Goal: Task Accomplishment & Management: Use online tool/utility

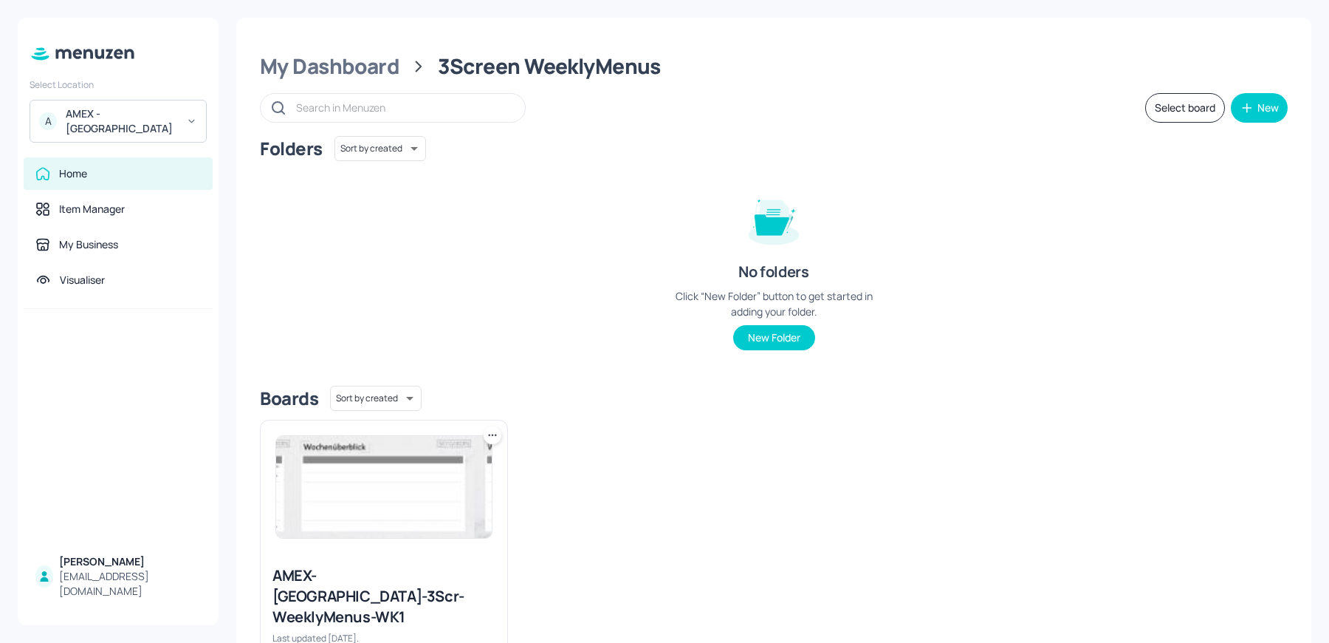
click at [139, 123] on div "A AMEX - [GEOGRAPHIC_DATA]" at bounding box center [118, 121] width 177 height 43
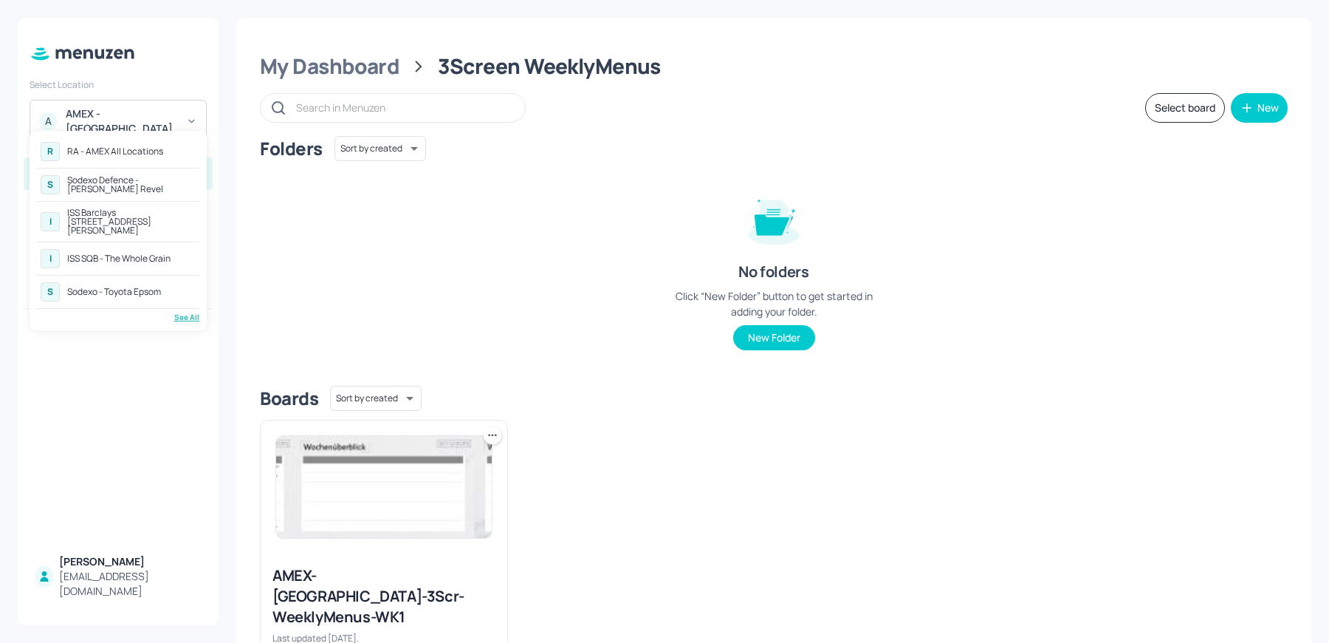
click at [185, 312] on div "See All" at bounding box center [118, 317] width 162 height 11
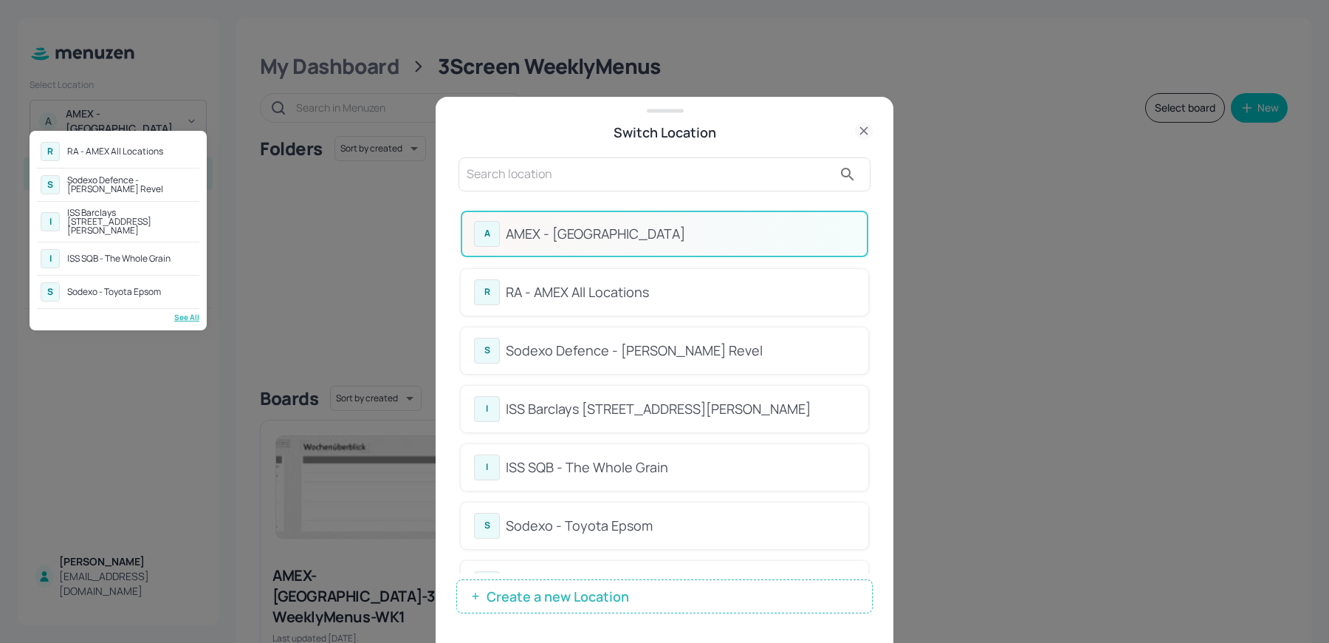
click at [548, 185] on div at bounding box center [664, 321] width 1329 height 643
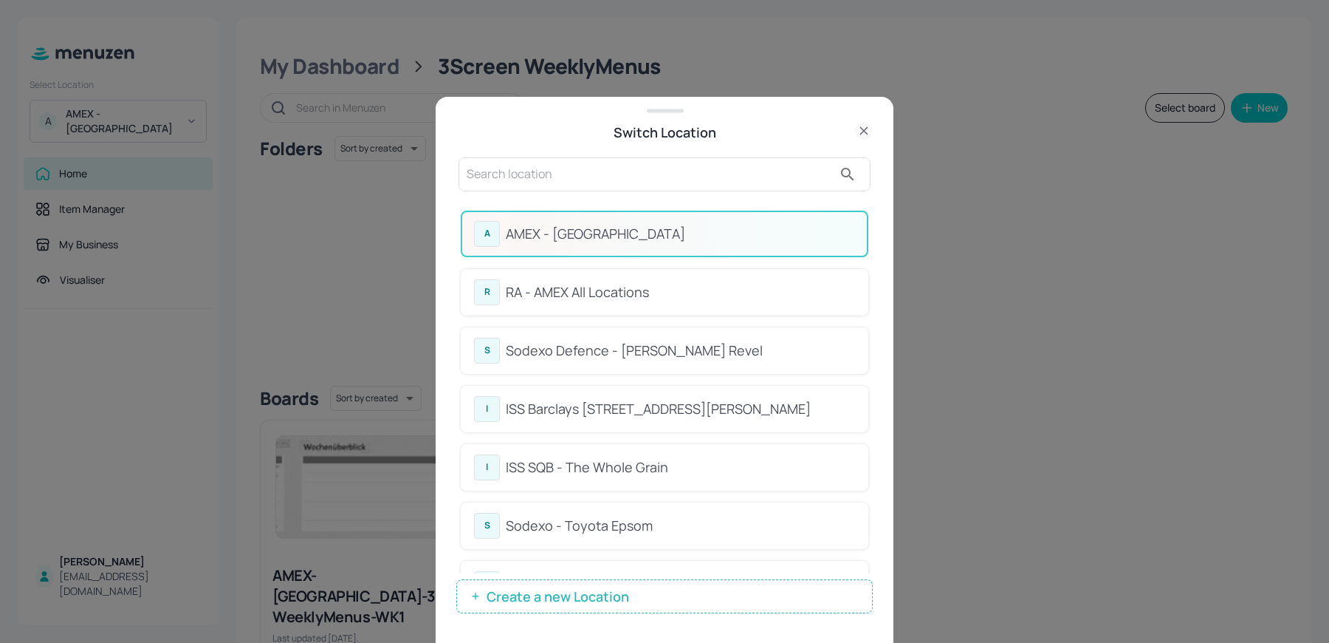
click at [529, 177] on input "text" at bounding box center [650, 174] width 366 height 24
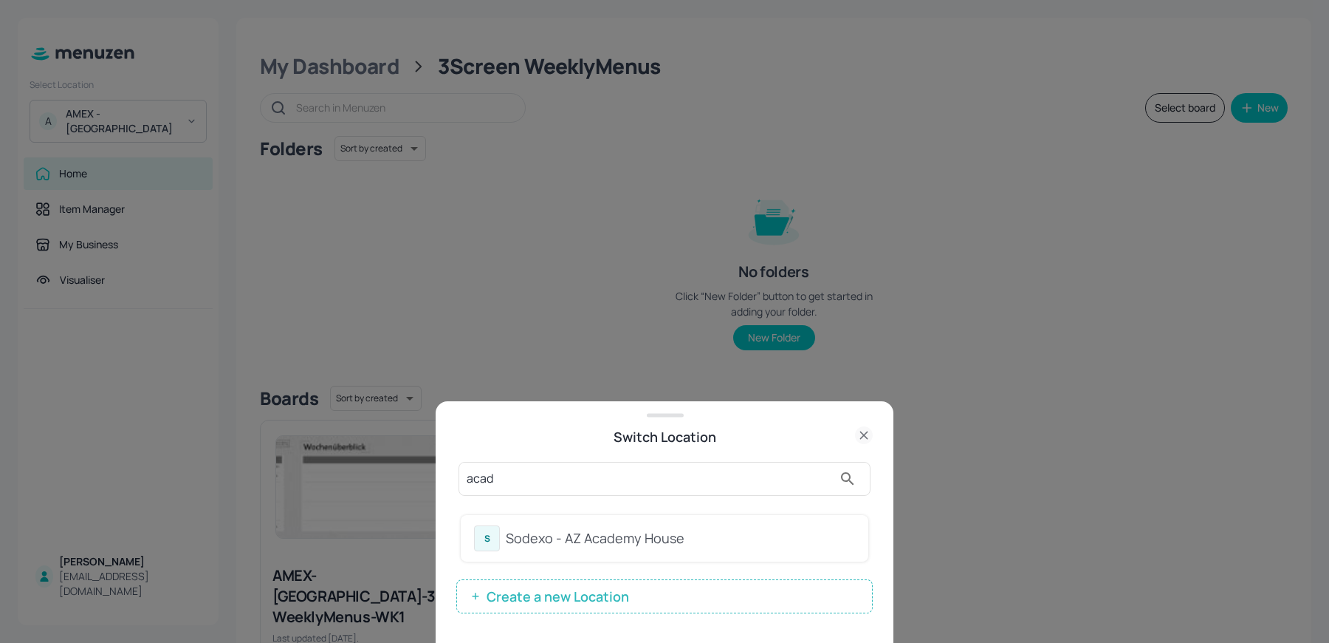
type input "acad"
click at [517, 554] on div "S Sodexo - AZ Academy House" at bounding box center [665, 538] width 408 height 47
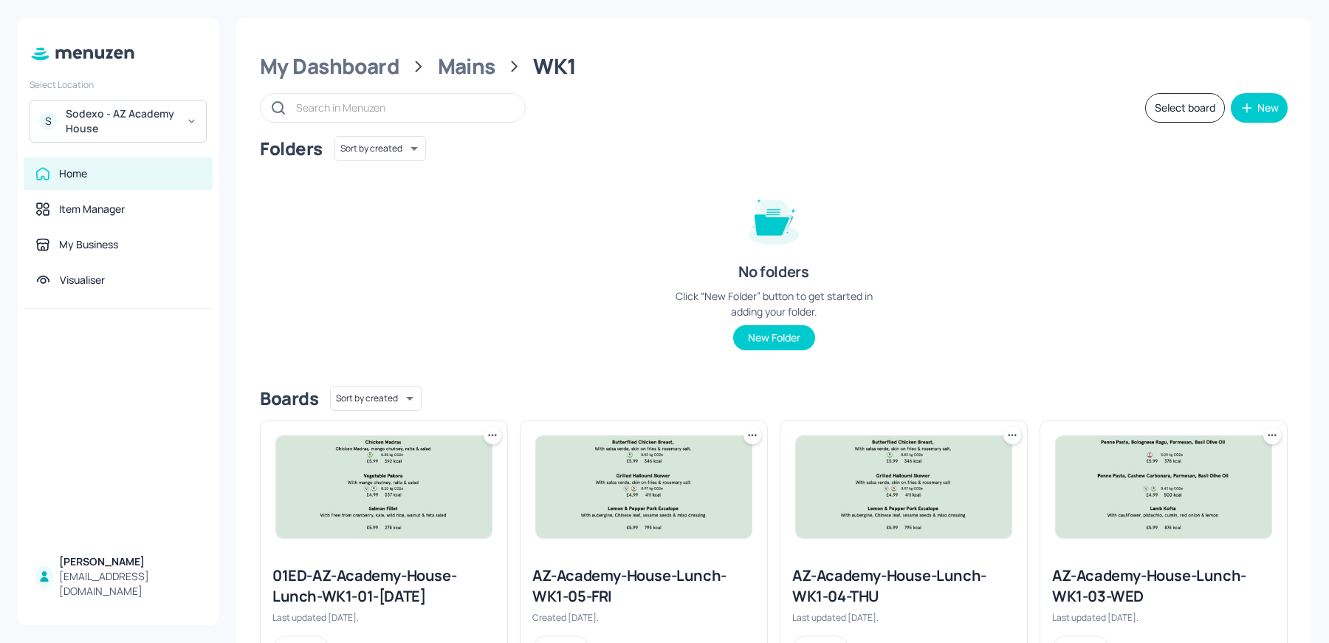
click at [459, 81] on div "My Dashboard Mains WK1 Select board New Folders Sort by created id ​ No folders…" at bounding box center [773, 499] width 1075 height 962
click at [459, 67] on div "Mains" at bounding box center [467, 66] width 58 height 27
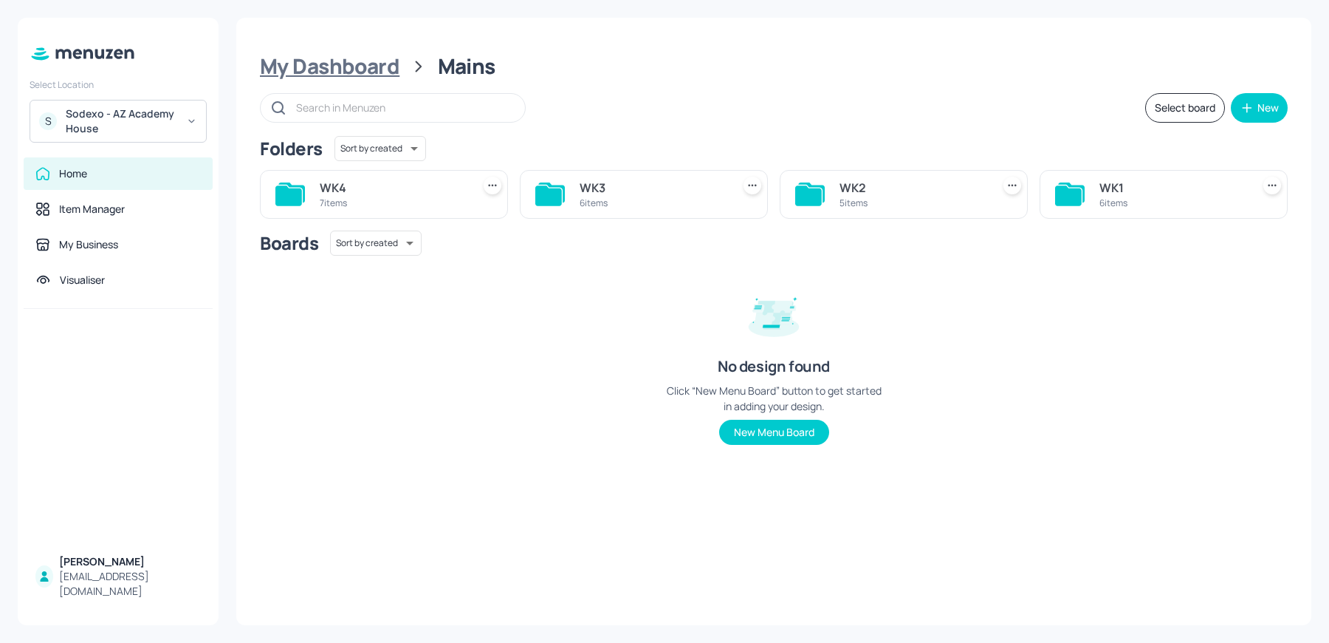
click at [340, 65] on div "My Dashboard" at bounding box center [330, 66] width 140 height 27
click at [863, 179] on div "Tablets" at bounding box center [913, 188] width 146 height 18
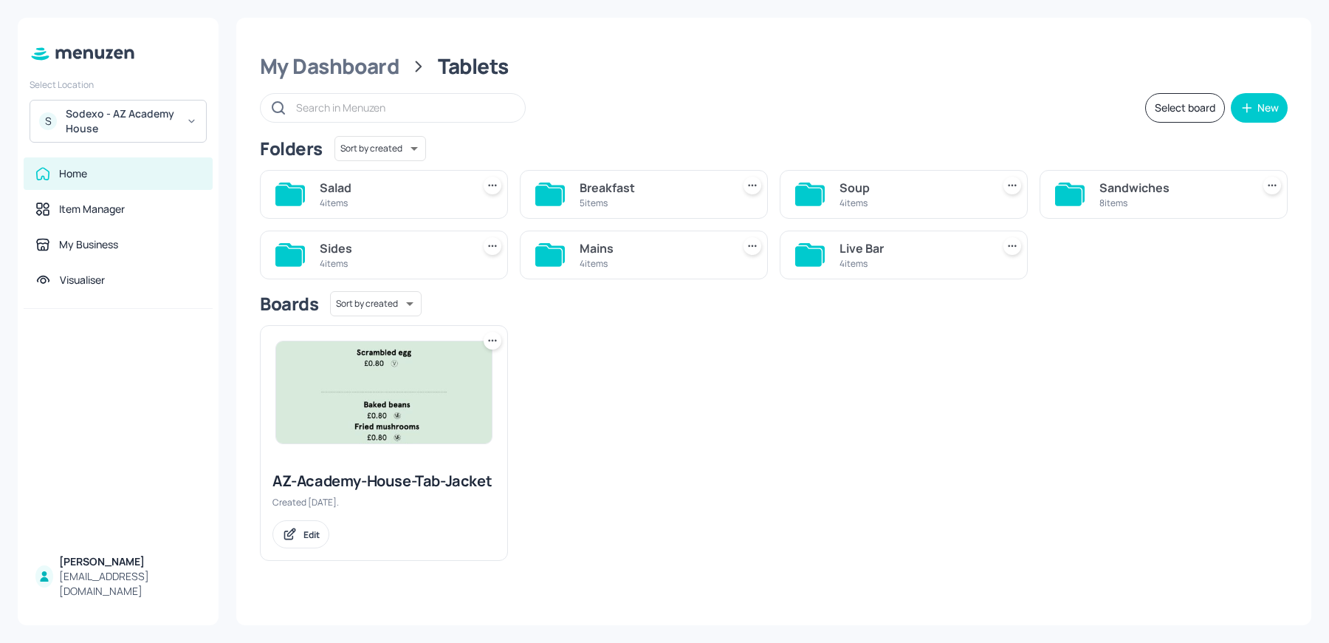
click at [599, 240] on div "Mains" at bounding box center [653, 248] width 146 height 18
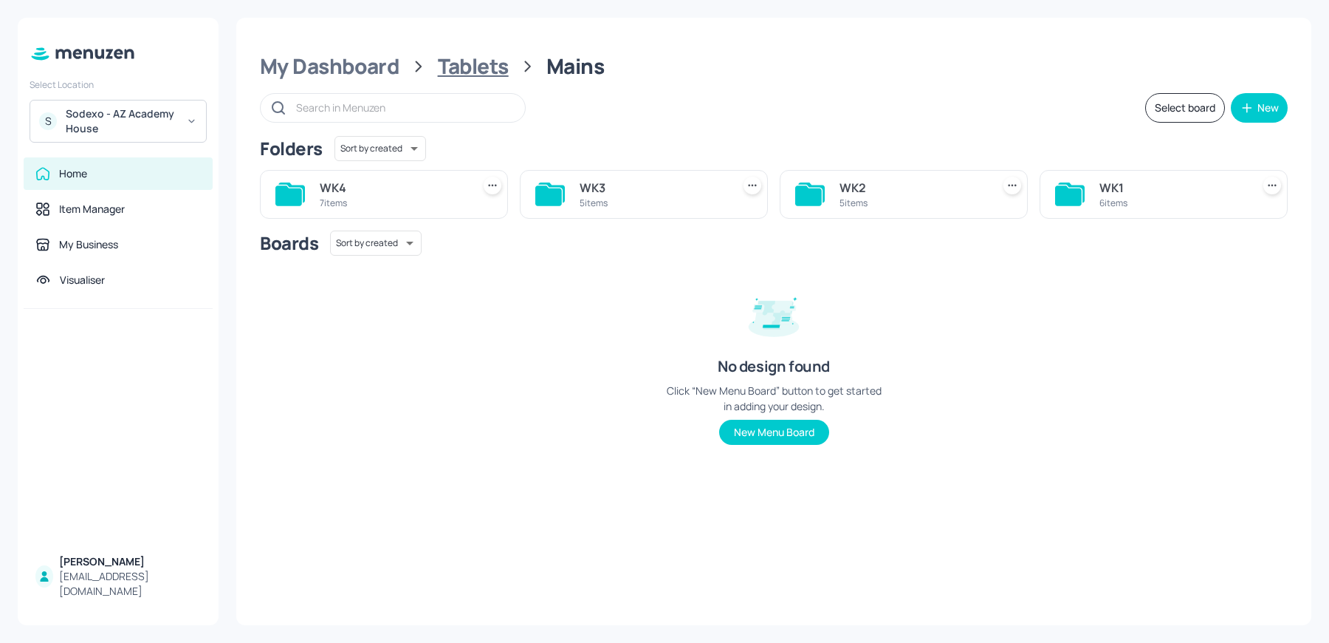
click at [486, 72] on div "Tablets" at bounding box center [473, 66] width 71 height 27
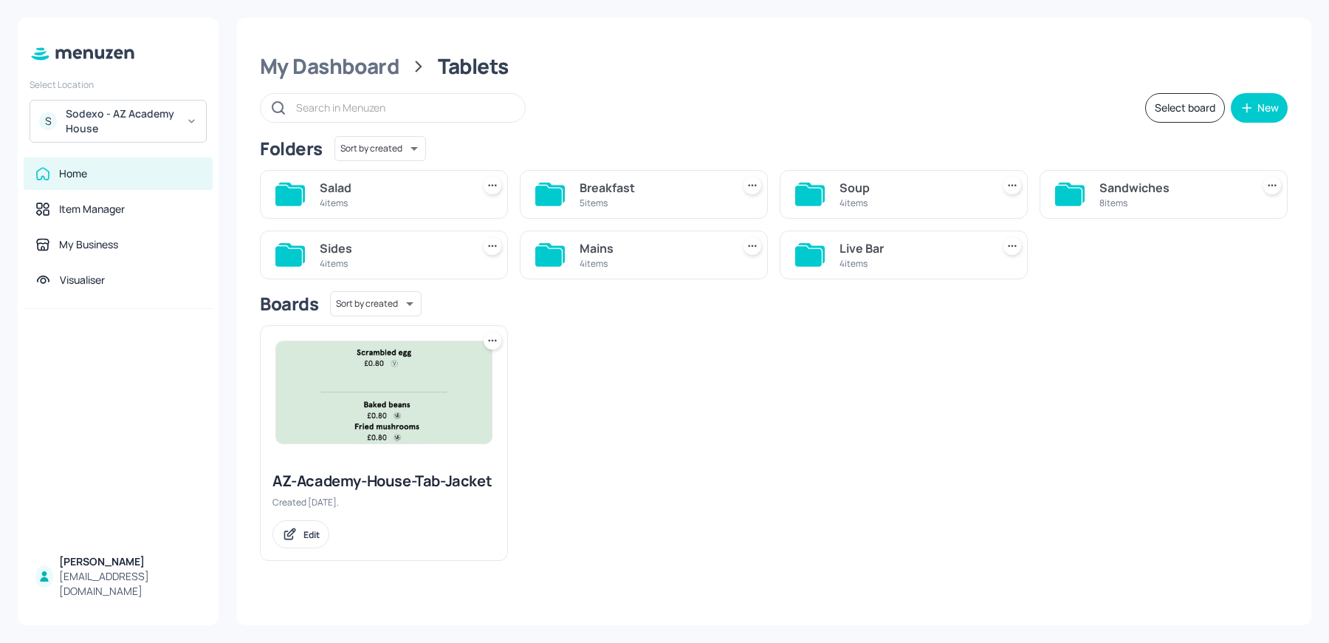
click at [1069, 199] on icon at bounding box center [1068, 195] width 27 height 20
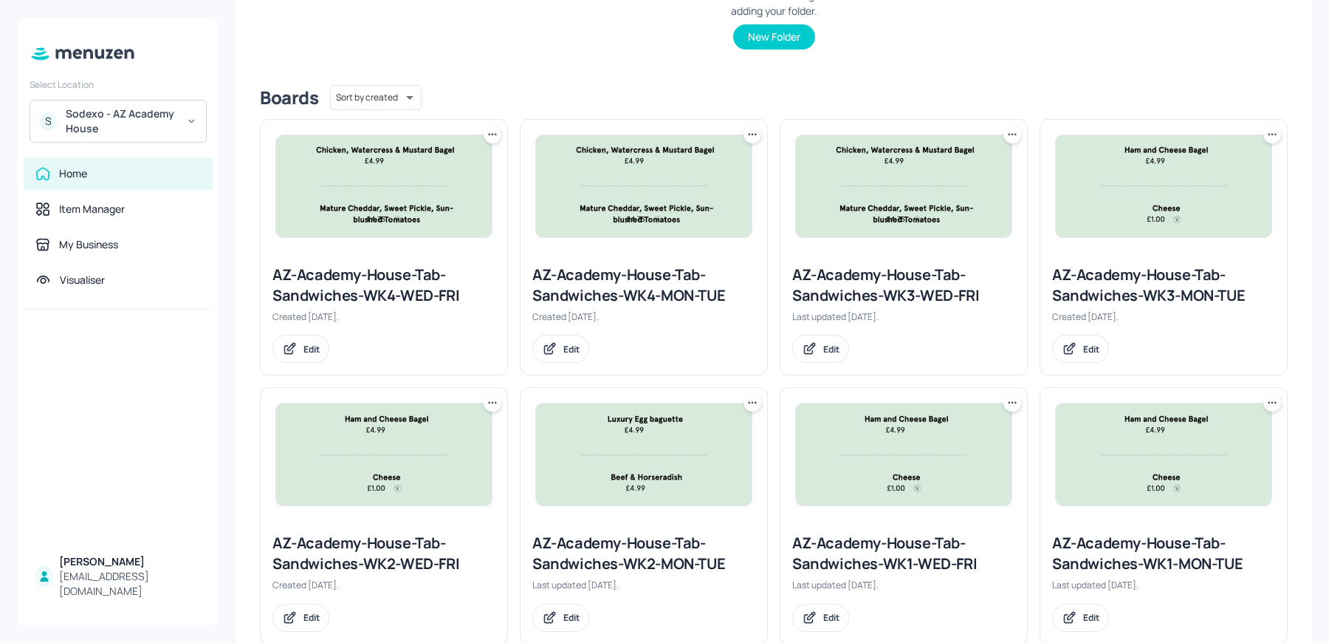
scroll to position [335, 0]
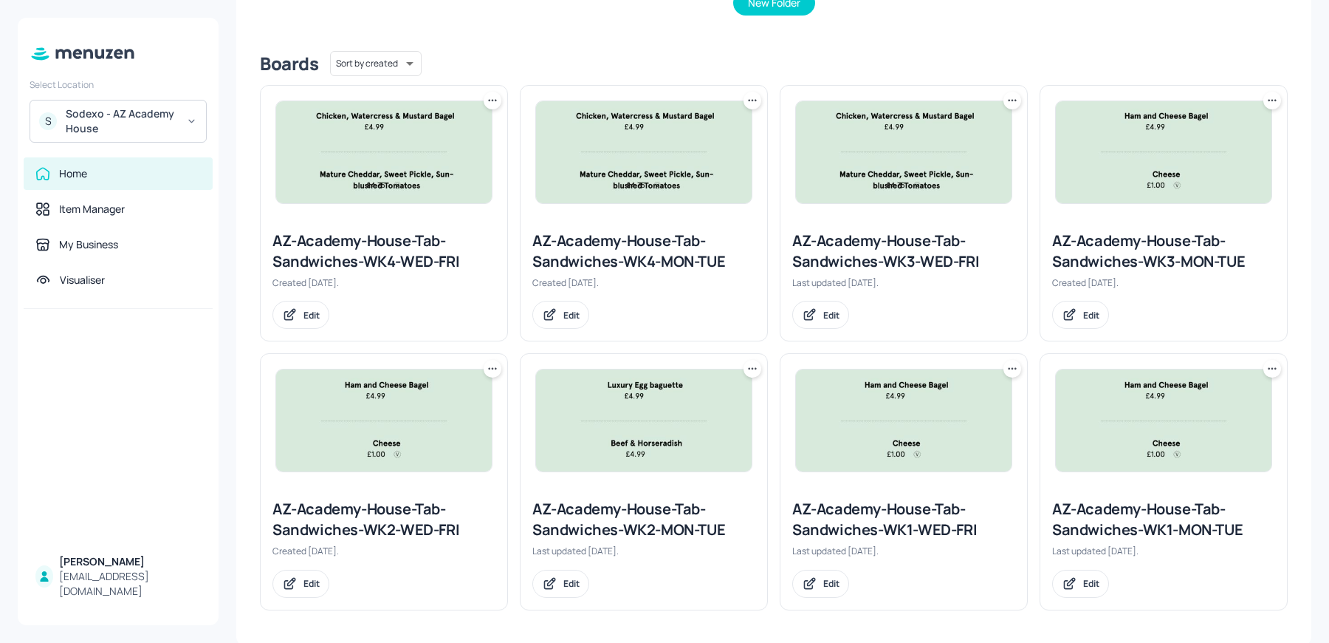
click at [1103, 260] on div "AZ-Academy-House-Tab-Sandwiches-WK3-MON-TUE" at bounding box center [1163, 250] width 223 height 41
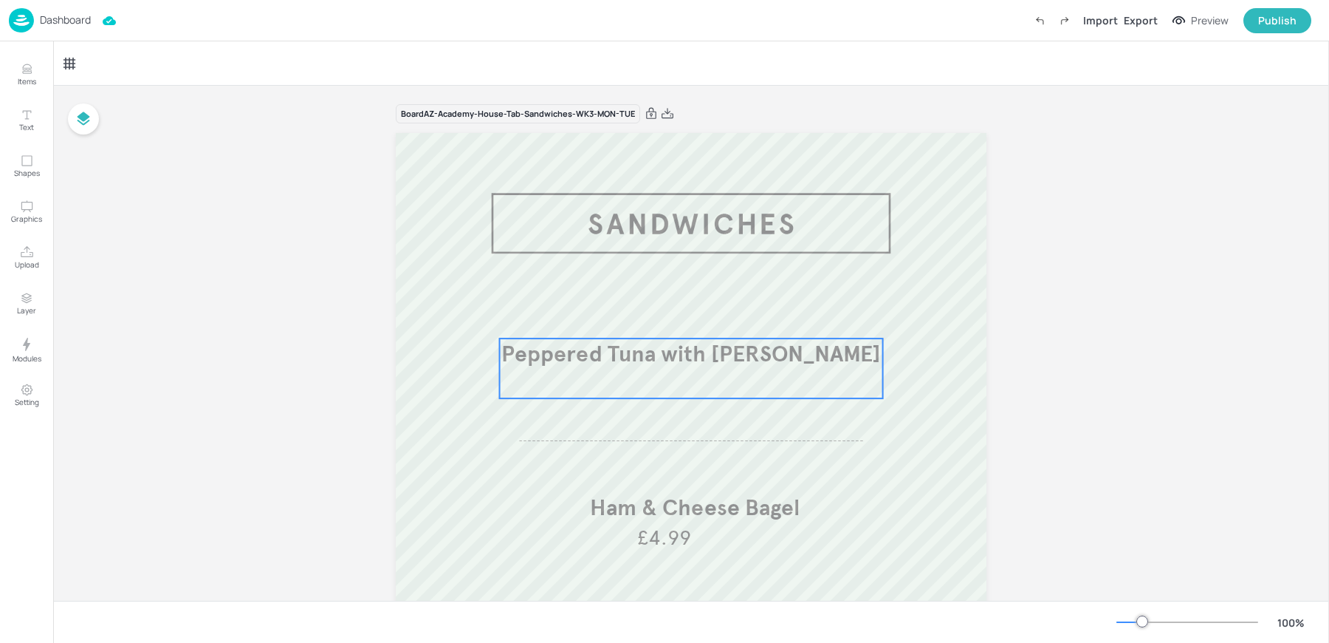
click at [718, 352] on span "Peppered Tuna with Miso Mayonnaise" at bounding box center [691, 353] width 380 height 27
click at [699, 314] on div at bounding box center [691, 313] width 25 height 24
click at [685, 314] on icon at bounding box center [691, 313] width 12 height 12
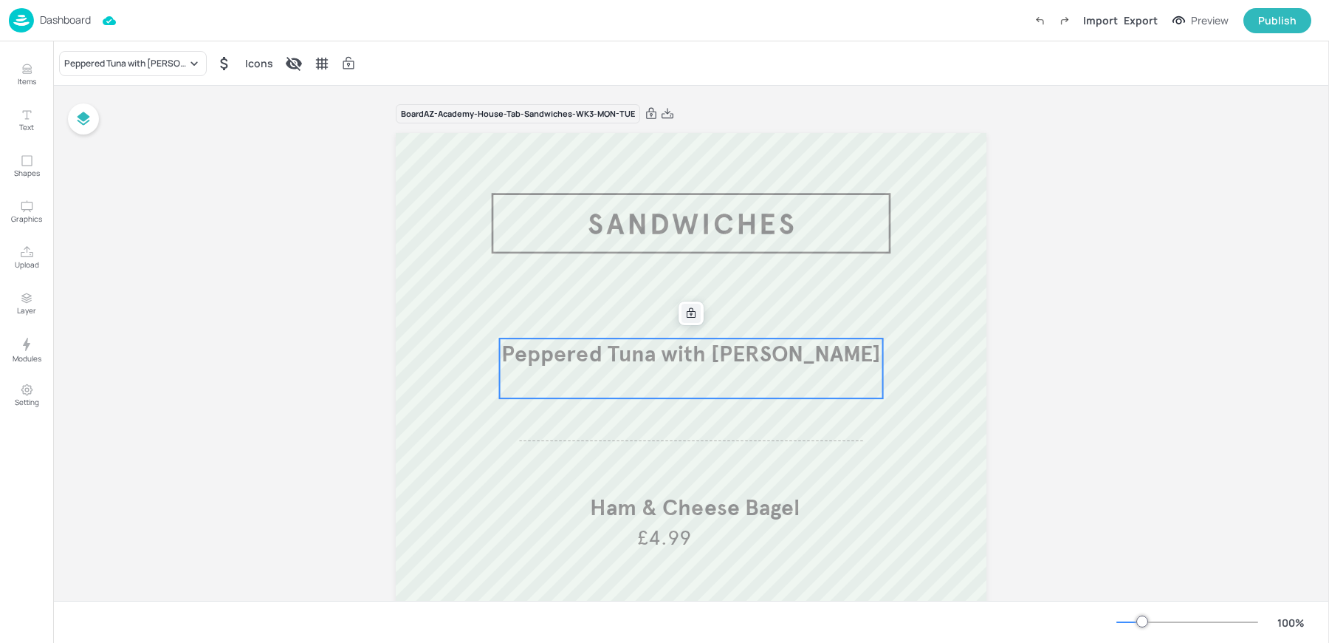
click at [685, 314] on icon at bounding box center [691, 313] width 12 height 12
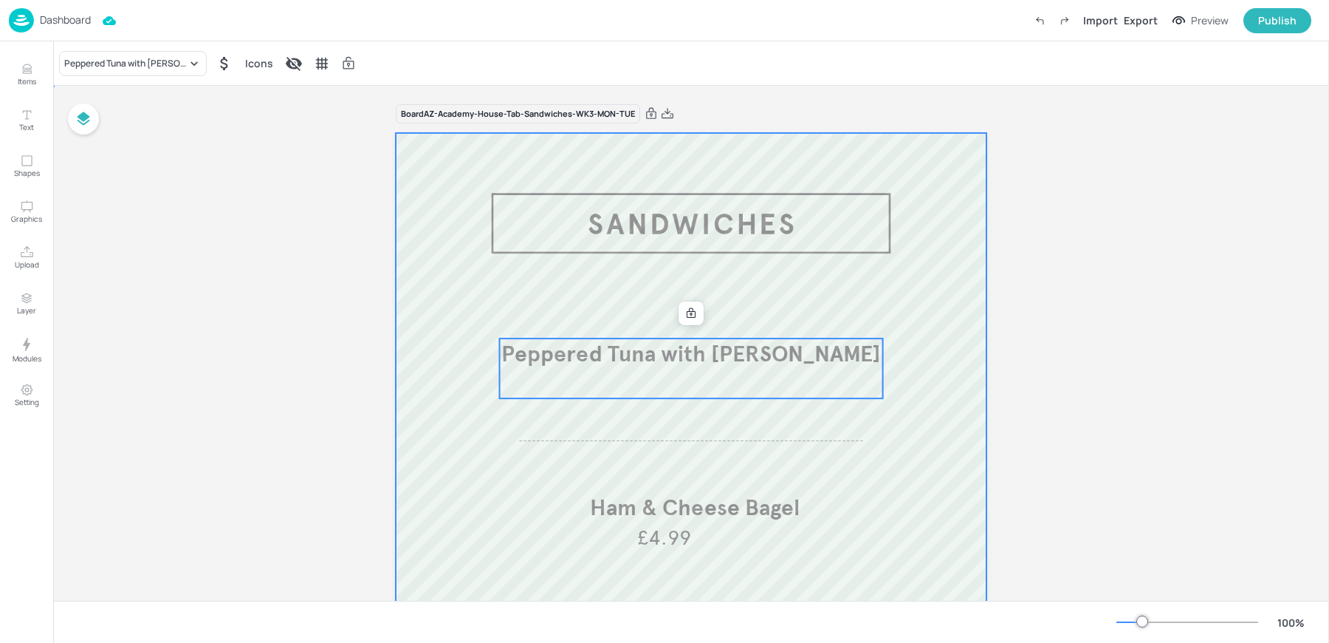
click at [653, 469] on div at bounding box center [691, 605] width 591 height 945
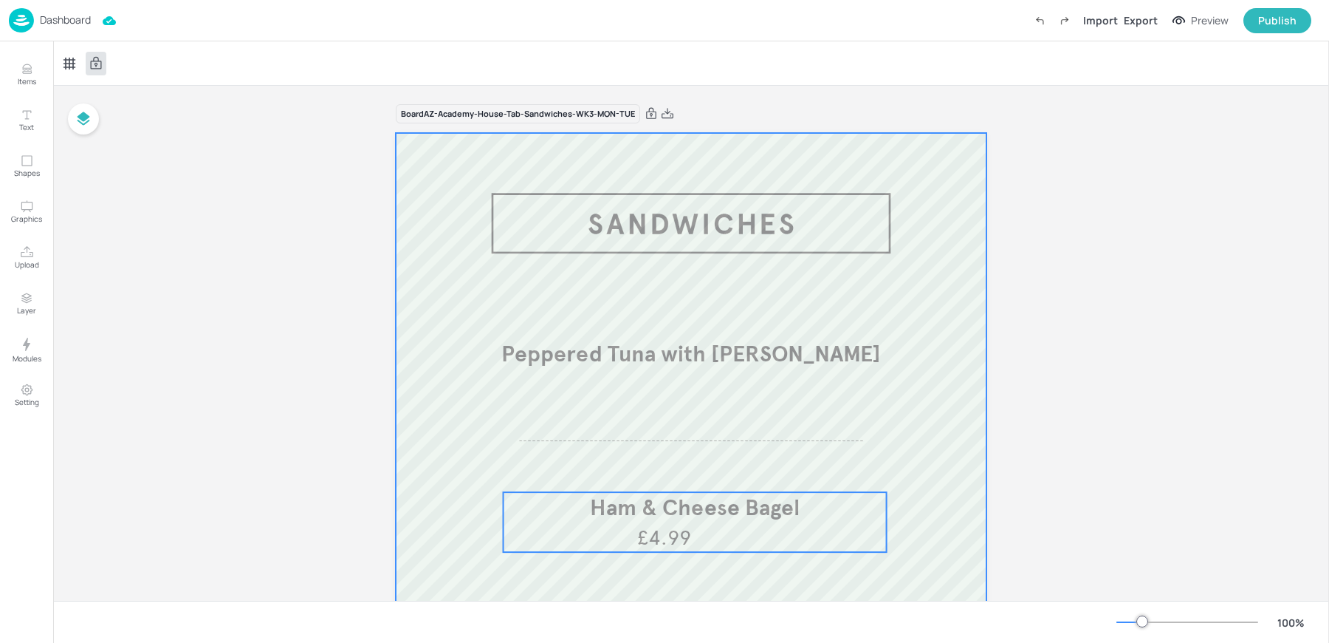
click at [644, 503] on span "Ham & Cheese Bagel" at bounding box center [695, 506] width 210 height 27
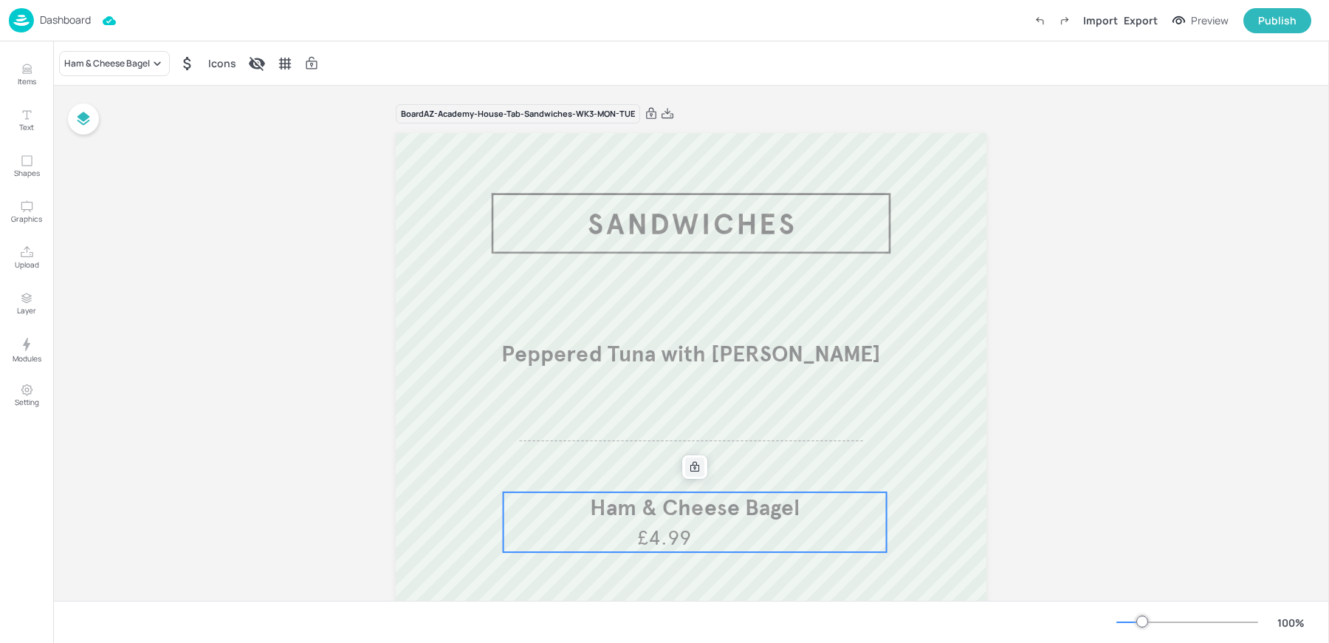
click at [689, 468] on icon at bounding box center [695, 467] width 12 height 12
click at [319, 66] on div at bounding box center [311, 64] width 21 height 24
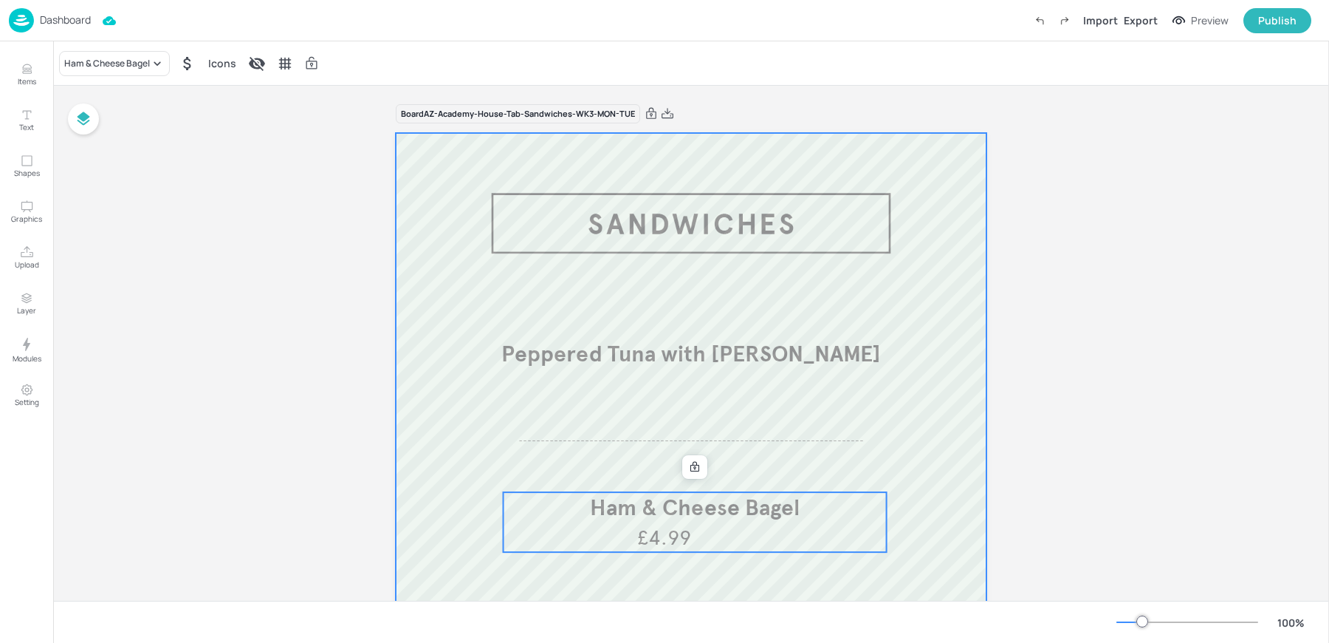
scroll to position [514, 0]
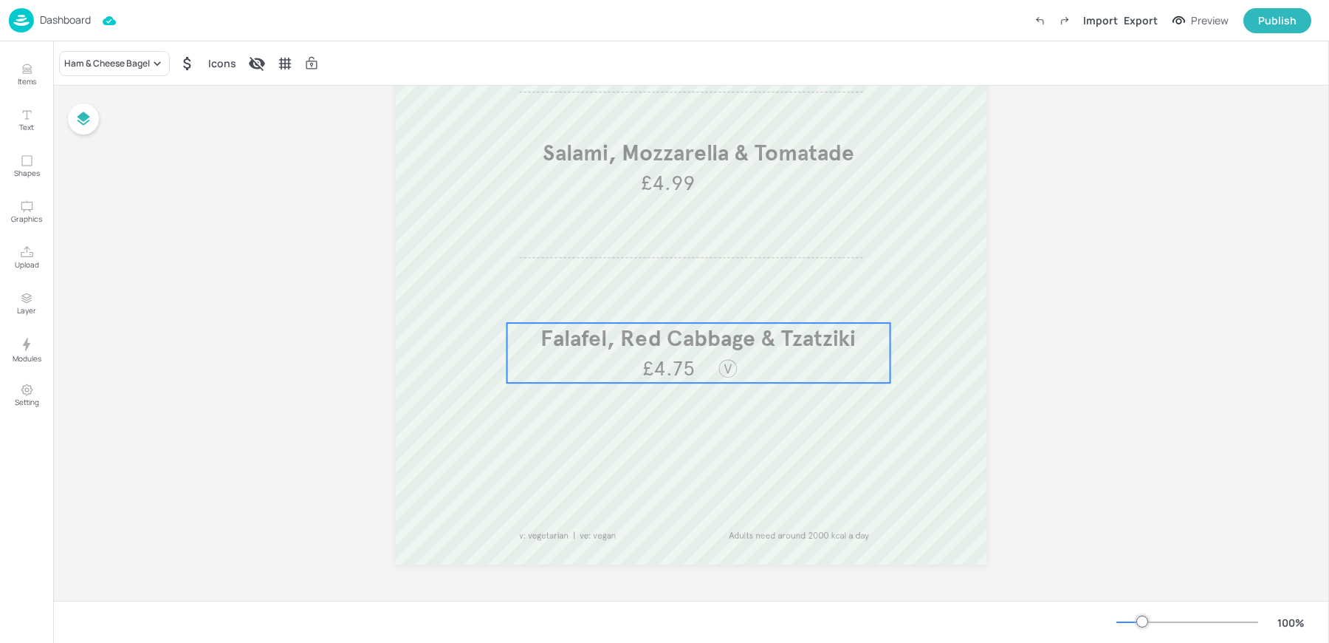
click at [571, 335] on span "Falafel, Red Cabbage & Tzatziki" at bounding box center [698, 337] width 315 height 27
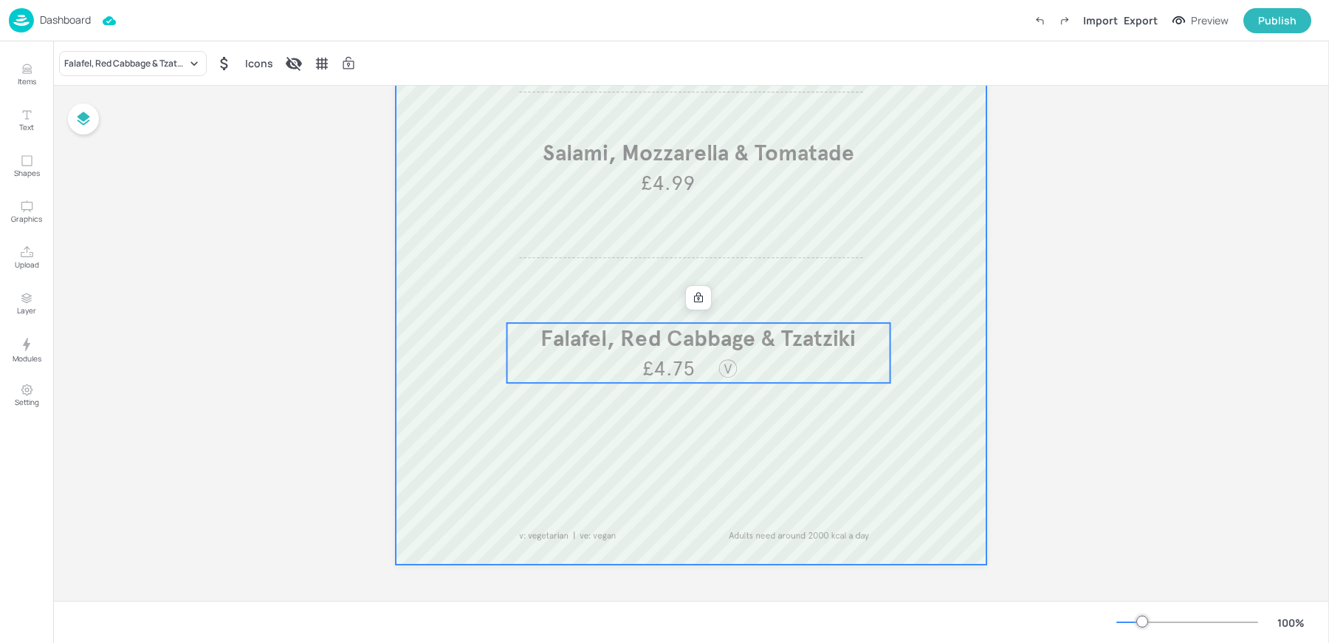
click at [496, 275] on div at bounding box center [691, 91] width 591 height 945
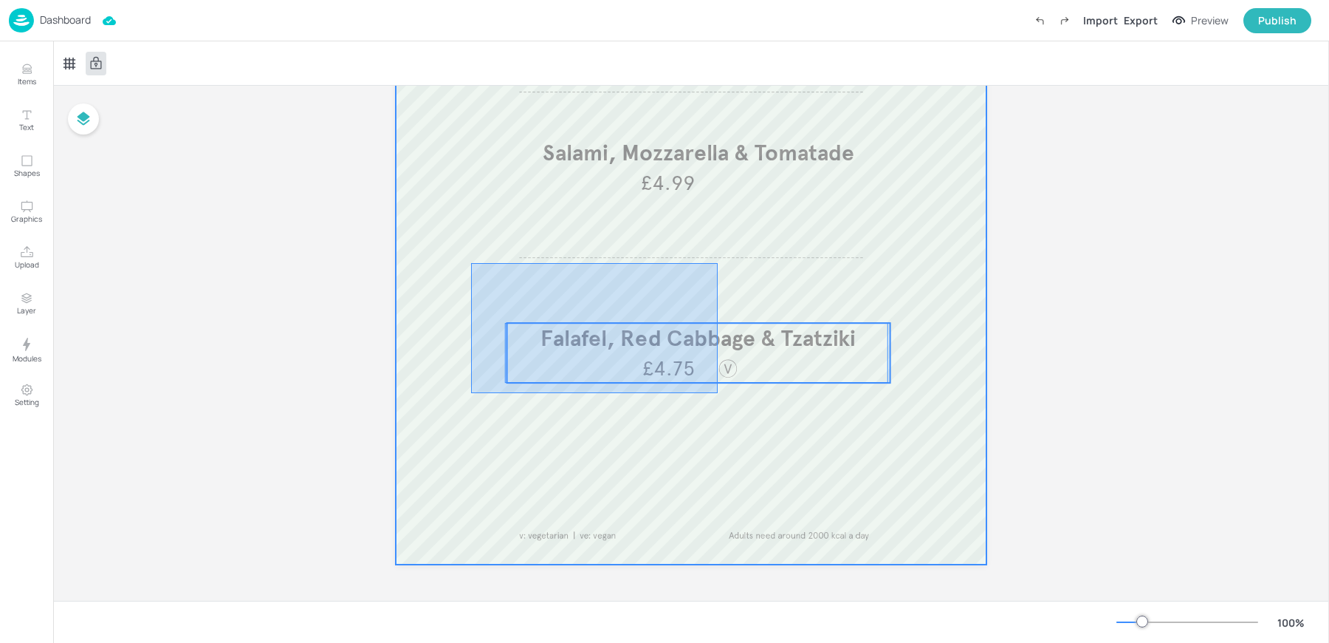
drag, startPoint x: 471, startPoint y: 263, endPoint x: 739, endPoint y: 409, distance: 305.4
click at [739, 409] on div at bounding box center [691, 91] width 591 height 945
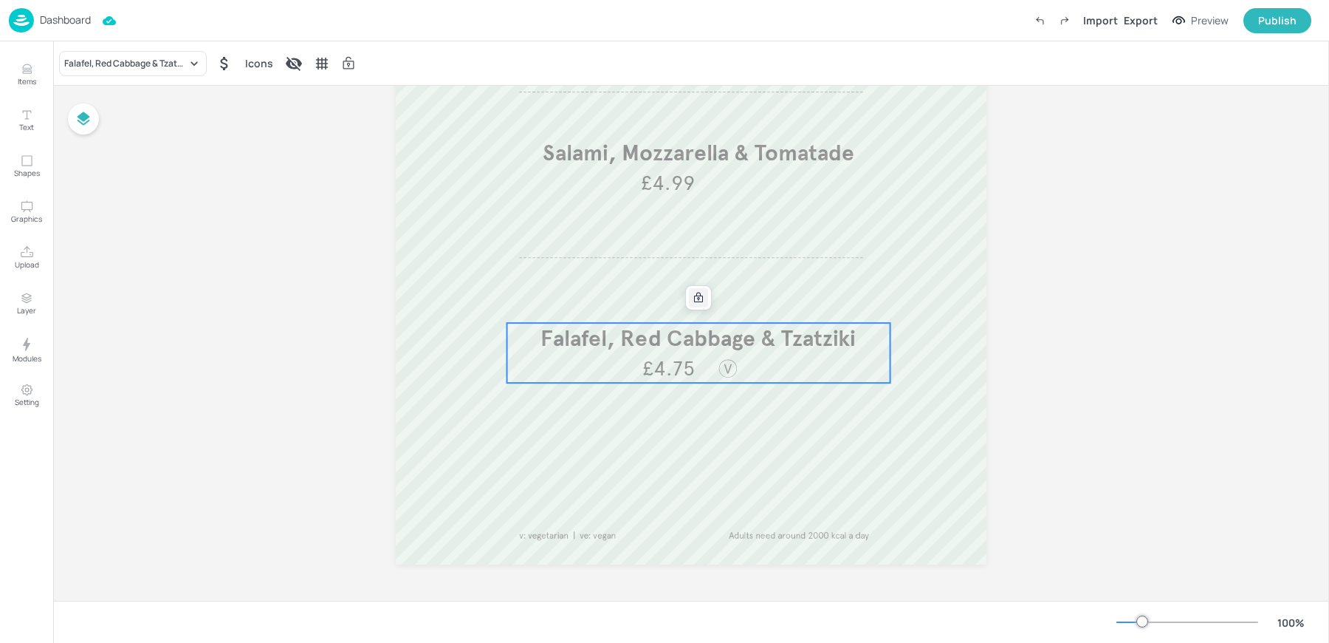
click at [689, 295] on div at bounding box center [698, 297] width 19 height 19
click at [693, 332] on span "Falafel, Red Cabbage & Tzatziki" at bounding box center [698, 337] width 315 height 27
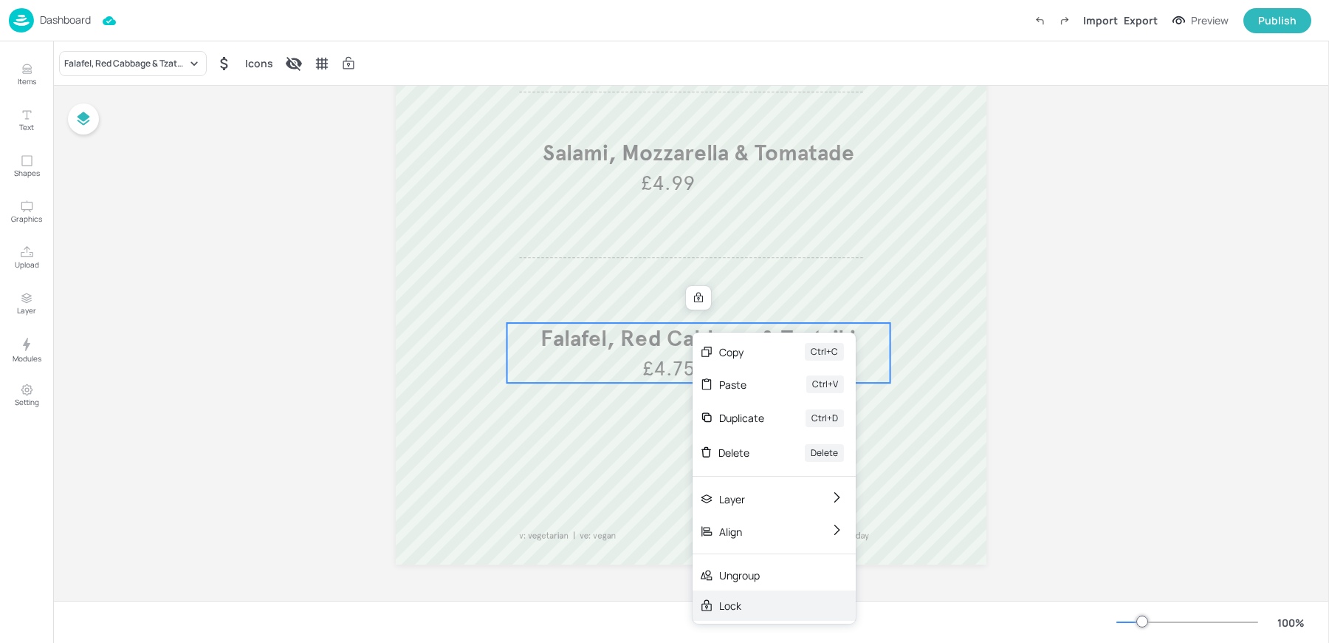
click at [755, 603] on div "Lock" at bounding box center [763, 605] width 89 height 16
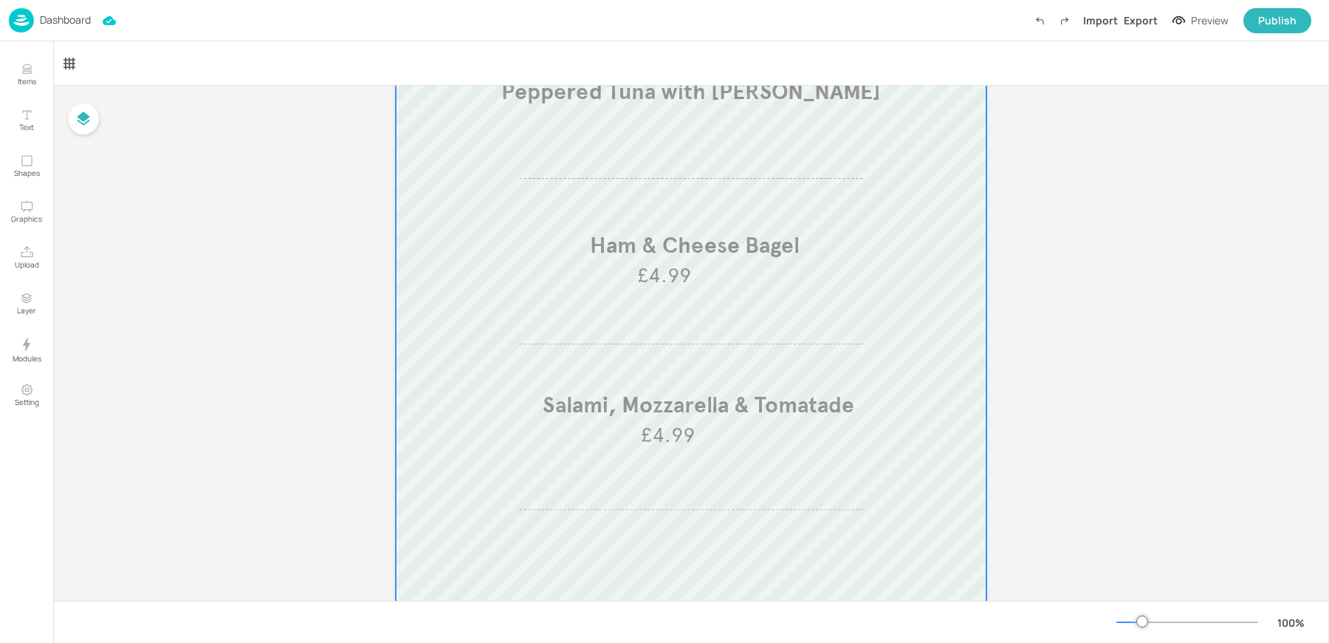
scroll to position [247, 0]
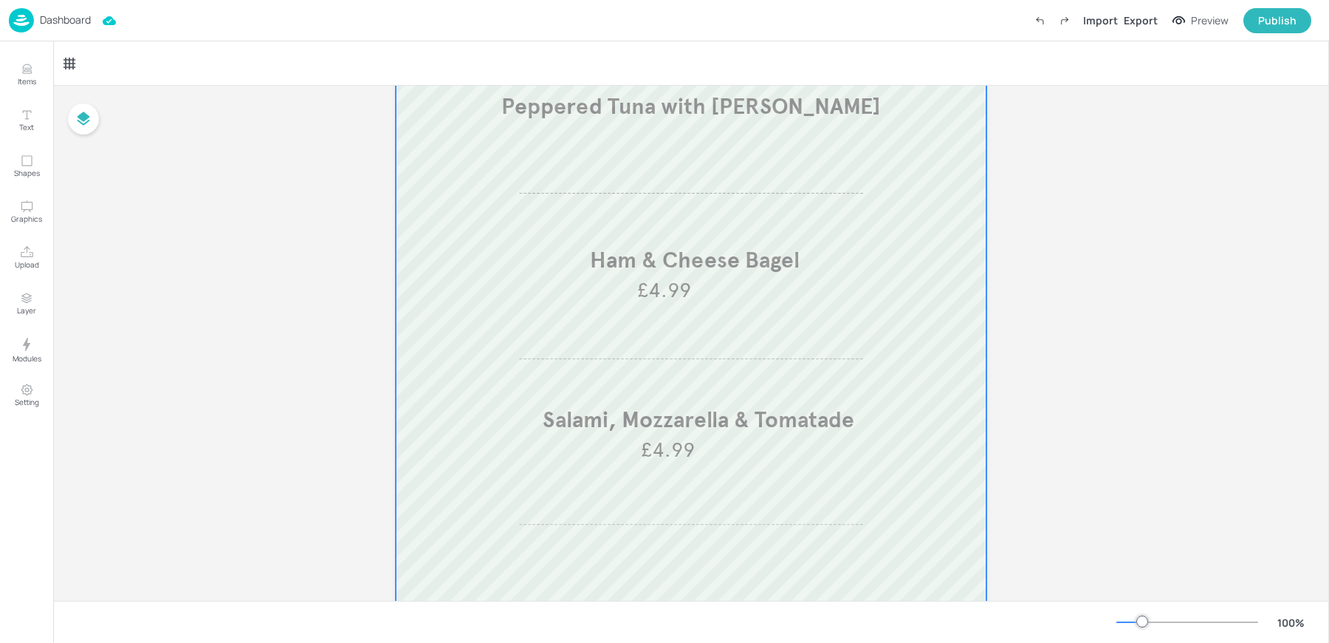
click at [634, 391] on div at bounding box center [691, 358] width 591 height 945
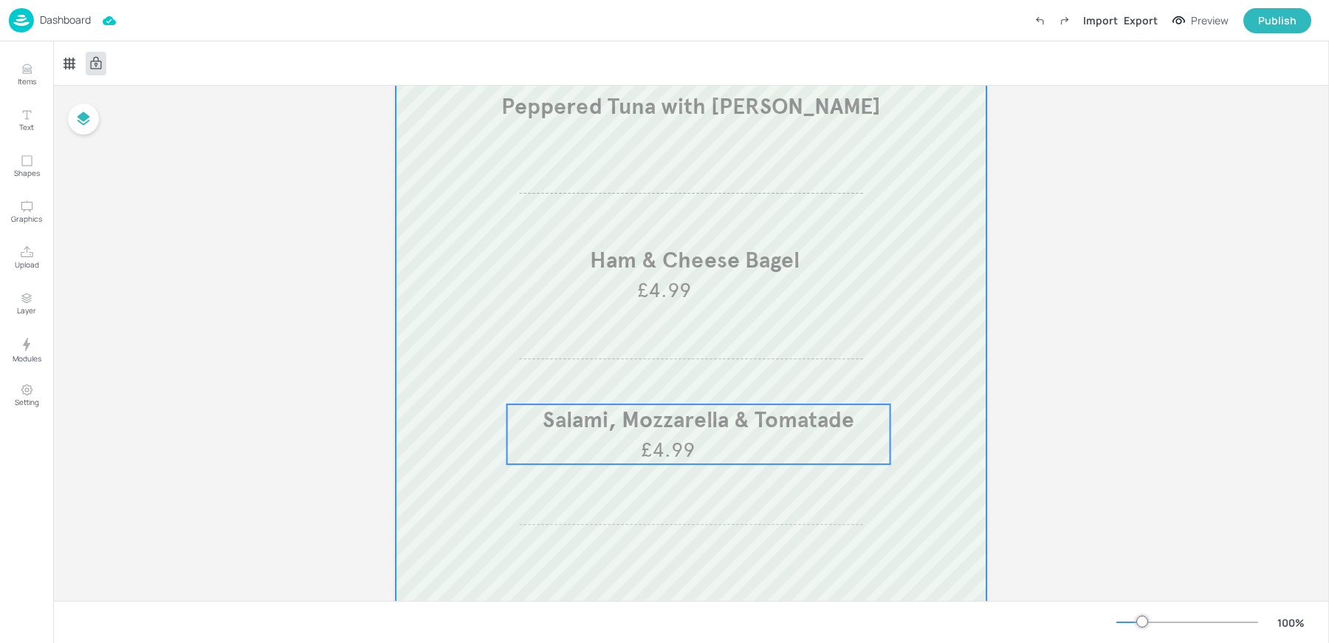
click at [626, 422] on span "Salami, Mozzarella & Tomatade" at bounding box center [699, 418] width 312 height 27
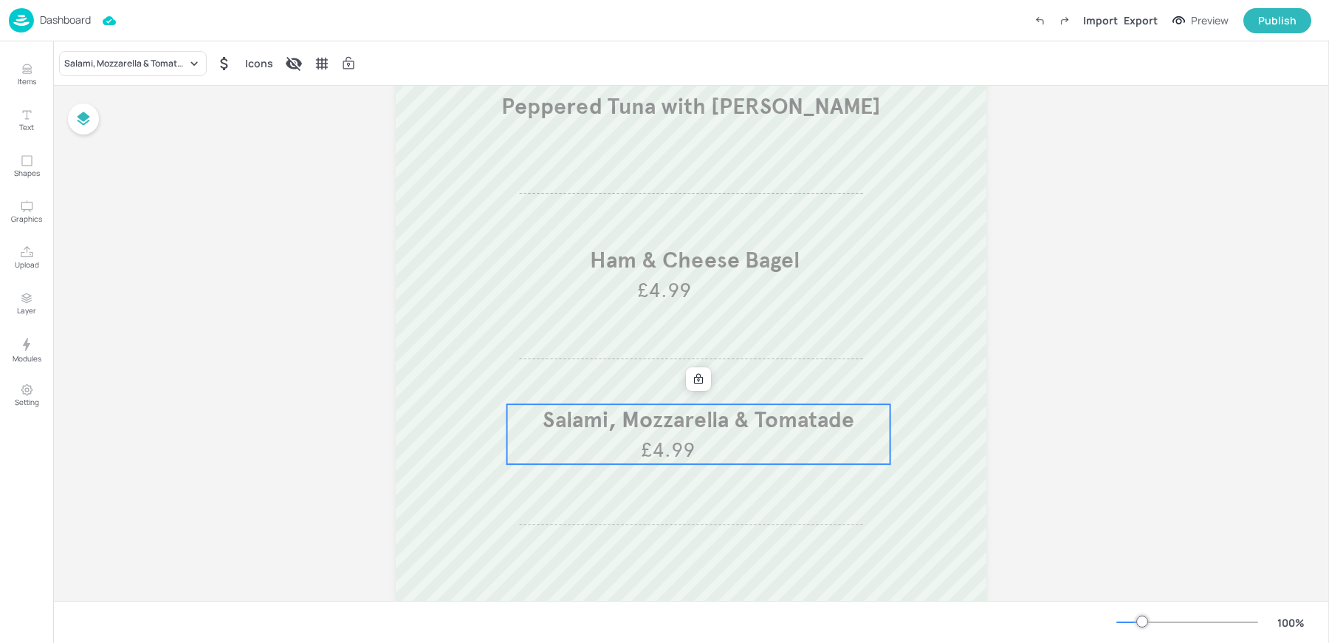
scroll to position [0, 0]
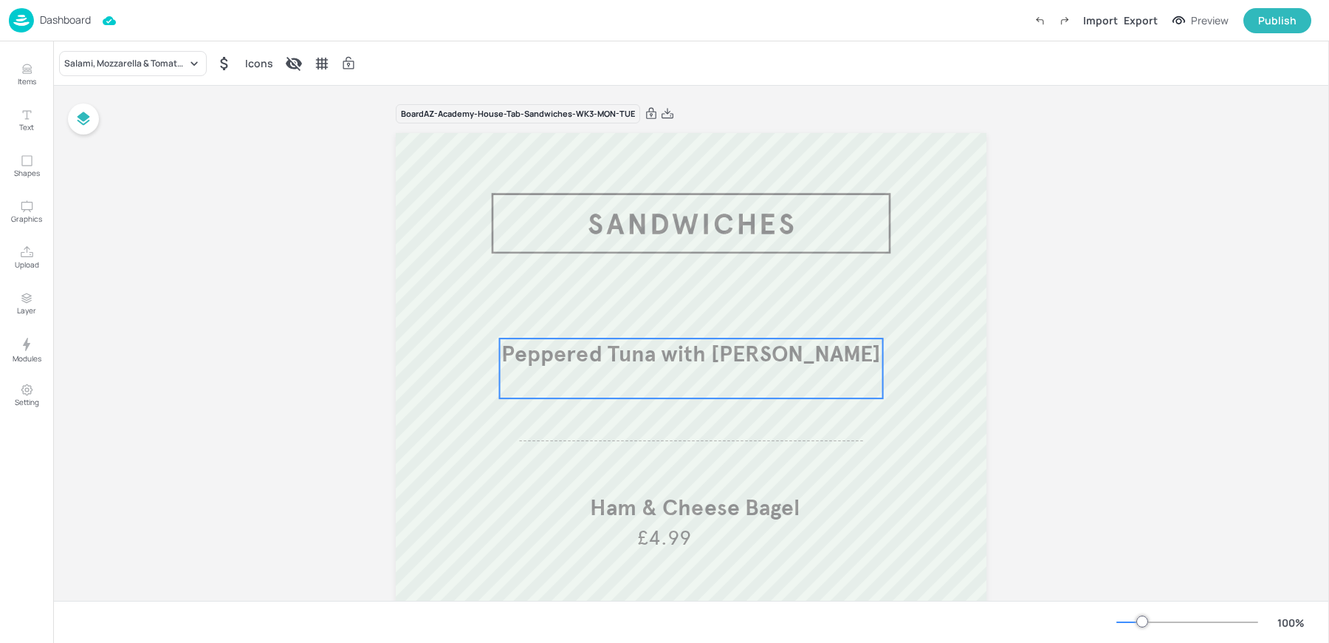
click at [605, 371] on div "Peppered Tuna with Miso Mayonnaise" at bounding box center [691, 368] width 383 height 60
click at [41, 10] on div "Dashboard" at bounding box center [50, 20] width 82 height 24
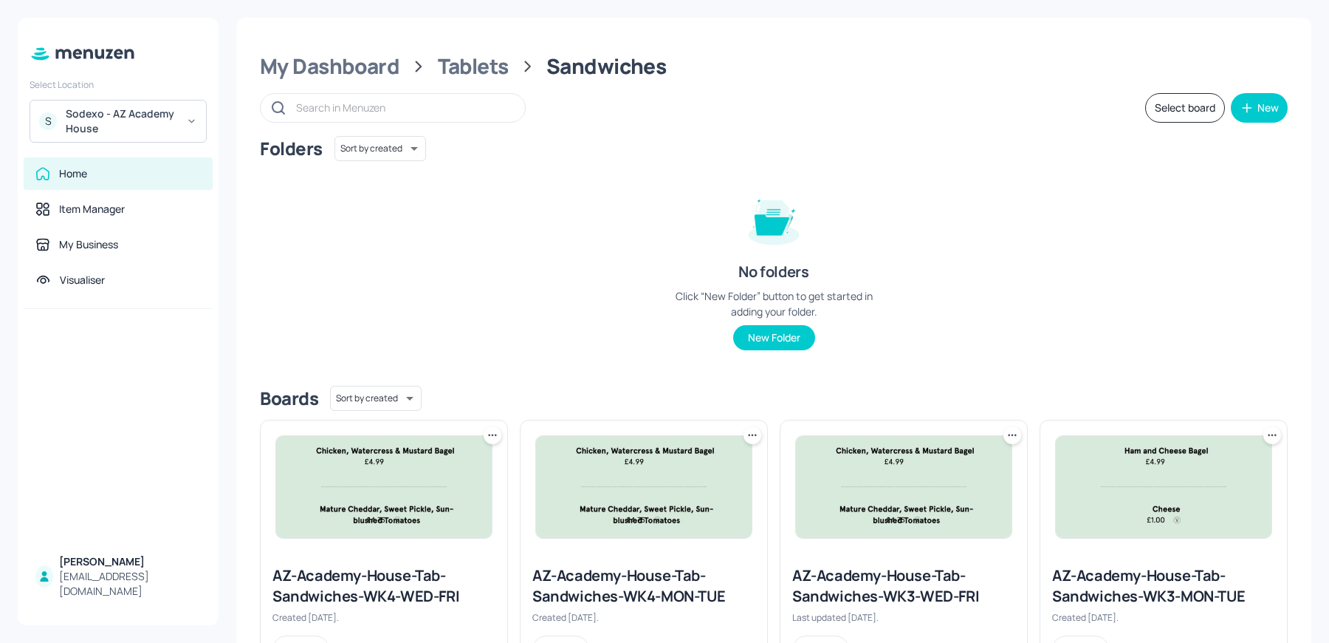
click at [843, 522] on img at bounding box center [904, 487] width 216 height 102
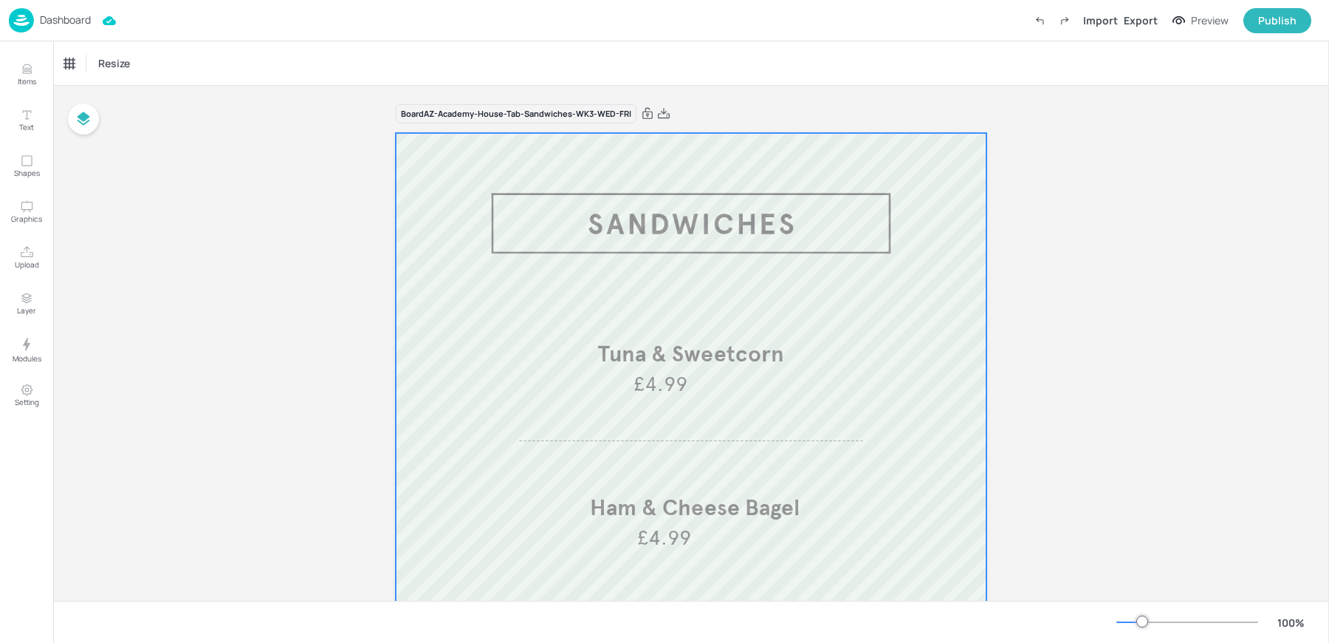
click at [610, 326] on div at bounding box center [691, 605] width 591 height 945
click at [619, 359] on span "Tuna & Sweetcorn" at bounding box center [691, 353] width 186 height 27
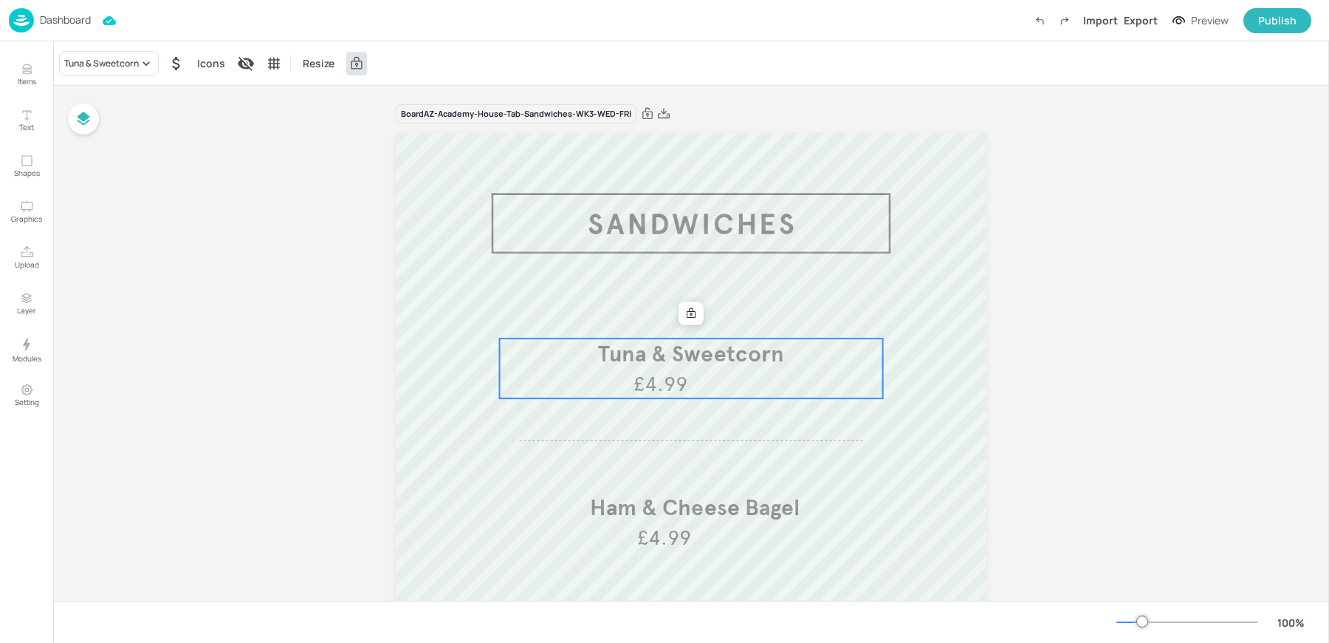
click at [31, 16] on img at bounding box center [21, 20] width 25 height 24
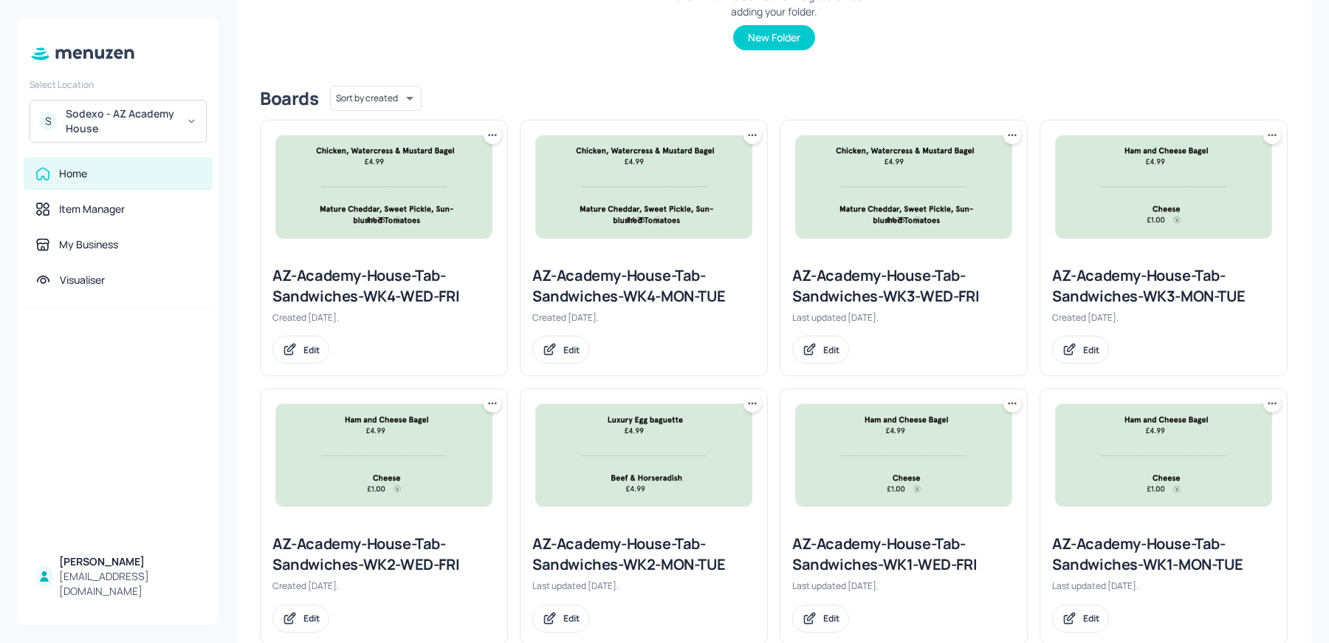
scroll to position [335, 0]
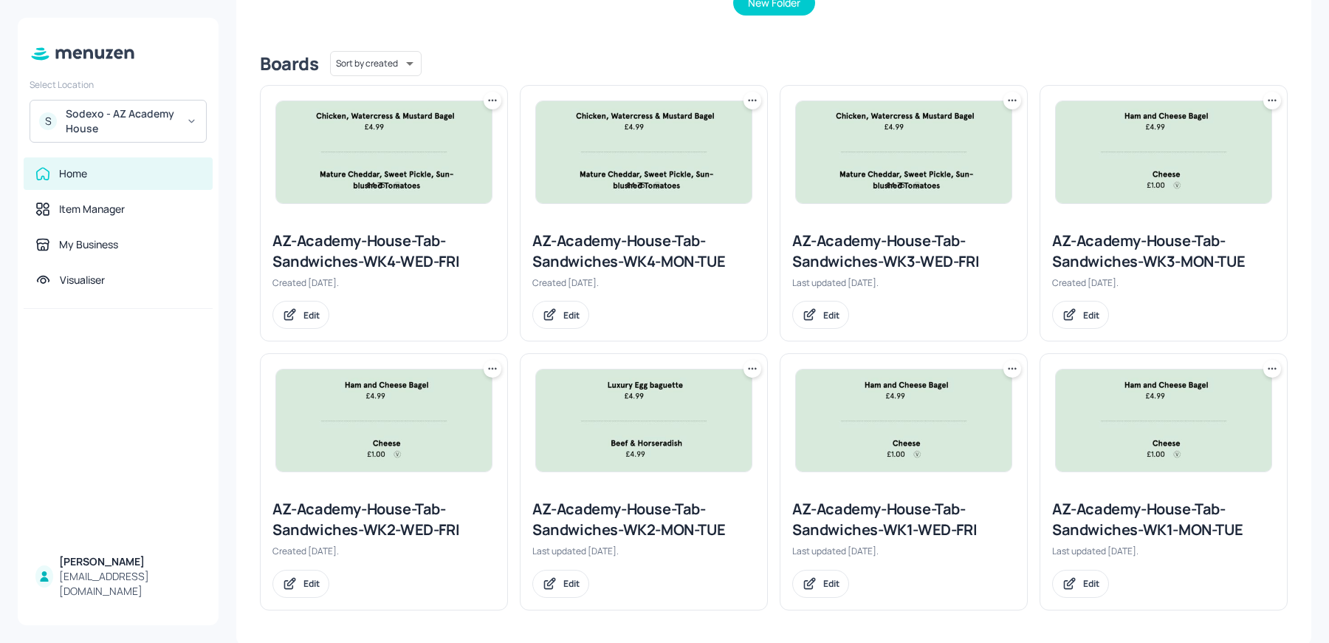
click at [600, 499] on div "AZ-Academy-House-Tab-Sandwiches-WK2-MON-TUE" at bounding box center [643, 519] width 223 height 41
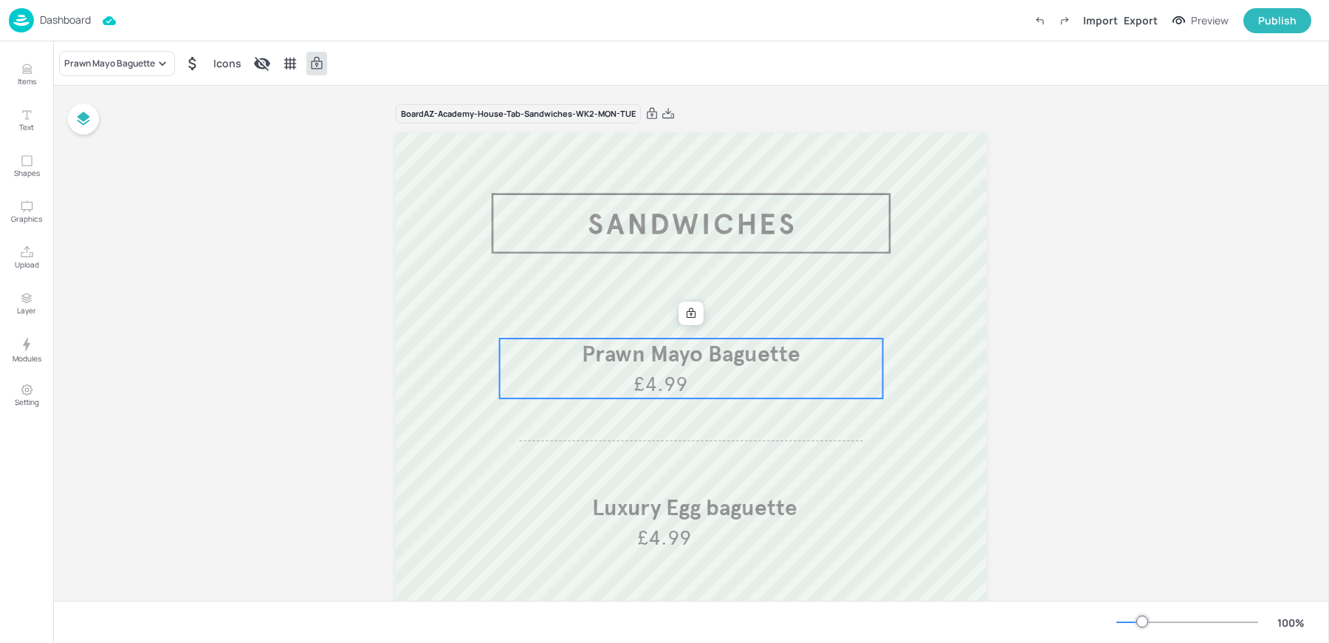
click at [648, 349] on span "Prawn Mayo Baguette" at bounding box center [691, 353] width 219 height 27
click at [36, 30] on div "Dashboard" at bounding box center [50, 20] width 82 height 24
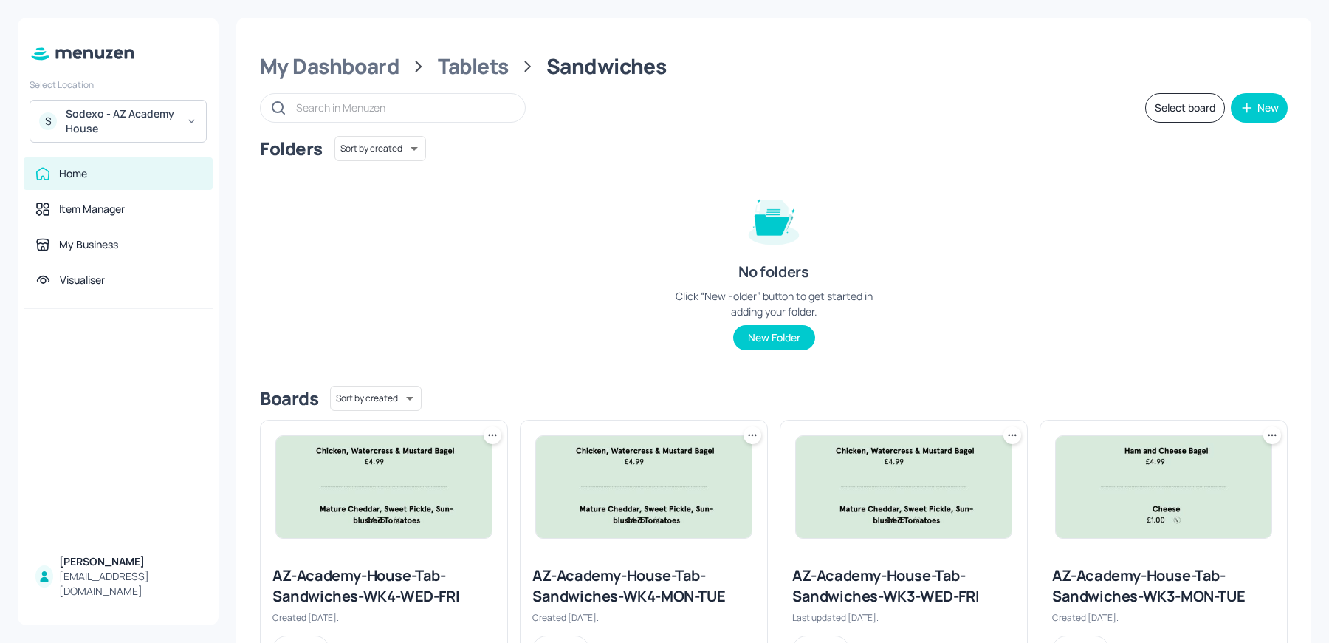
scroll to position [335, 0]
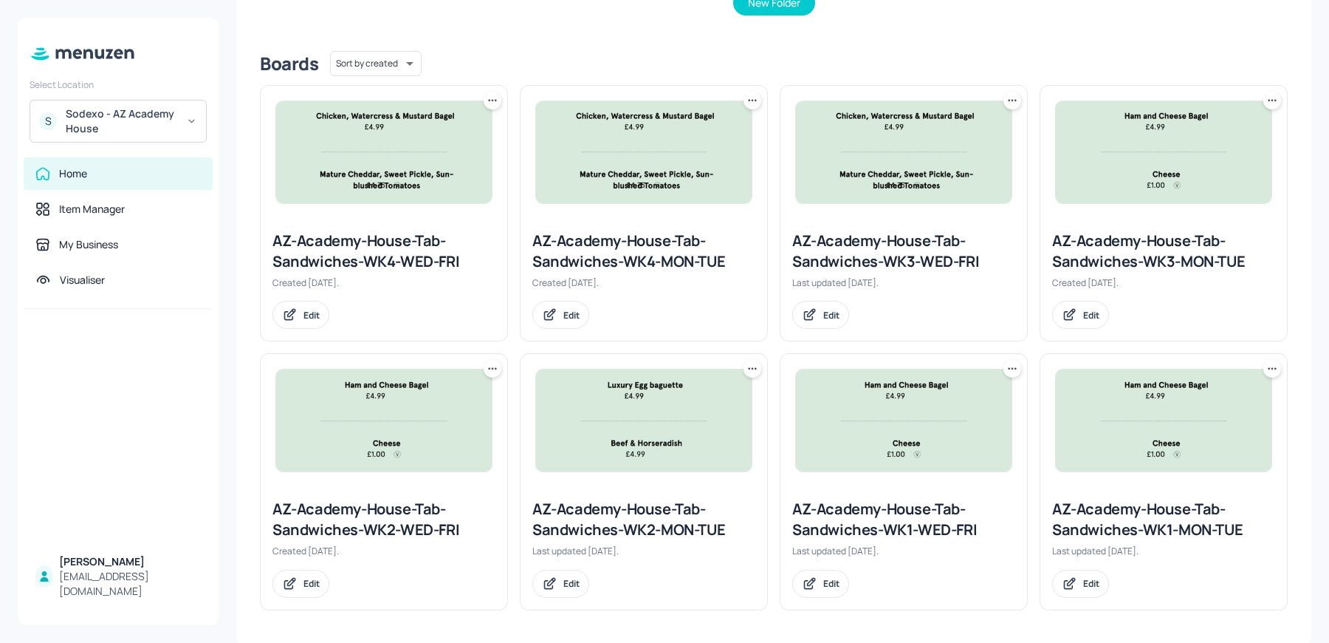
click at [1106, 505] on div "AZ-Academy-House-Tab-Sandwiches-WK1-MON-TUE" at bounding box center [1163, 519] width 223 height 41
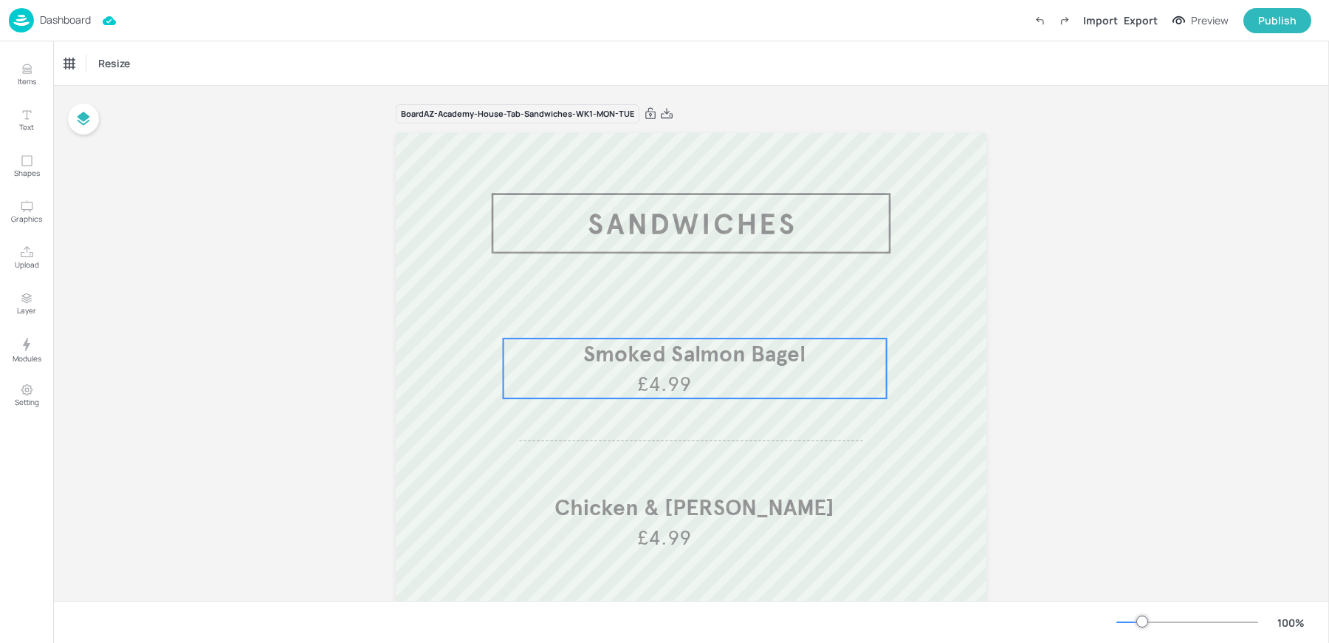
click at [654, 360] on span "Smoked Salmon Bagel" at bounding box center [694, 353] width 222 height 27
click at [704, 314] on icon "Save Layout" at bounding box center [705, 313] width 12 height 12
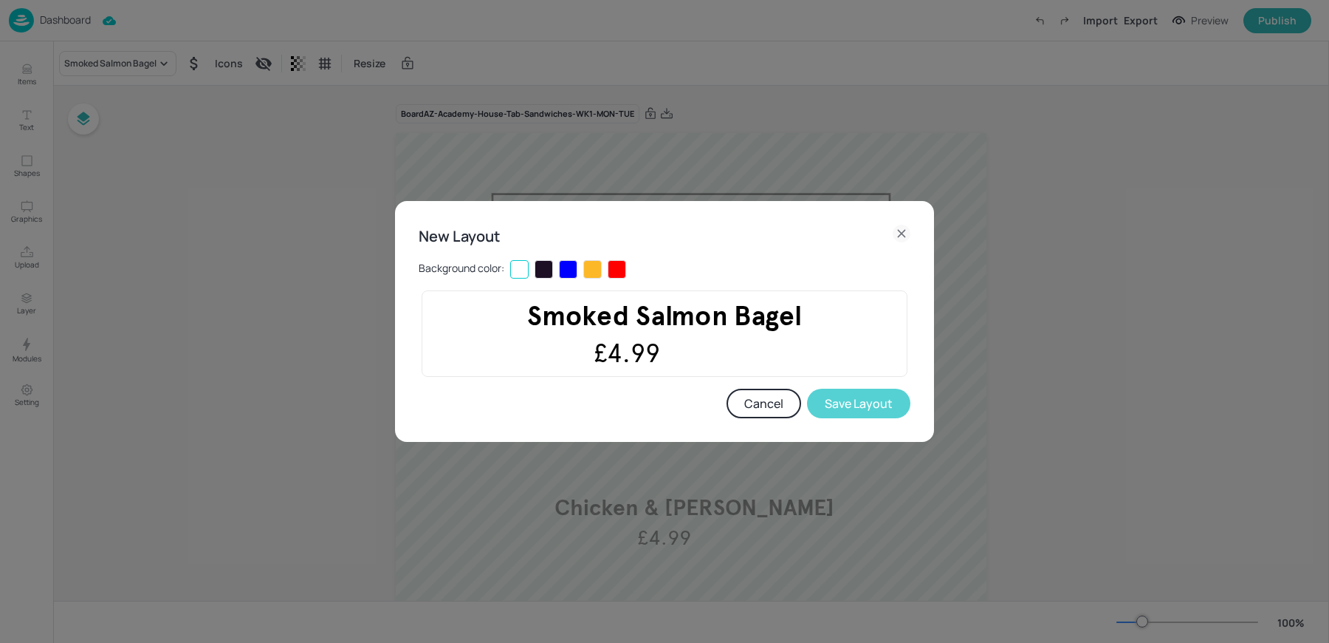
click at [892, 411] on button "Save Layout" at bounding box center [858, 403] width 103 height 30
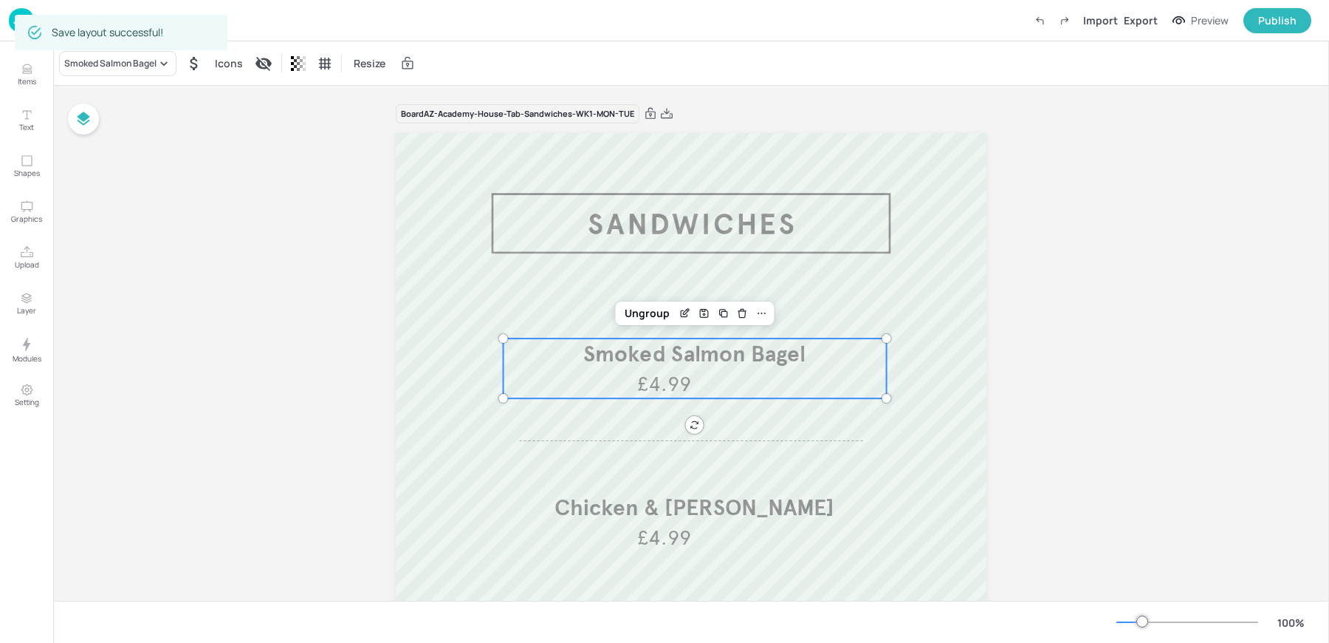
click at [156, 273] on div "Board AZ-Academy-House-Tab-Sandwiches-WK1-MON-TUE Smoked Salmon Bagel £4.99 Chi…" at bounding box center [691, 601] width 1276 height 1030
click at [13, 15] on img at bounding box center [21, 20] width 25 height 24
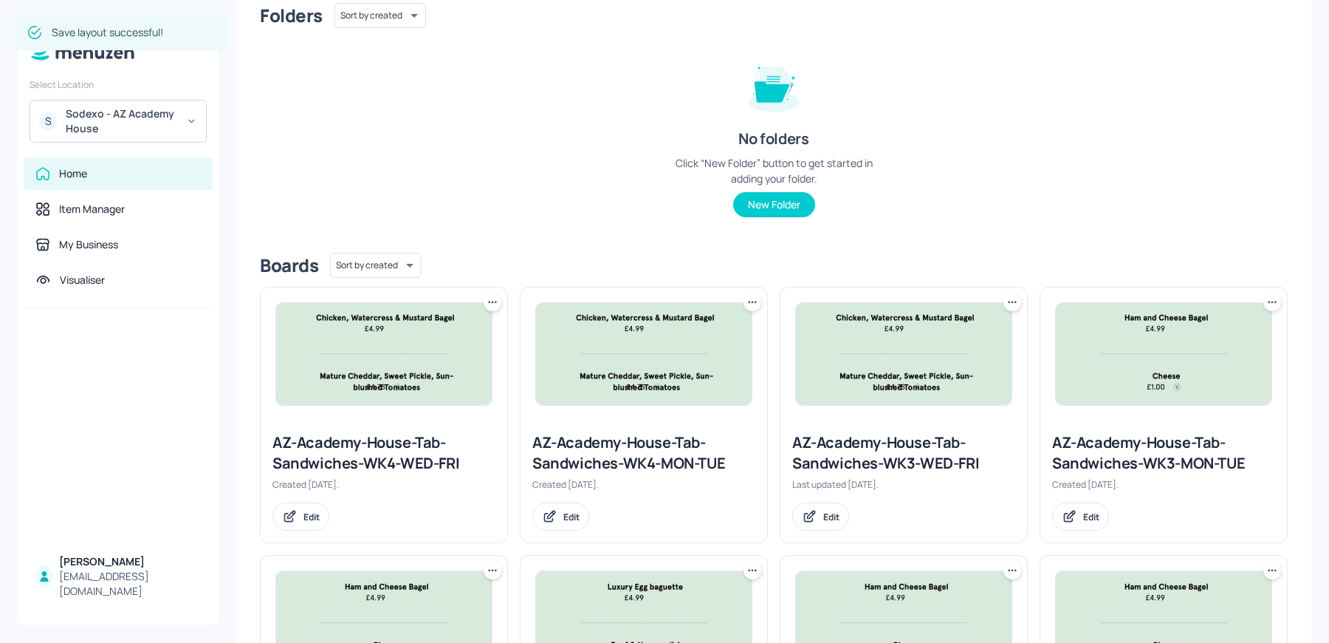
scroll to position [163, 0]
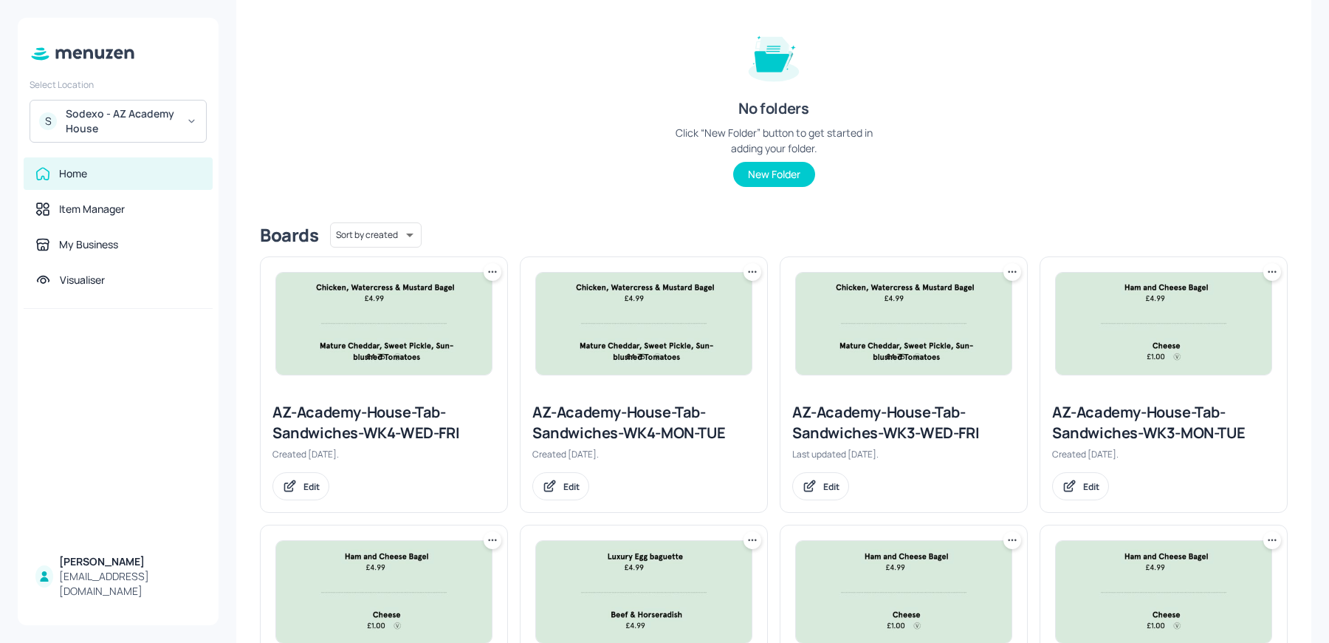
click at [1101, 340] on img at bounding box center [1164, 324] width 216 height 102
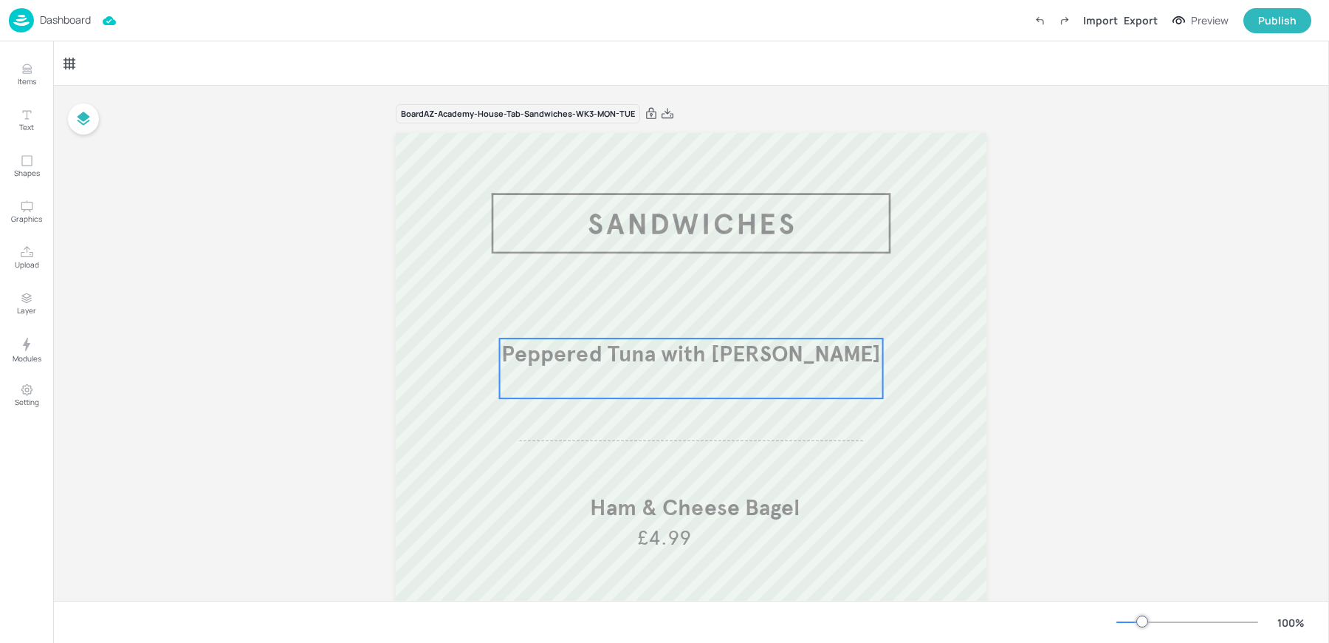
scroll to position [190, 0]
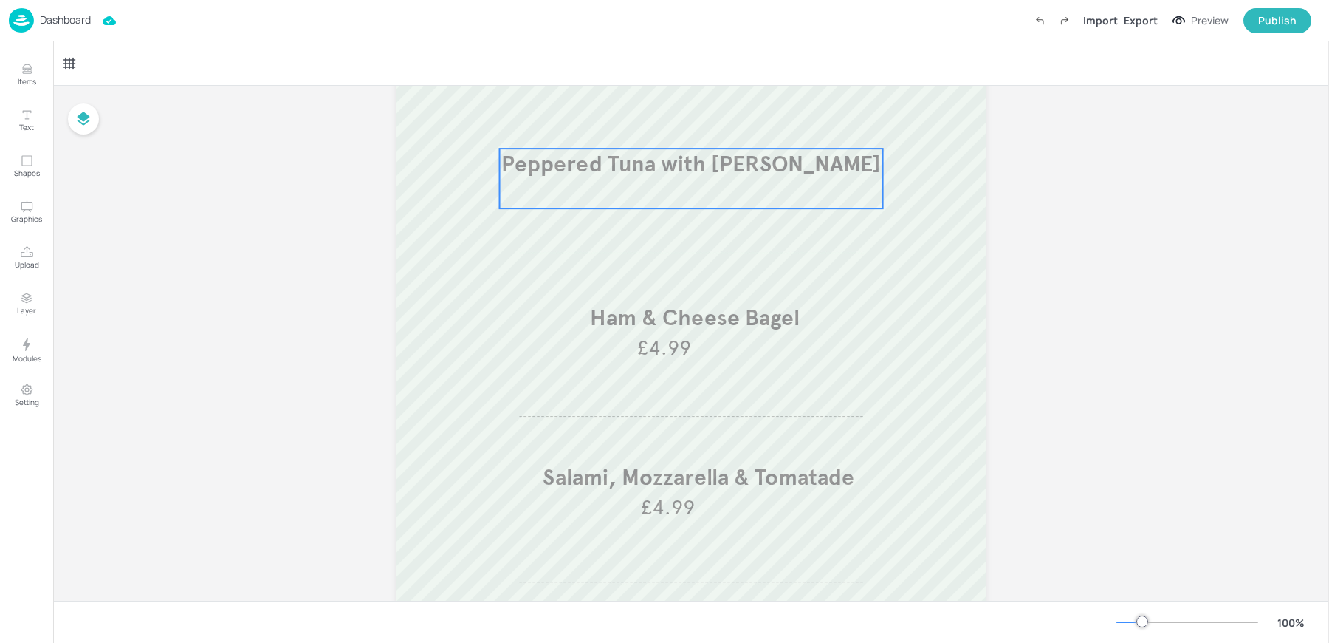
click at [603, 178] on p "Peppered Tuna with Miso Mayonnaise" at bounding box center [691, 163] width 383 height 31
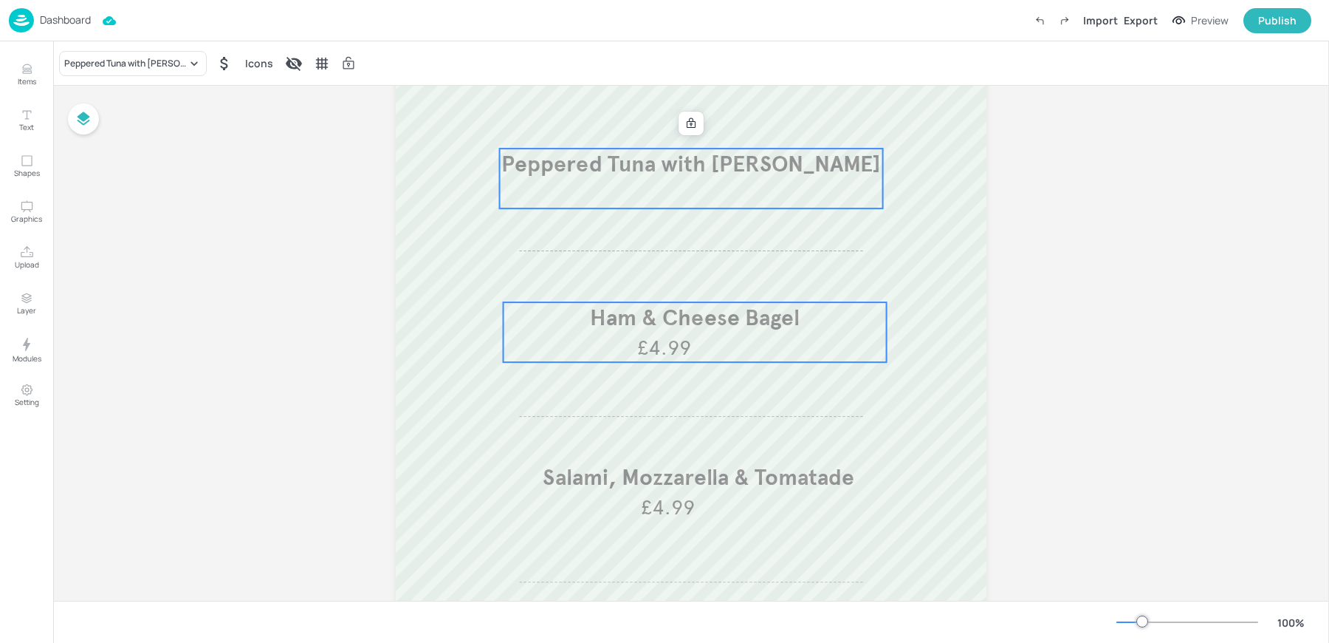
click at [629, 330] on span "Ham & Cheese Bagel" at bounding box center [695, 317] width 210 height 27
click at [610, 494] on div "Salami, Mozzarella & Tomatade £4.99" at bounding box center [698, 492] width 383 height 60
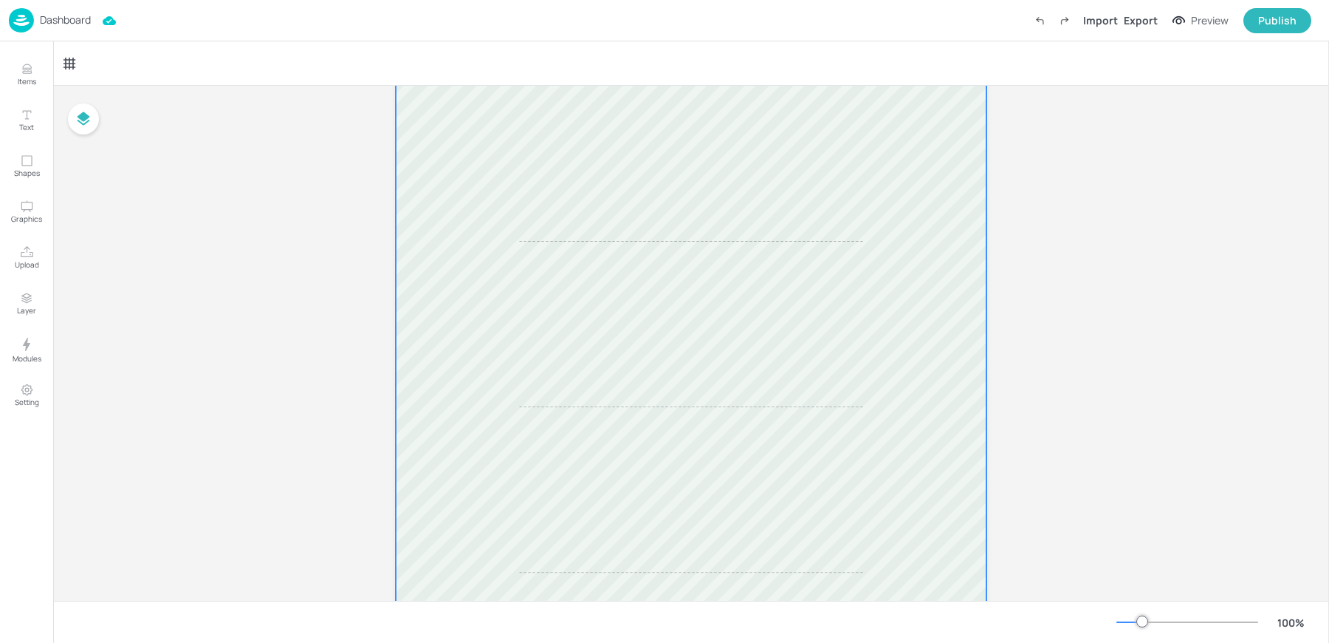
scroll to position [0, 0]
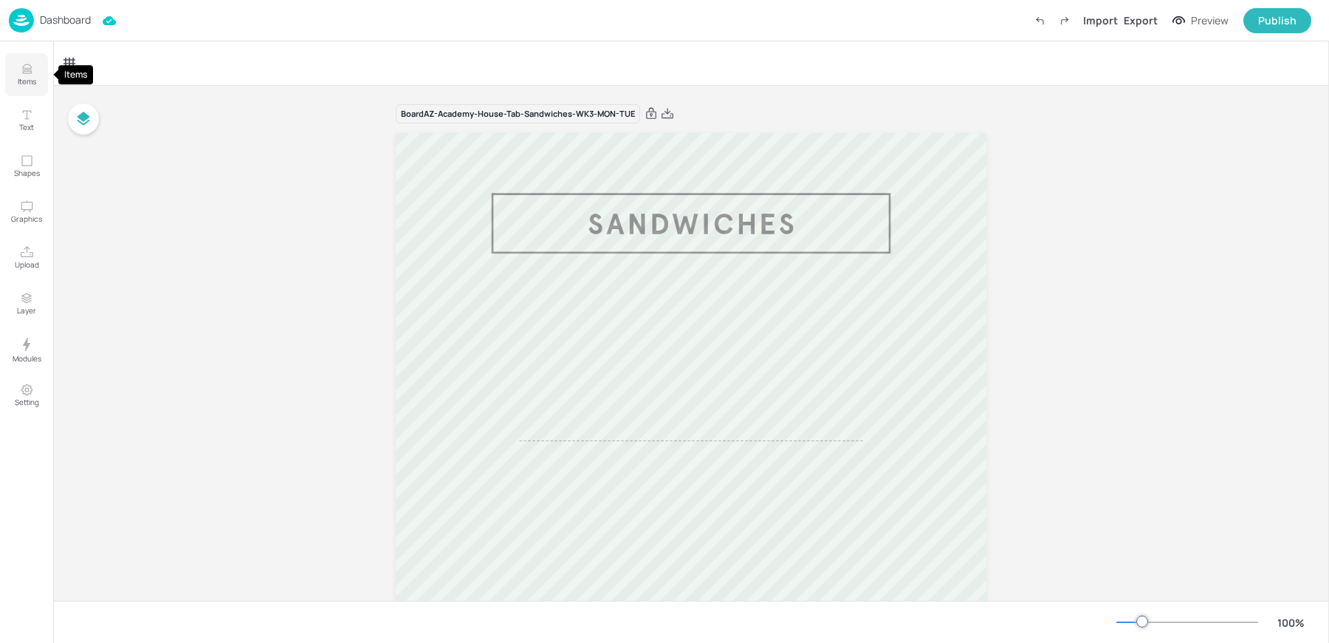
click at [26, 88] on button "Items" at bounding box center [26, 74] width 43 height 43
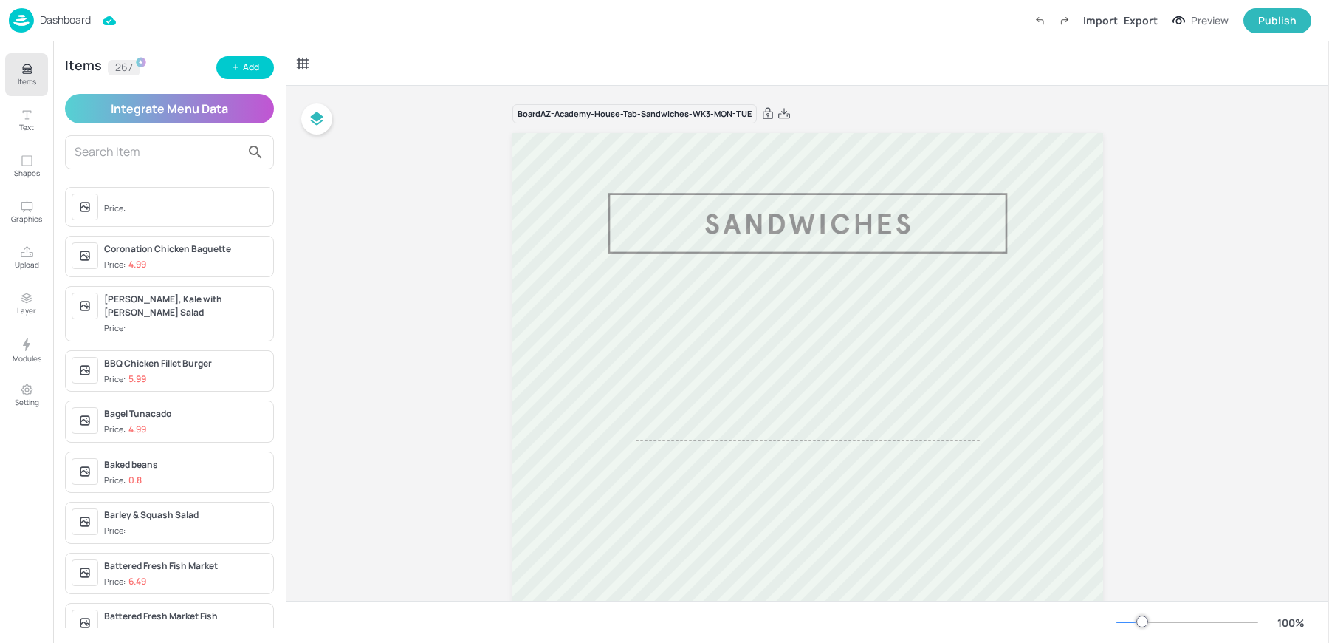
click at [157, 147] on input "text" at bounding box center [158, 152] width 166 height 24
click at [213, 250] on div "Coronation Chicken Baguette" at bounding box center [185, 248] width 163 height 13
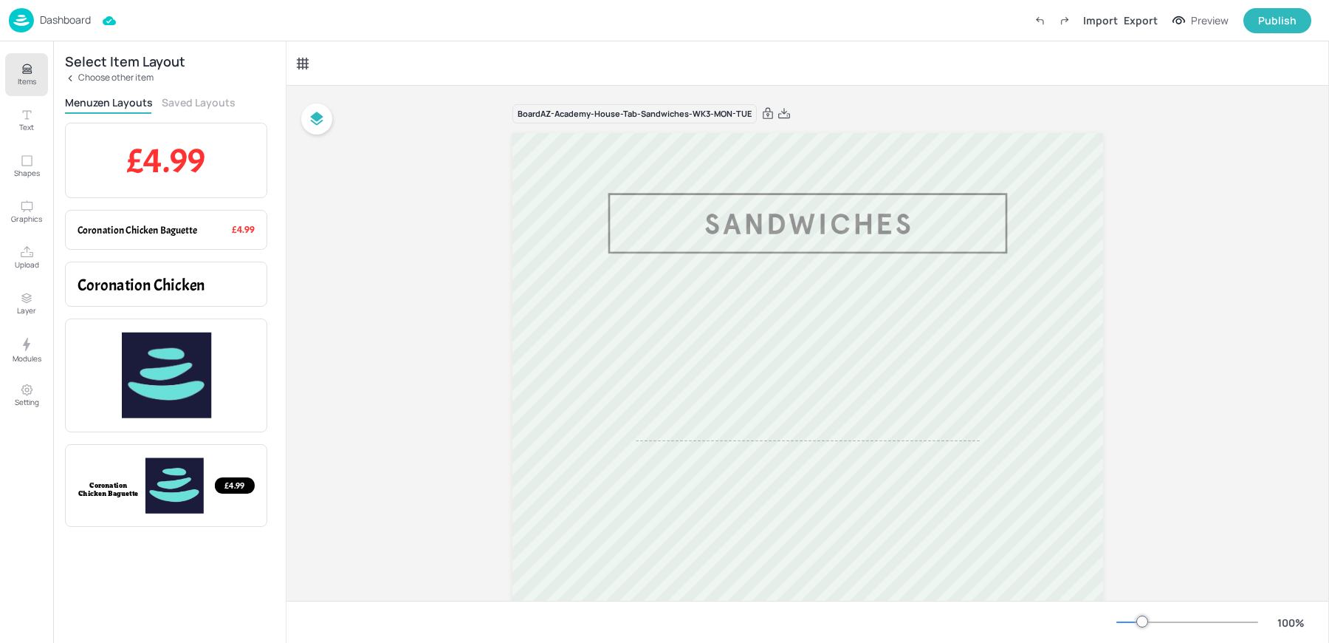
click at [205, 92] on div "Select Item Layout Choose other item Menuzen Layouts Saved Layouts £4.99 Item P…" at bounding box center [169, 341] width 233 height 601
click at [199, 100] on button "Saved Layouts" at bounding box center [199, 102] width 74 height 14
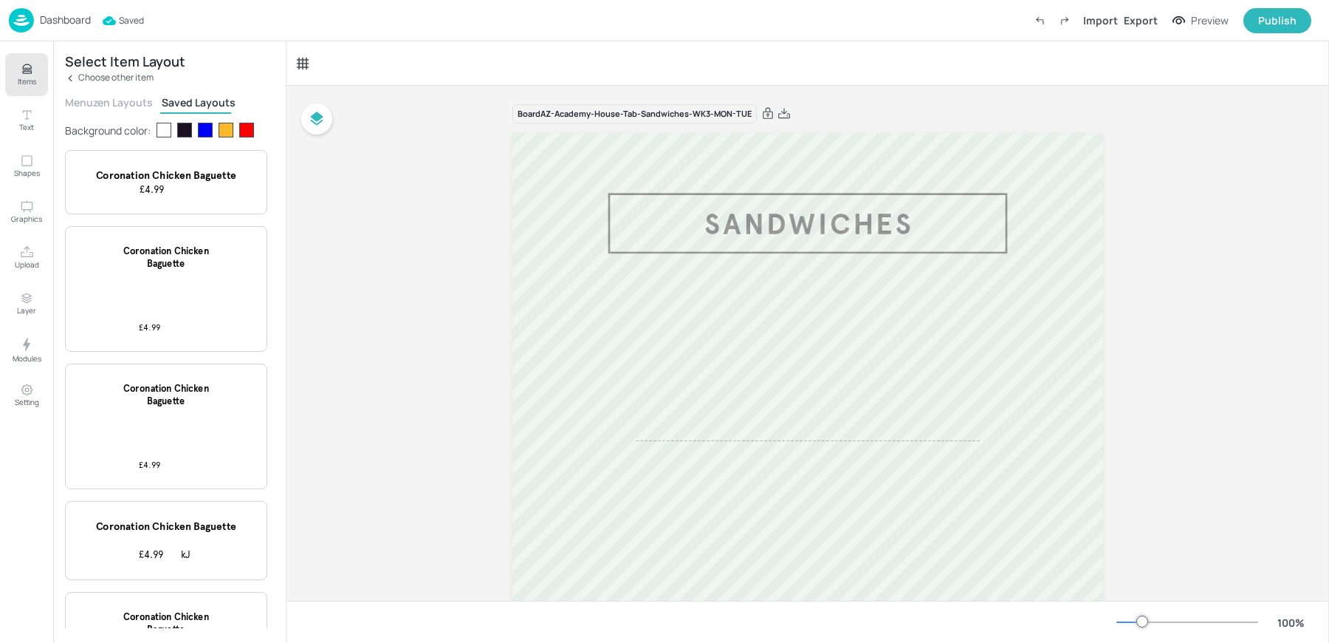
click at [391, 232] on div "Board AZ-Academy-House-Tab-Sandwiches-WK3-MON-TUE" at bounding box center [808, 601] width 1043 height 1030
click at [65, 21] on p "Dashboard" at bounding box center [65, 20] width 51 height 10
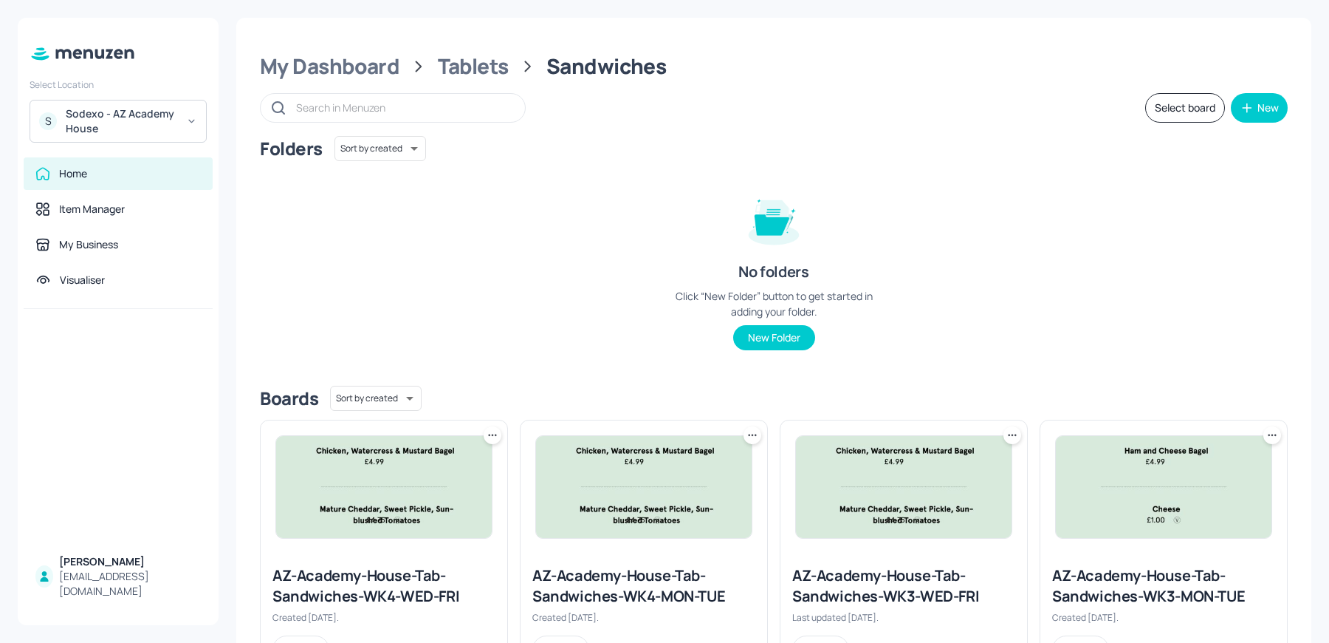
click at [1169, 499] on img at bounding box center [1164, 487] width 216 height 102
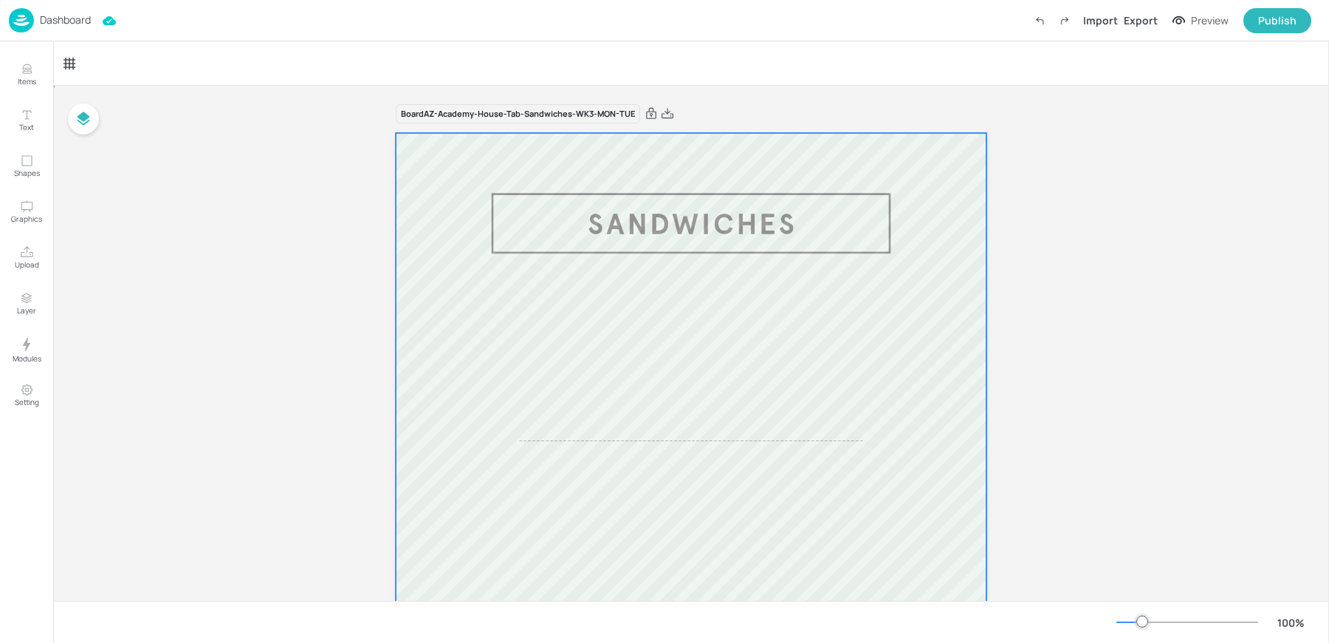
click at [741, 403] on div at bounding box center [691, 605] width 591 height 945
click at [668, 386] on div at bounding box center [691, 605] width 591 height 945
click at [3, 52] on div "Items Text Shapes Graphics Upload Layer Modules Setting" at bounding box center [26, 341] width 53 height 601
click at [30, 75] on icon "Items" at bounding box center [27, 69] width 14 height 14
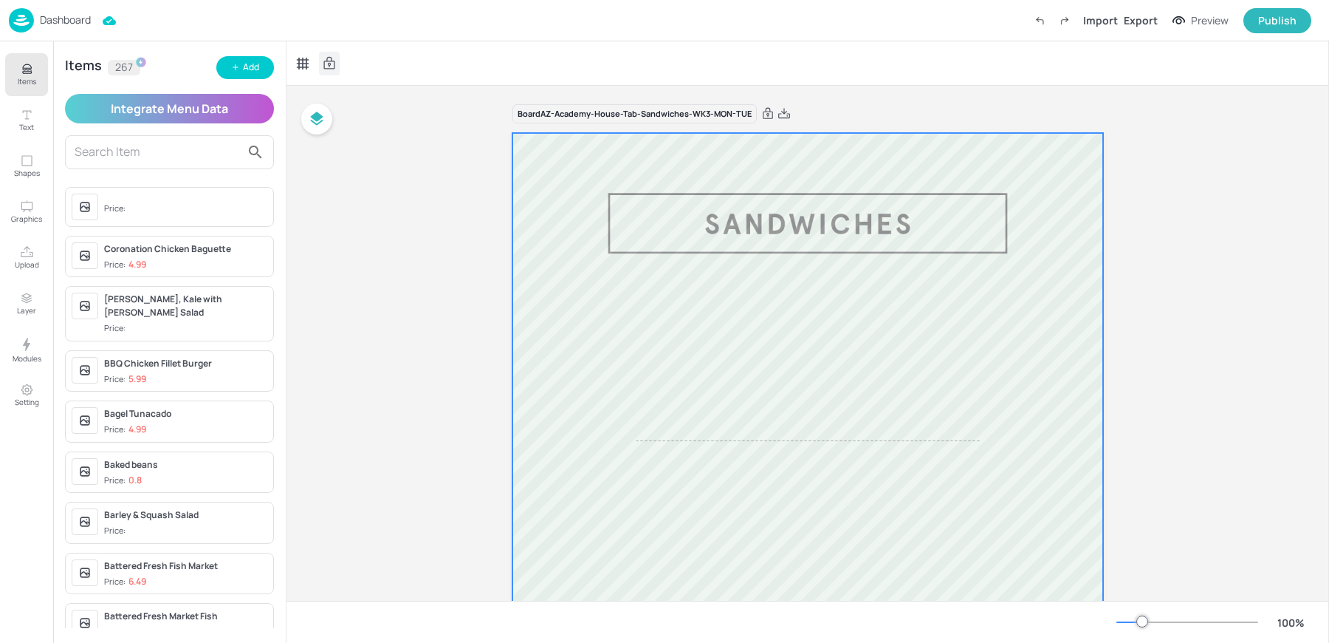
click at [331, 58] on icon at bounding box center [329, 62] width 11 height 13
click at [441, 267] on div "Board AZ-Academy-House-Tab-Sandwiches-WK3-MON-TUE" at bounding box center [808, 601] width 1043 height 1030
click at [159, 161] on input "text" at bounding box center [158, 152] width 166 height 24
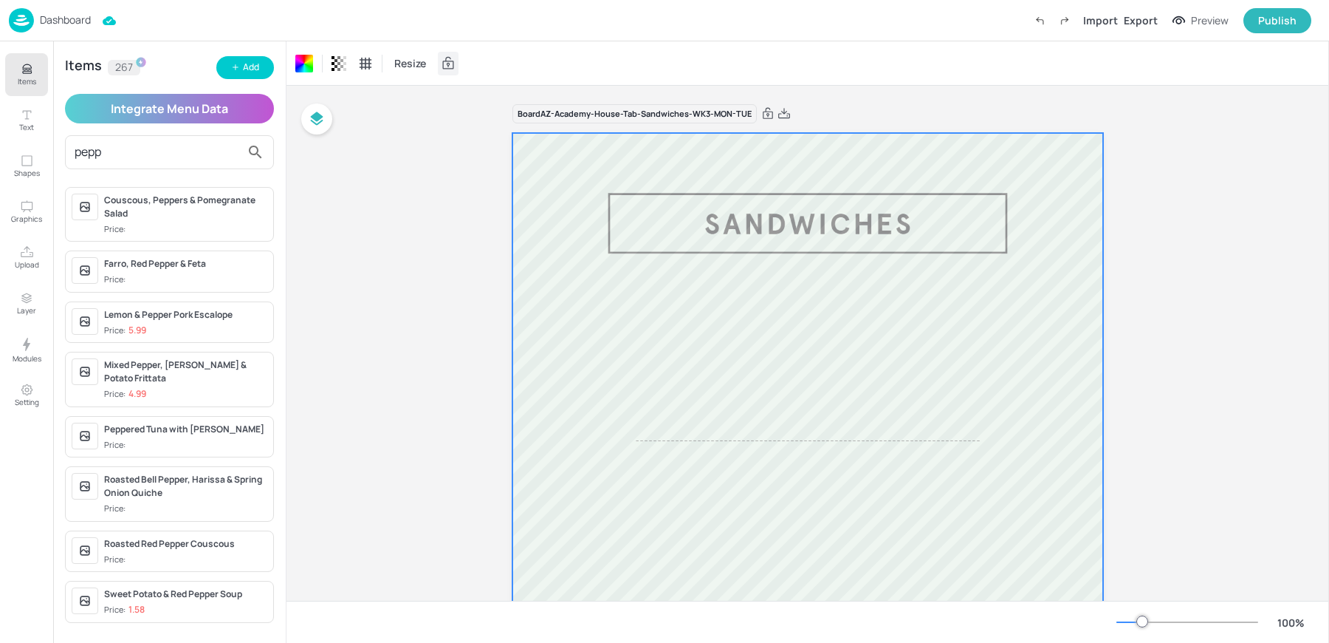
type input "pepp"
click at [167, 436] on div "Peppered Tuna with Miso Mayonnaise Price:" at bounding box center [169, 437] width 209 height 42
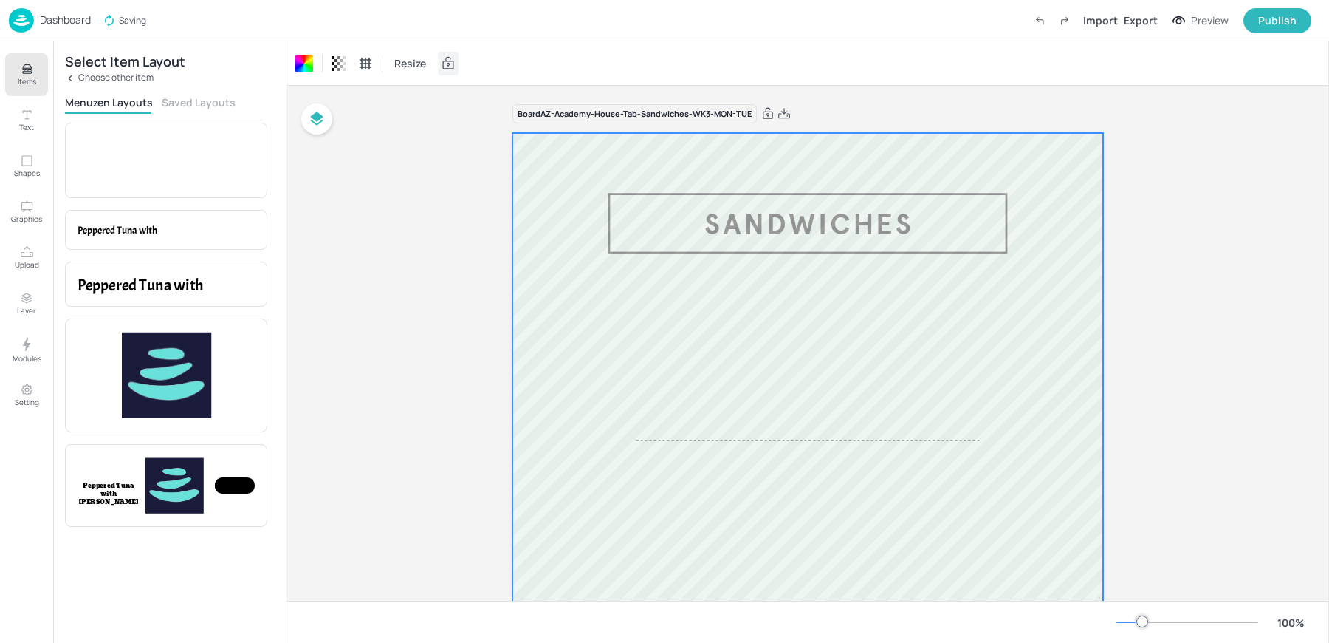
click at [198, 115] on div "Select Item Layout Choose other item Menuzen Layouts Saved Layouts Item Price P…" at bounding box center [169, 341] width 233 height 601
click at [190, 102] on button "Saved Layouts" at bounding box center [199, 102] width 74 height 14
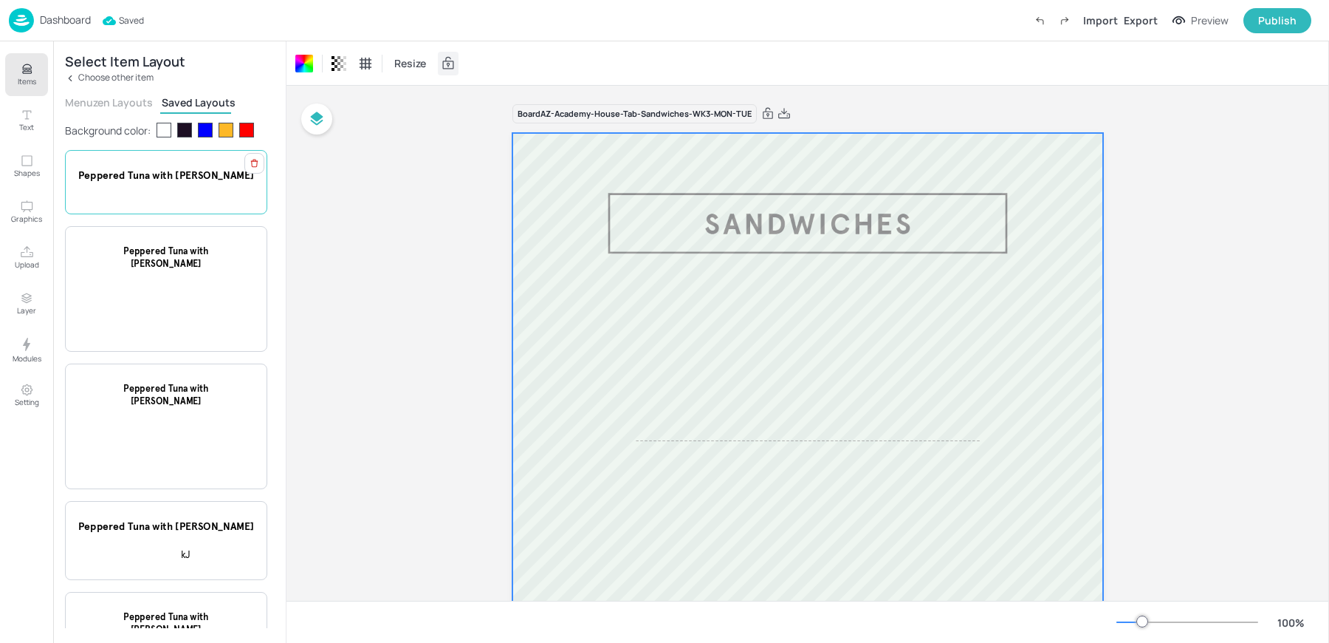
click at [181, 201] on div "Peppered Tuna with Miso Mayonnaise" at bounding box center [166, 182] width 202 height 64
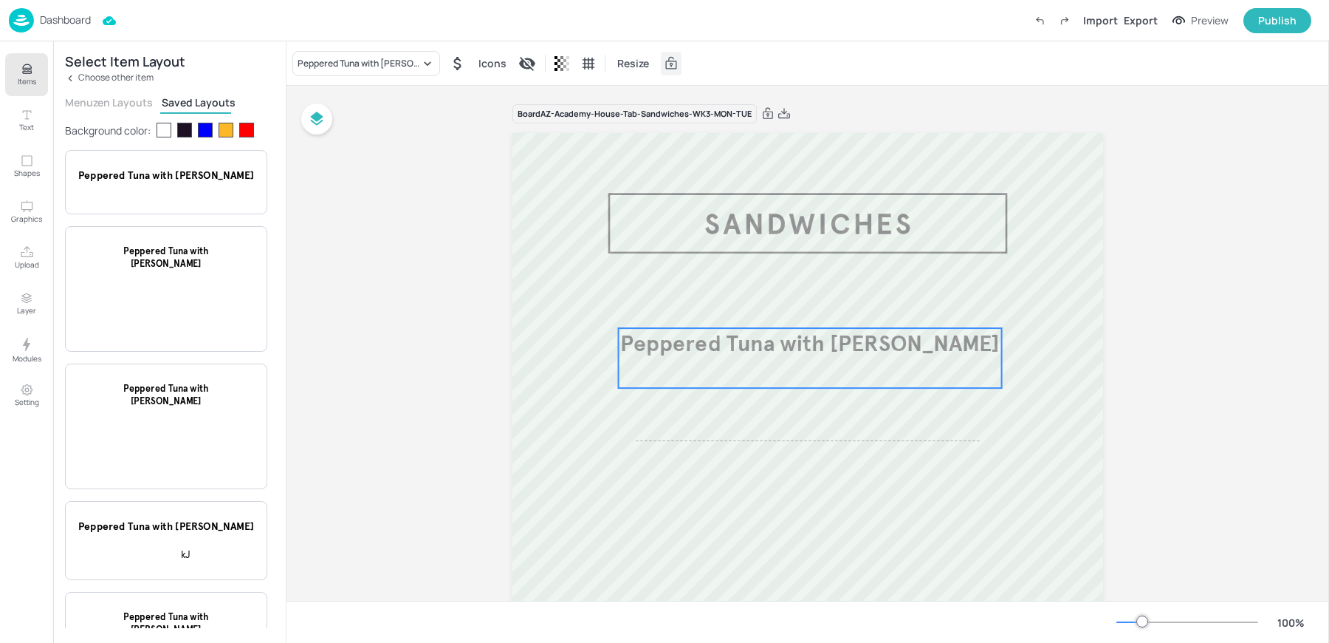
drag, startPoint x: 821, startPoint y: 364, endPoint x: 820, endPoint y: 354, distance: 10.4
click at [820, 354] on span "Peppered Tuna with Miso Mayonnaise" at bounding box center [810, 342] width 380 height 27
click at [439, 247] on div "Board AZ-Academy-House-Tab-Sandwiches-WK3-MON-TUE Peppered Tuna with Miso Mayon…" at bounding box center [808, 601] width 1043 height 1030
click at [52, 30] on div "Dashboard" at bounding box center [50, 20] width 82 height 24
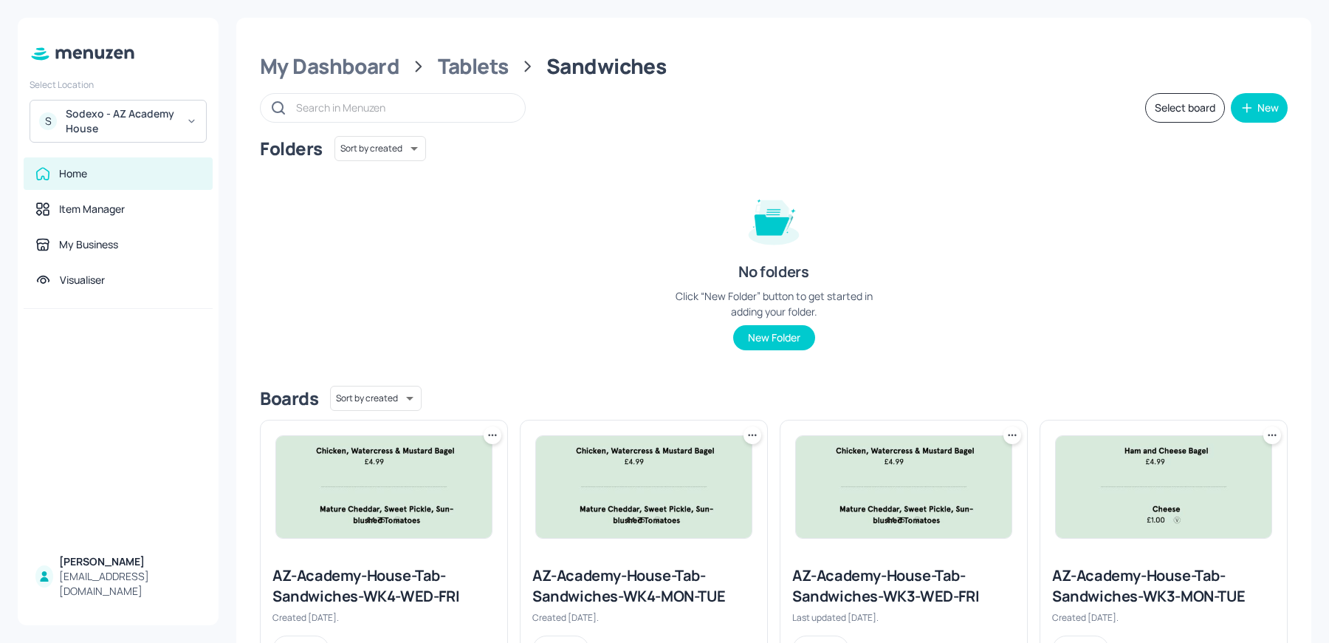
click at [1152, 484] on img at bounding box center [1164, 487] width 216 height 102
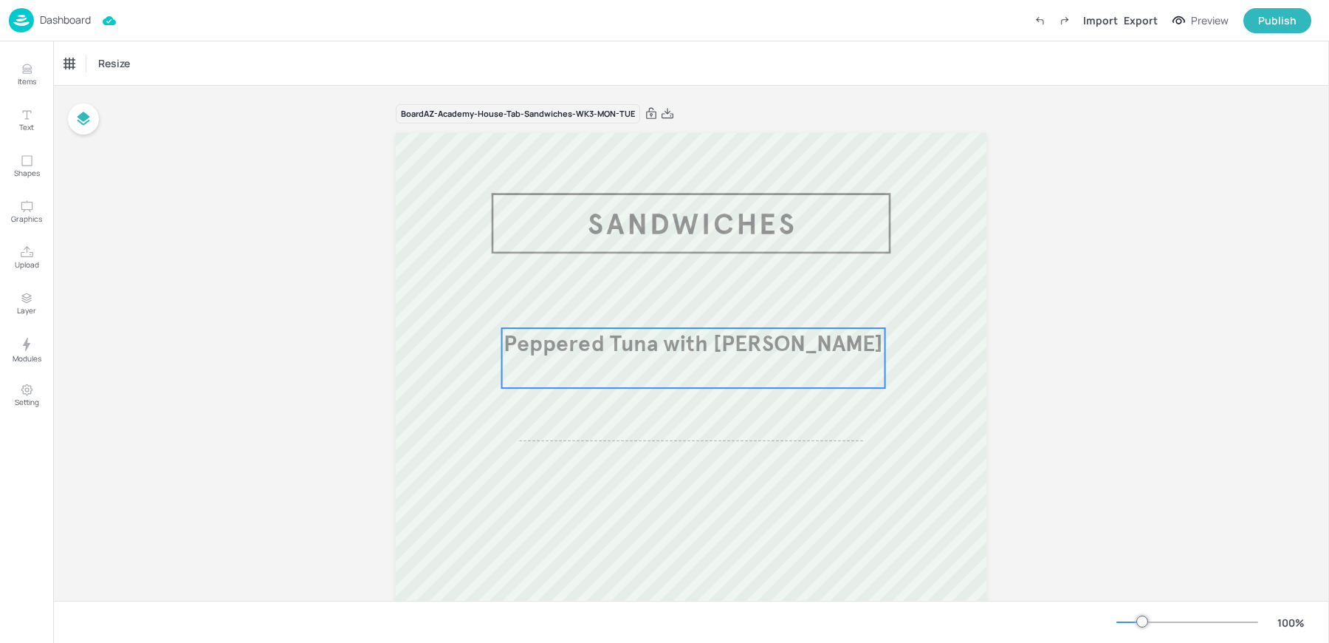
click at [652, 374] on div "Peppered Tuna with Miso Mayonnaise" at bounding box center [693, 358] width 383 height 60
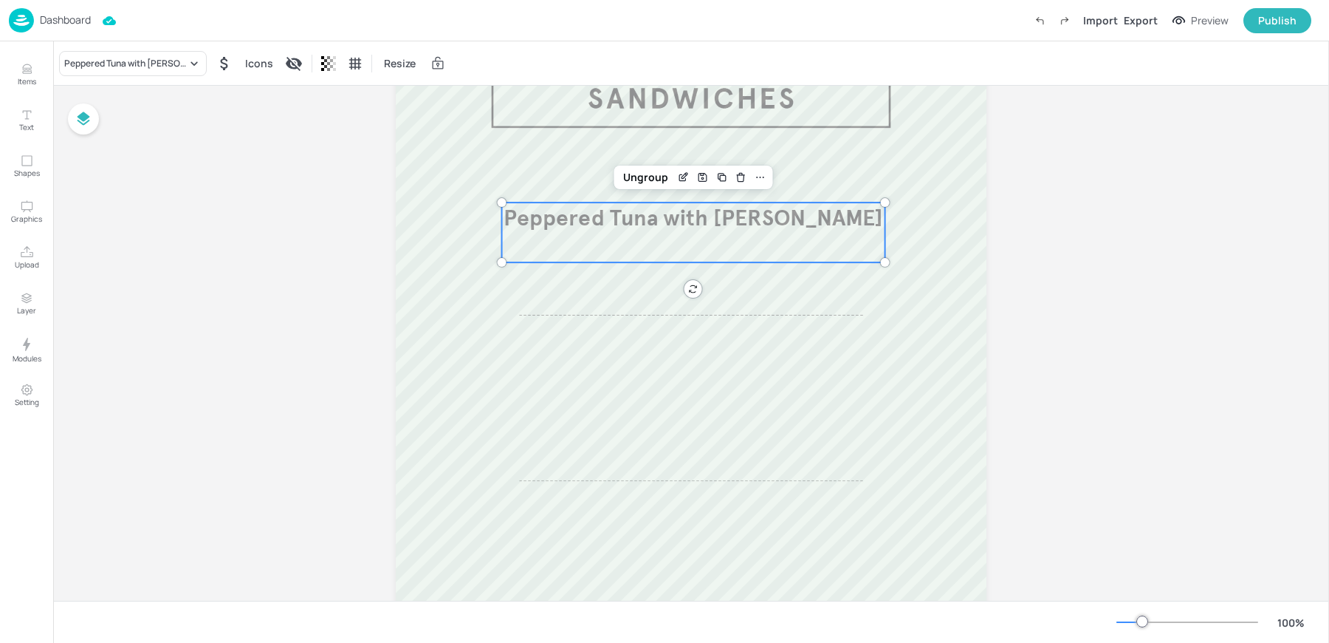
scroll to position [137, 0]
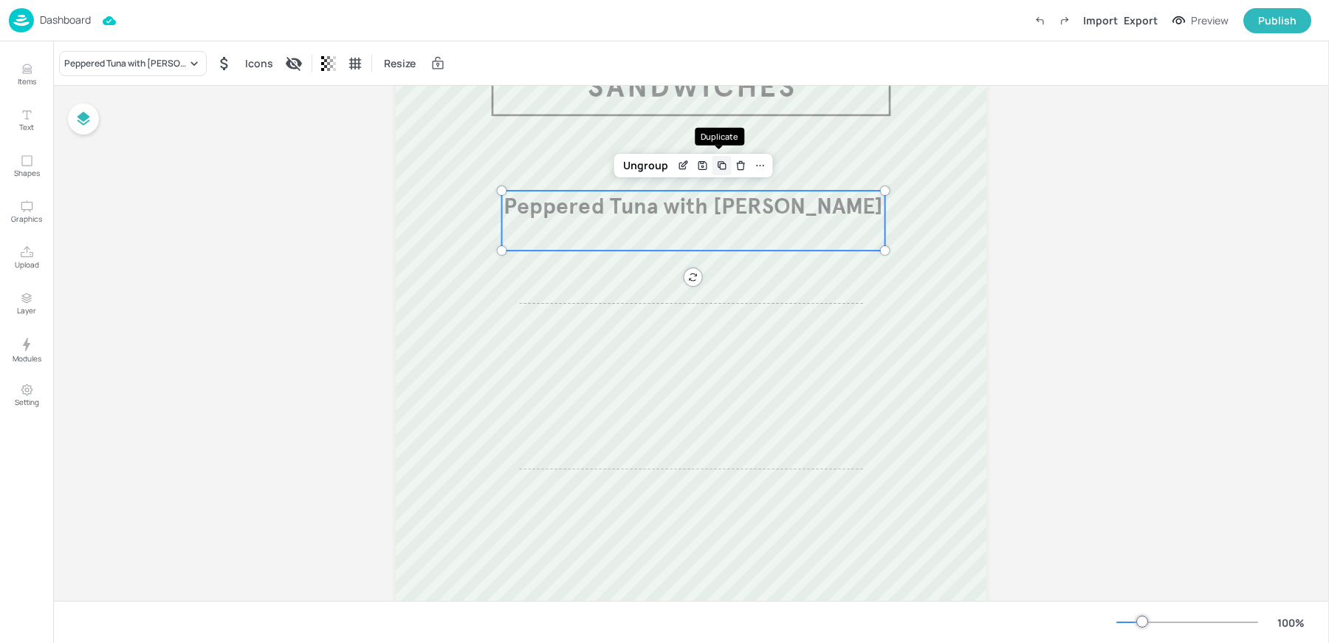
click at [719, 168] on icon "Duplicate" at bounding box center [722, 166] width 12 height 12
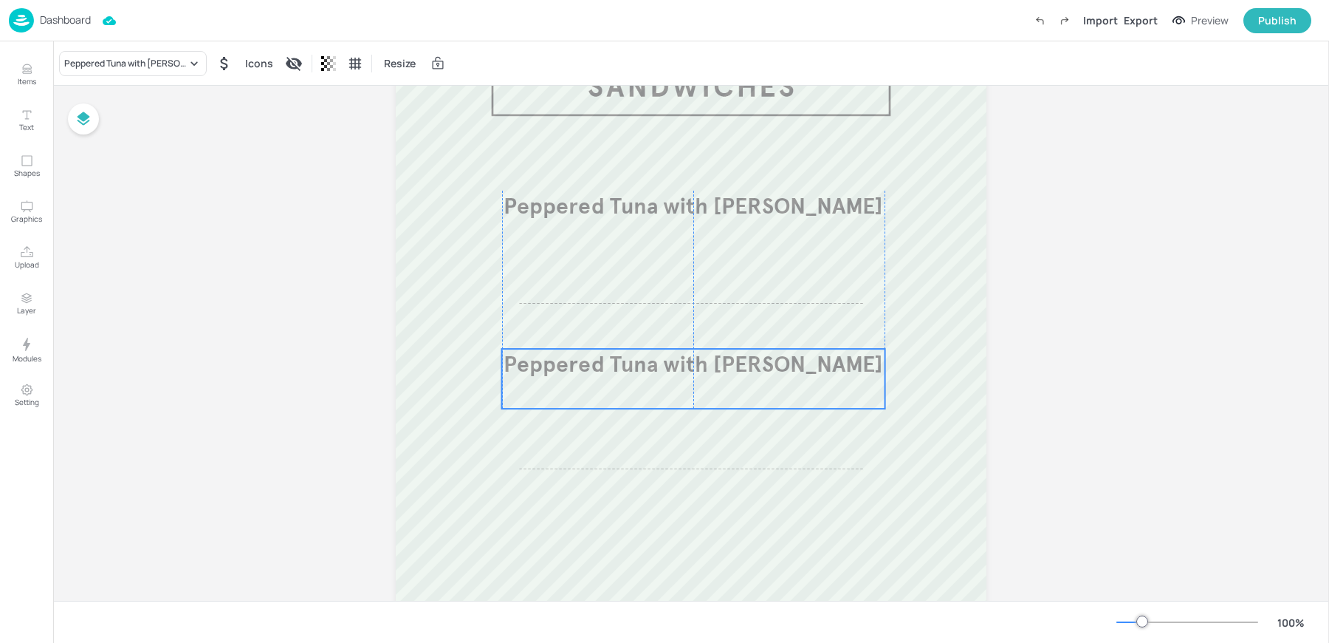
drag, startPoint x: 648, startPoint y: 224, endPoint x: 640, endPoint y: 374, distance: 150.9
click at [640, 374] on span "Peppered Tuna with Miso Mayonnaise" at bounding box center [694, 363] width 380 height 27
click at [122, 74] on div "Peppered Tuna with Miso Mayonnaise" at bounding box center [133, 63] width 148 height 25
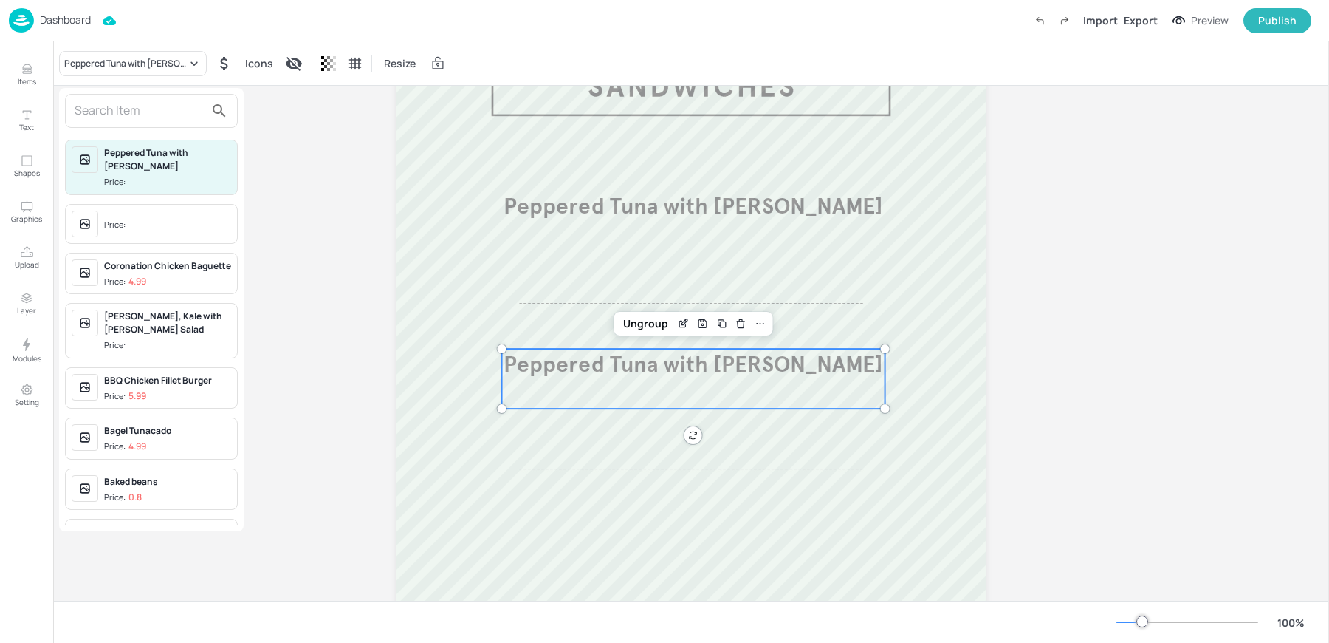
click at [117, 126] on div at bounding box center [151, 111] width 173 height 34
click at [101, 113] on input "text" at bounding box center [140, 111] width 130 height 24
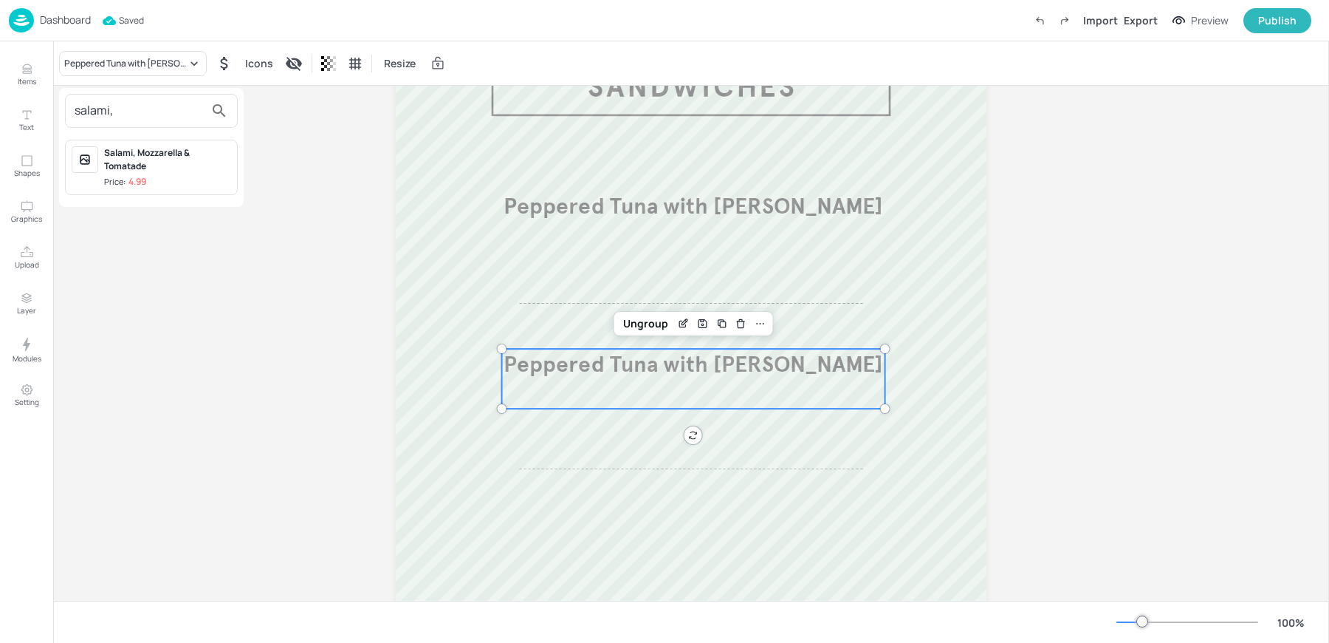
type input "salami,"
click at [124, 168] on div "Salami, Mozzarella & Tomatade" at bounding box center [167, 159] width 127 height 27
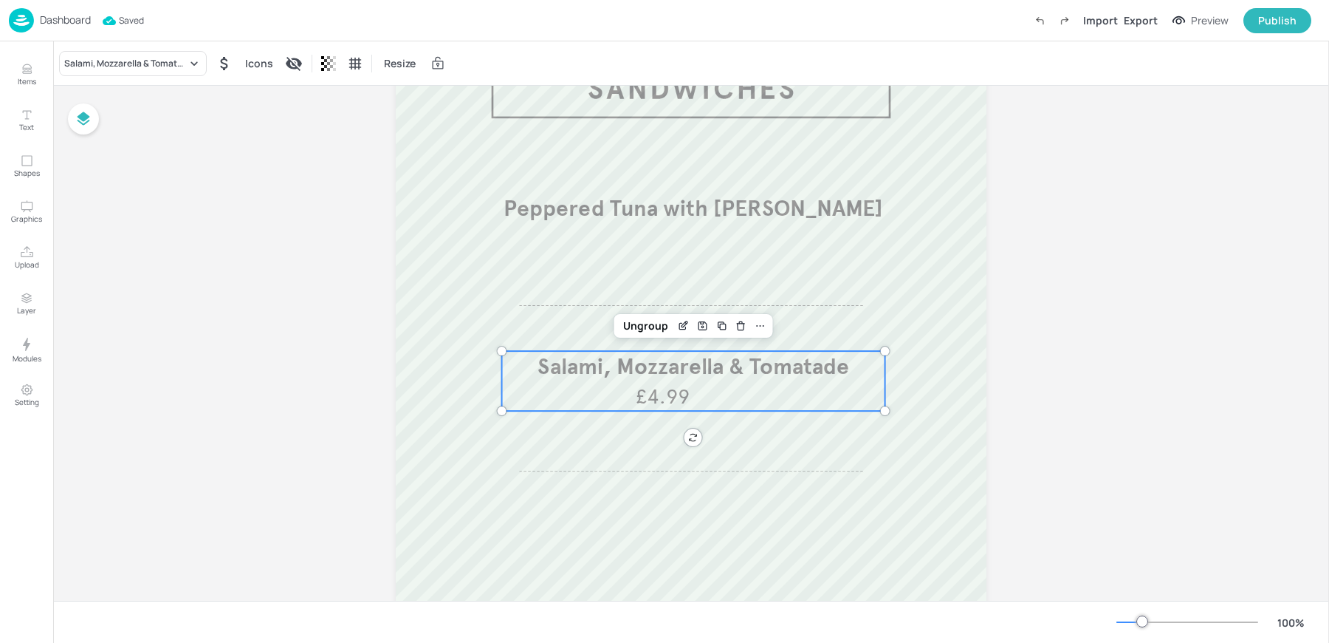
scroll to position [120, 0]
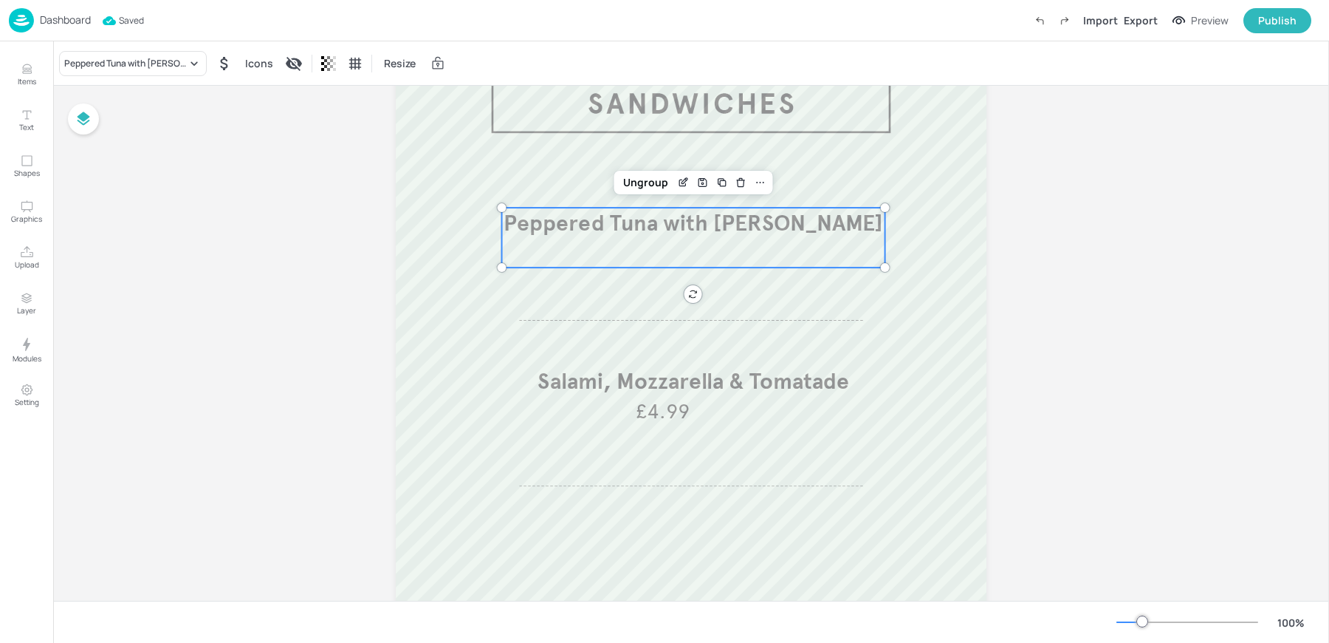
click at [651, 239] on div "Peppered Tuna with Miso Mayonnaise" at bounding box center [693, 238] width 383 height 60
click at [685, 179] on icon "Edit Item" at bounding box center [685, 181] width 6 height 6
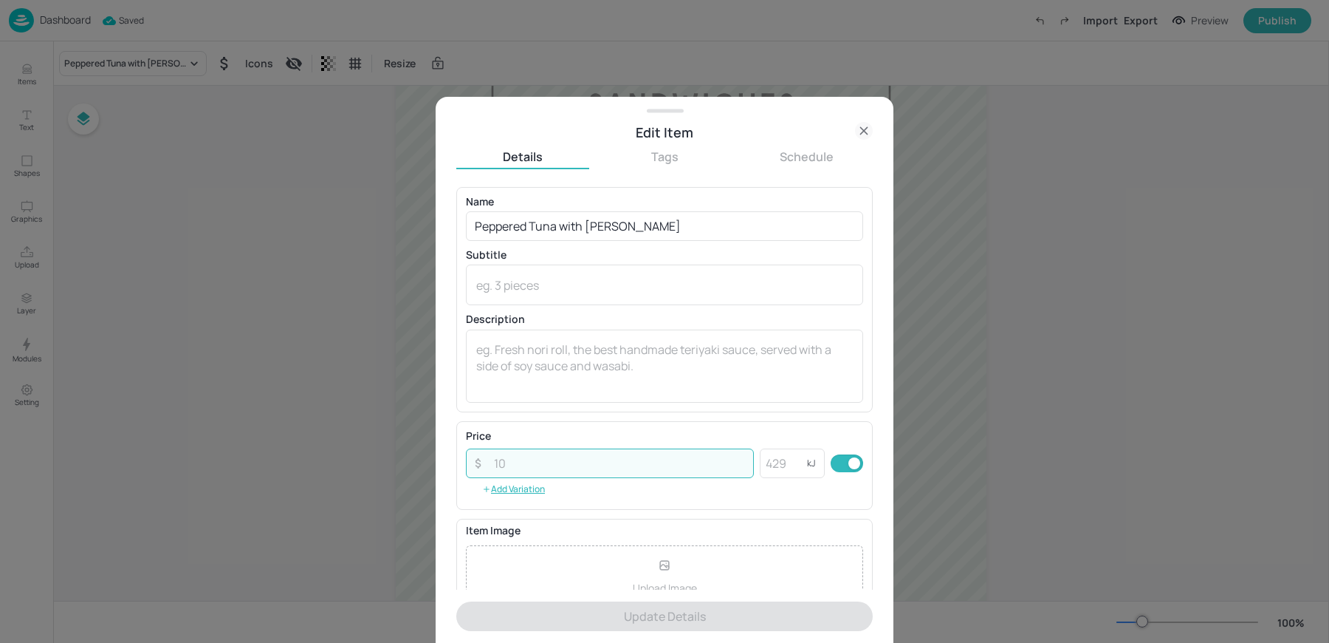
click at [508, 461] on input "number" at bounding box center [619, 463] width 269 height 30
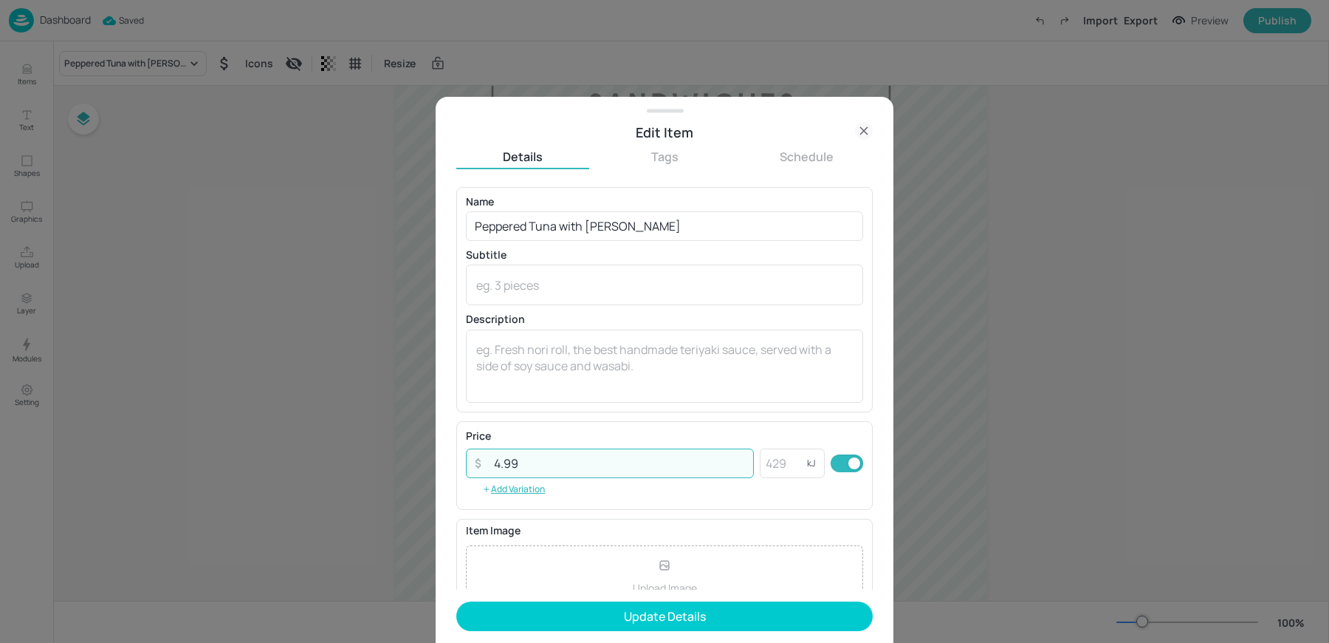
type input "4.99"
click at [456, 601] on button "Update Details" at bounding box center [664, 616] width 417 height 30
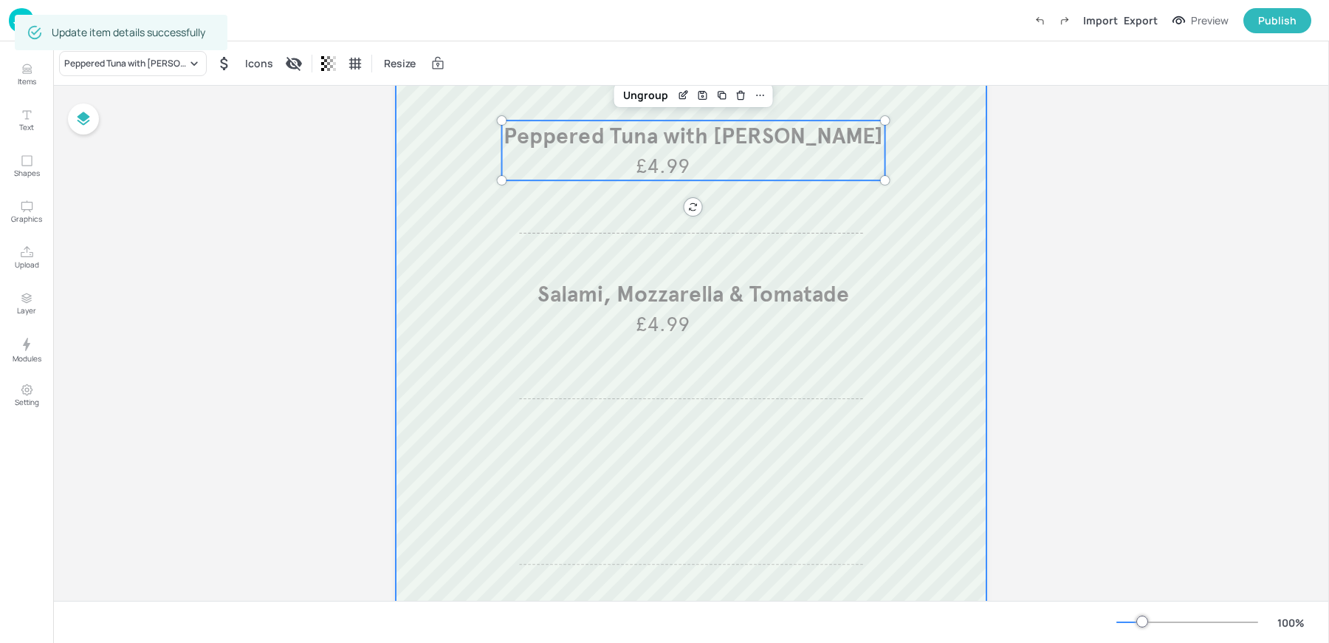
scroll to position [222, 0]
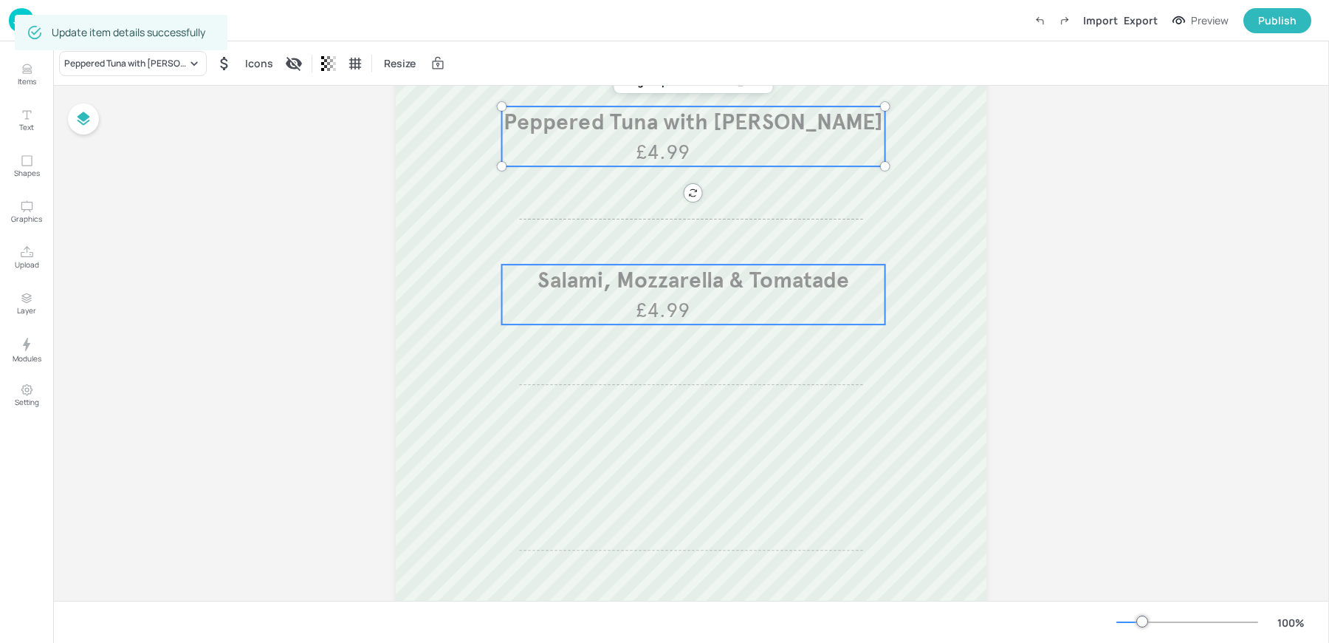
click at [645, 284] on span "Salami, Mozzarella & Tomatade" at bounding box center [694, 279] width 312 height 27
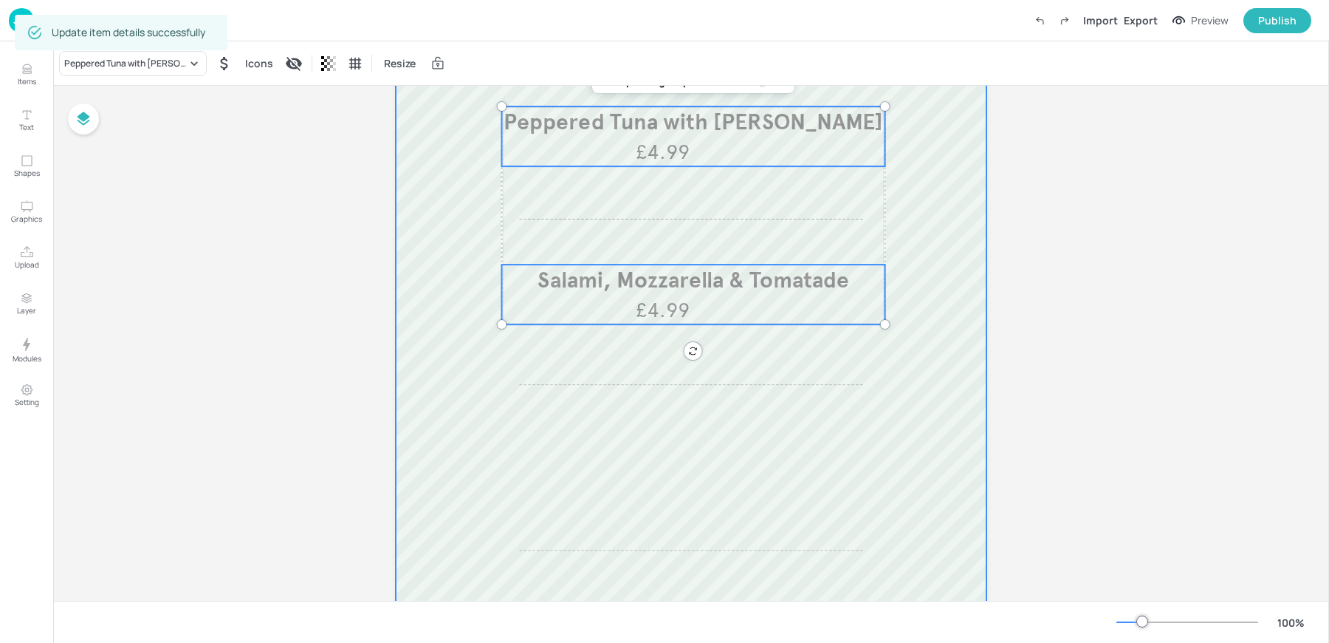
scroll to position [168, 0]
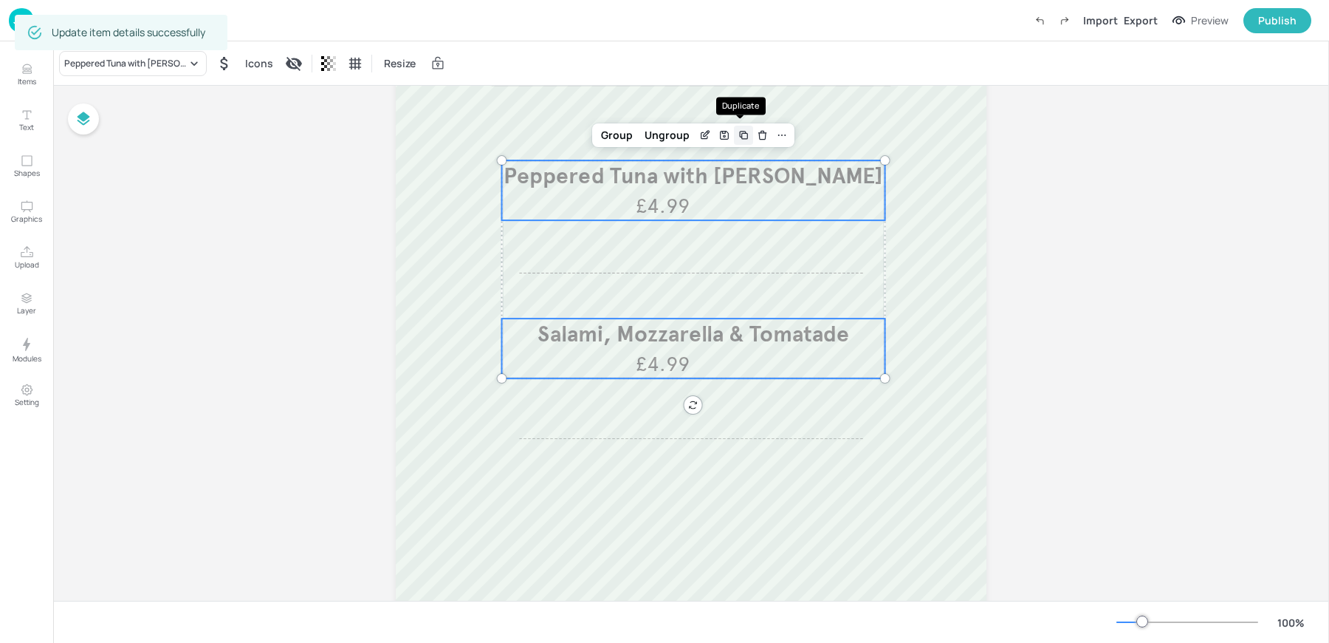
click at [739, 135] on icon "Duplicate" at bounding box center [744, 135] width 12 height 12
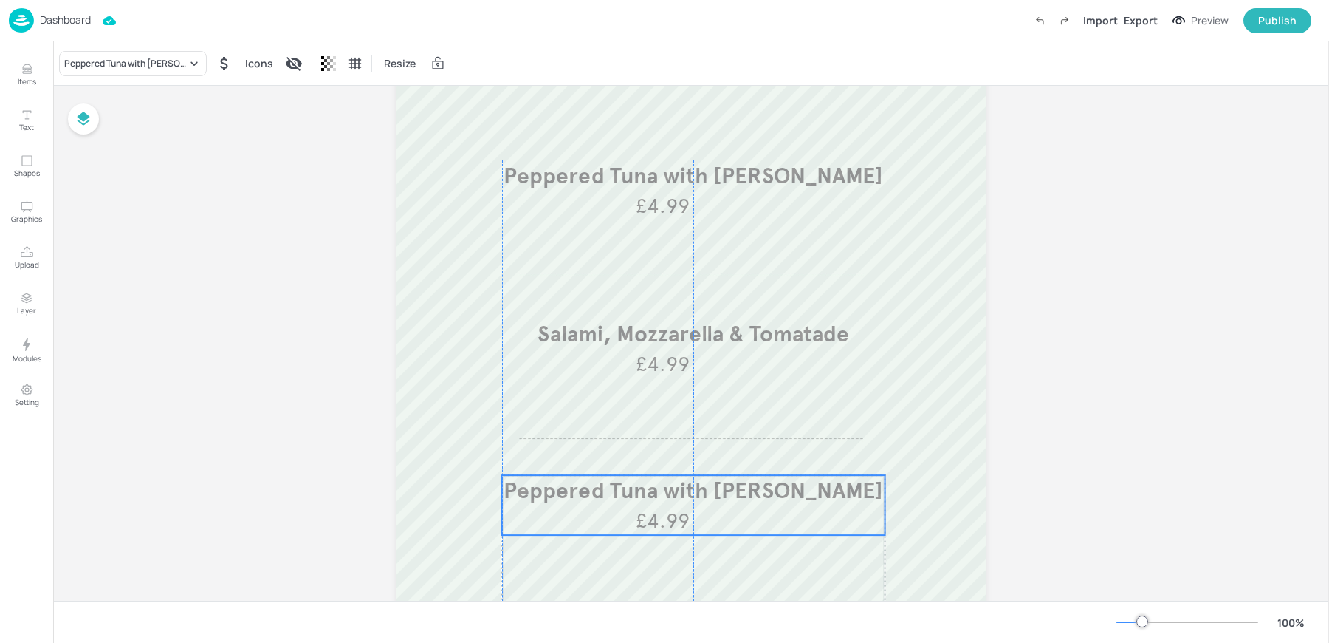
drag, startPoint x: 660, startPoint y: 189, endPoint x: 654, endPoint y: 496, distance: 307.3
click at [654, 496] on span "Peppered Tuna with Miso Mayonnaise" at bounding box center [694, 489] width 380 height 27
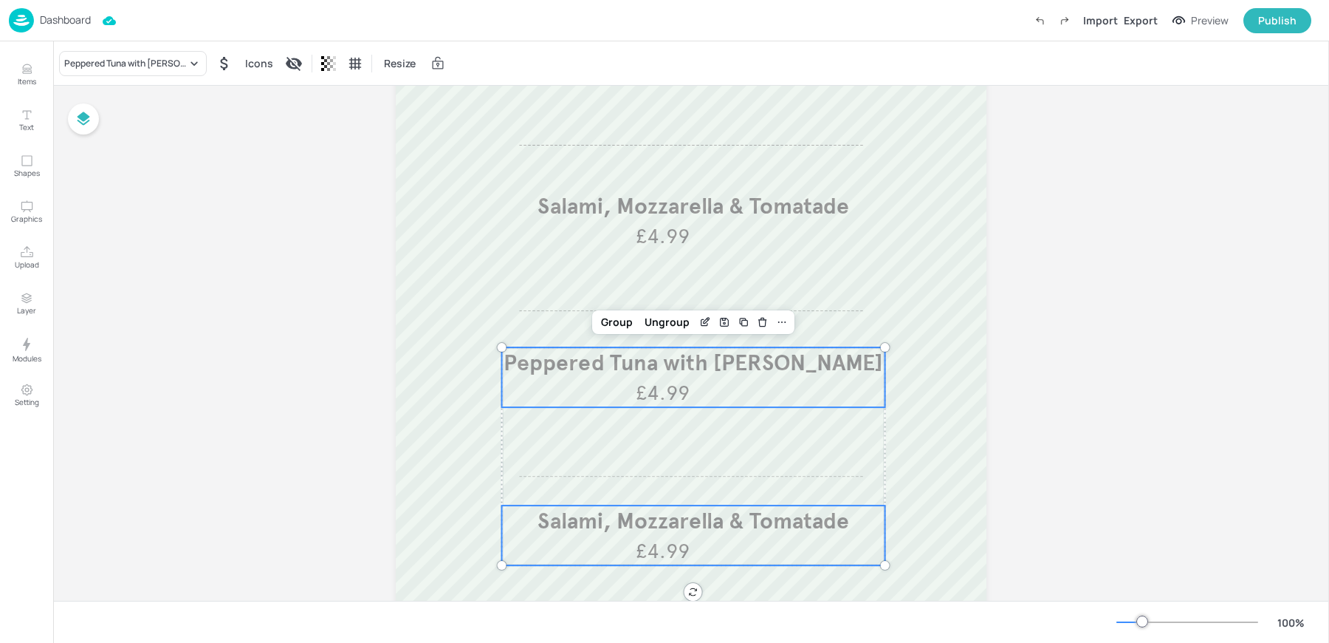
scroll to position [315, 0]
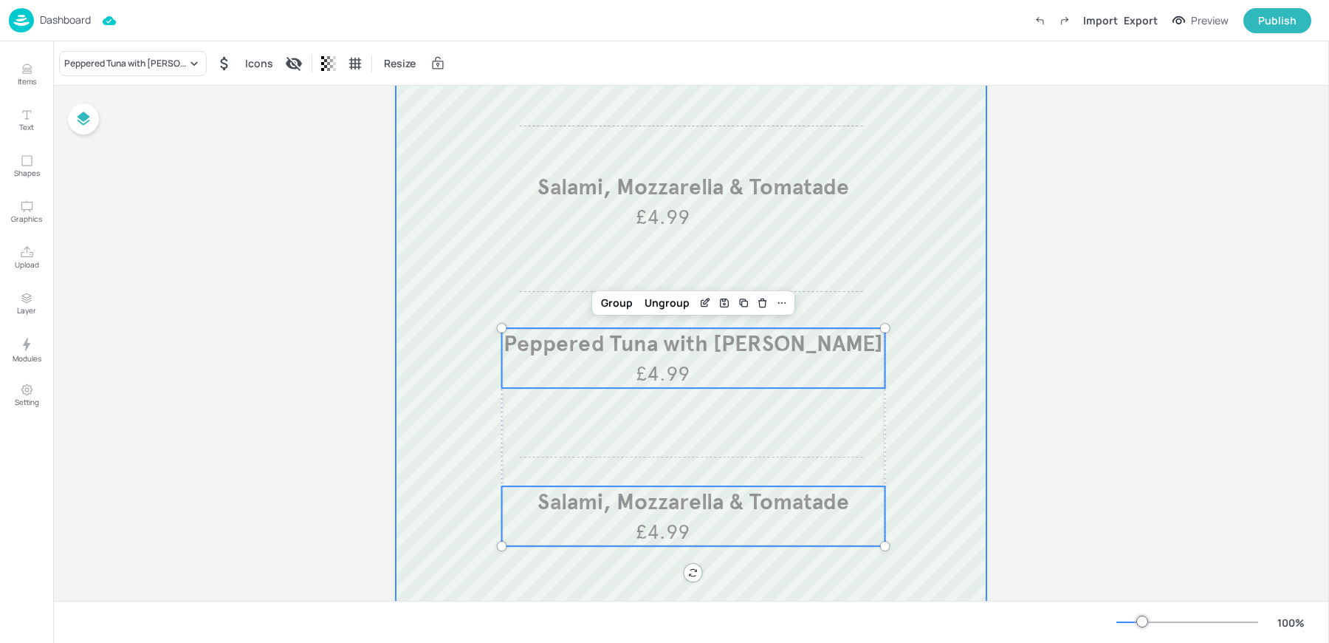
click at [632, 553] on div at bounding box center [691, 290] width 591 height 945
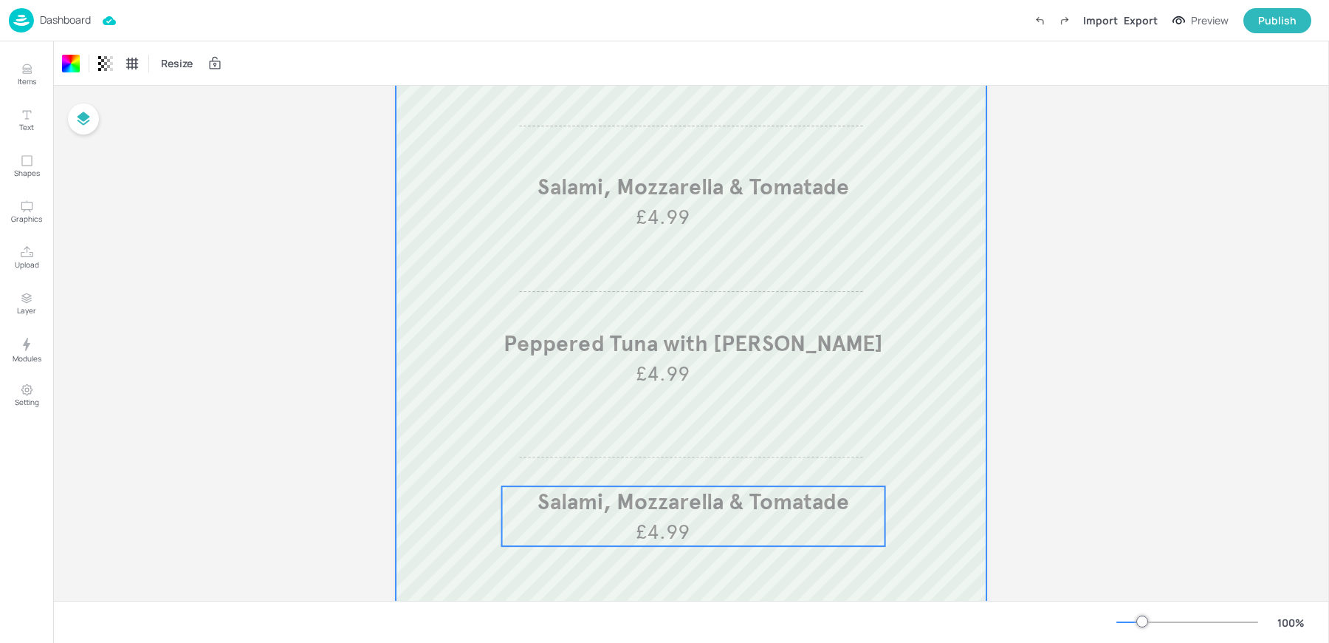
click at [621, 527] on div "Salami, Mozzarella & Tomatade £4.99" at bounding box center [693, 516] width 383 height 60
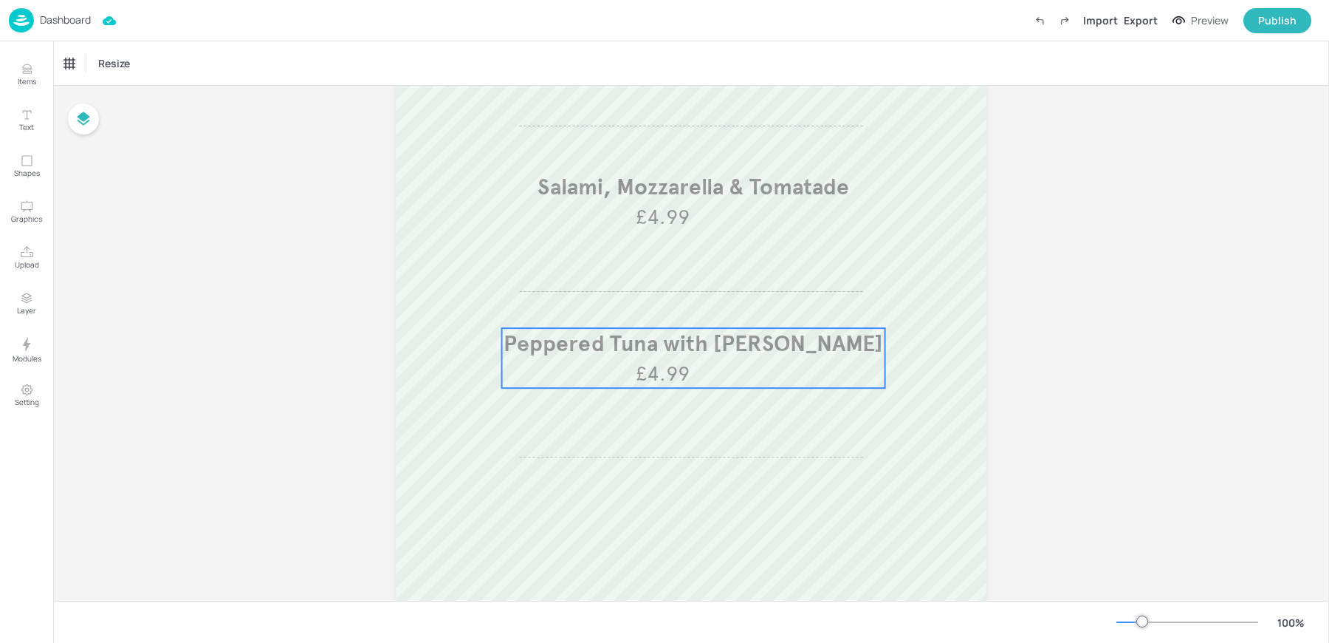
click at [639, 366] on span "£4.99" at bounding box center [663, 373] width 54 height 29
click at [134, 57] on div "Peppered Tuna with Miso Mayonnaise" at bounding box center [125, 63] width 123 height 13
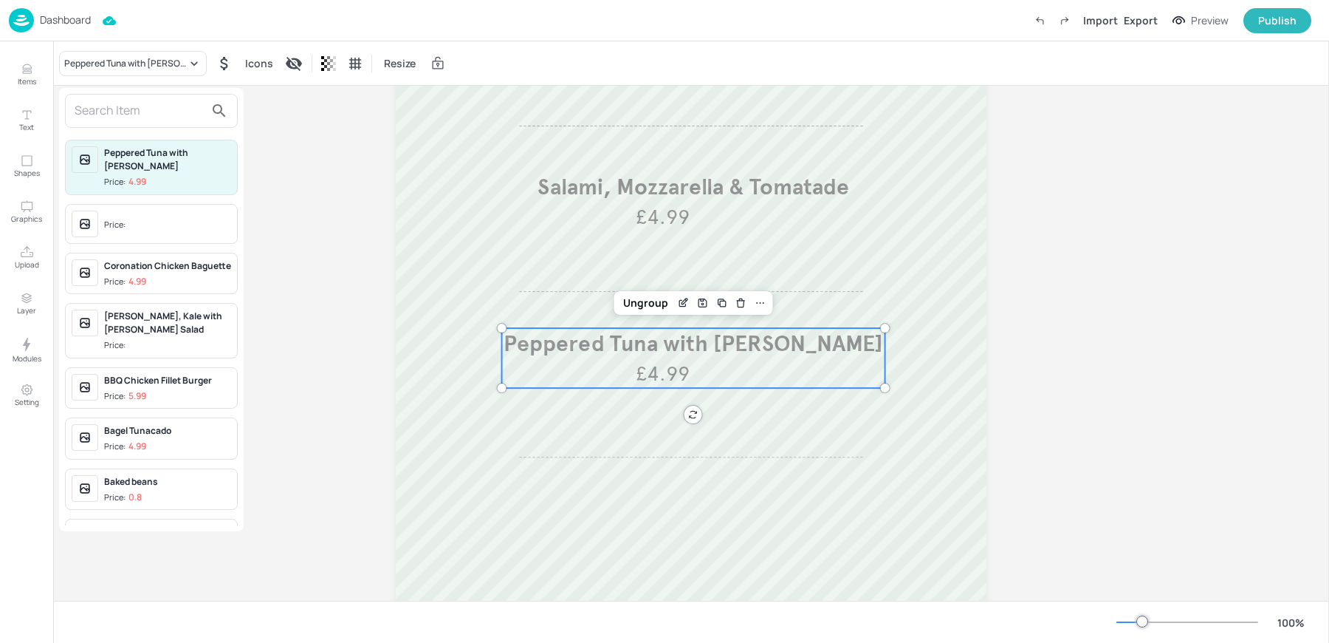
click at [125, 109] on input "text" at bounding box center [140, 111] width 130 height 24
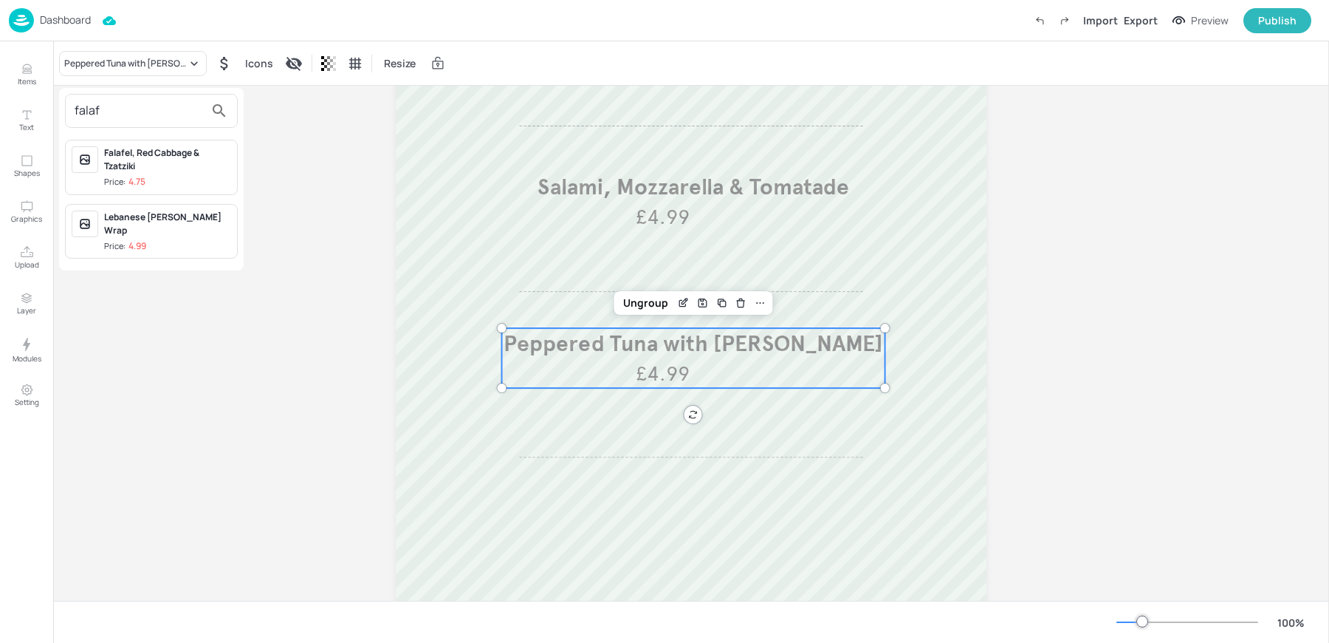
type input "falaf"
click at [157, 171] on div "Falafel, Red Cabbage & Tzatziki" at bounding box center [167, 159] width 127 height 27
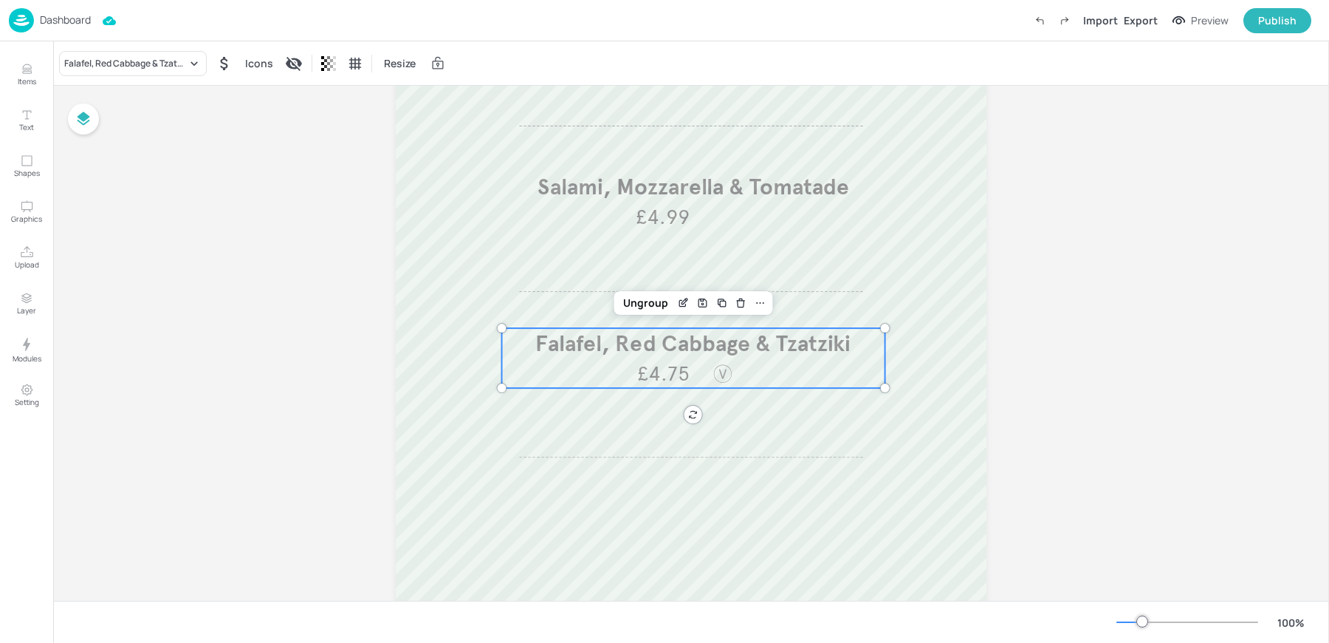
scroll to position [0, 0]
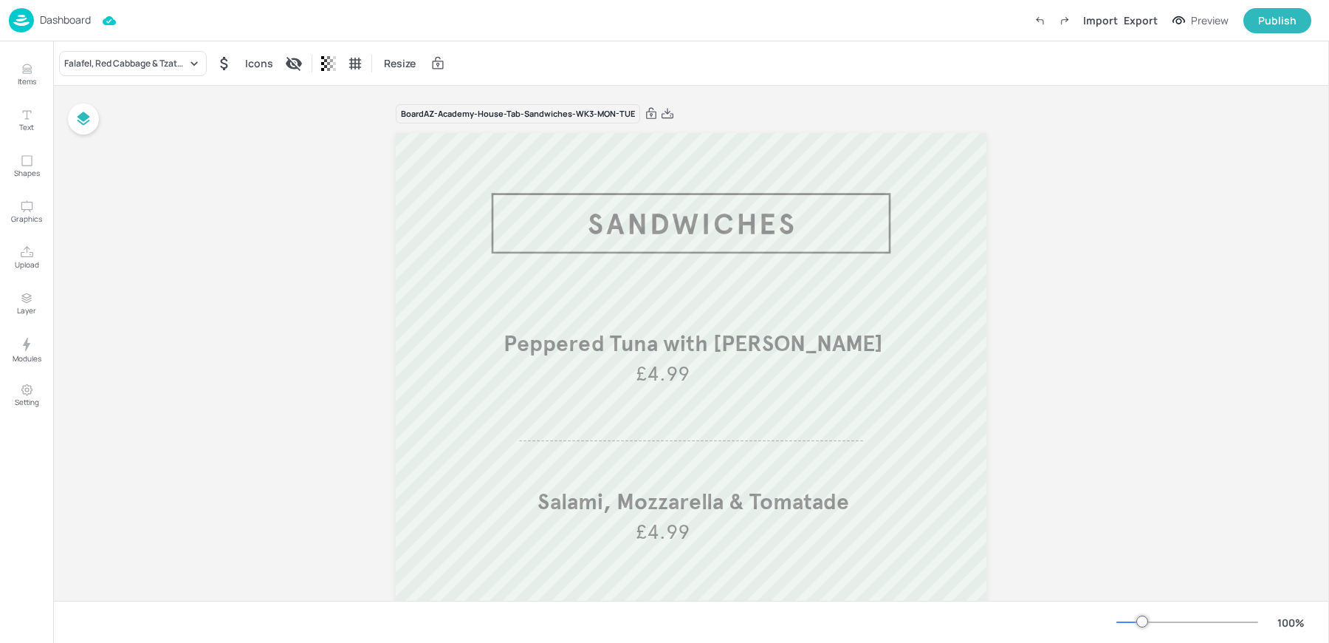
click at [768, 94] on div "Board AZ-Academy-House-Tab-Sandwiches-WK3-MON-TUE Peppered Tuna with Miso Mayon…" at bounding box center [691, 601] width 591 height 1030
click at [51, 21] on p "Dashboard" at bounding box center [65, 20] width 51 height 10
click at [266, 290] on div "Board AZ-Academy-House-Tab-Sandwiches-WK3-MON-TUE Peppered Tuna with Miso Mayon…" at bounding box center [691, 601] width 1276 height 1030
click at [40, 21] on p "Dashboard" at bounding box center [65, 20] width 51 height 10
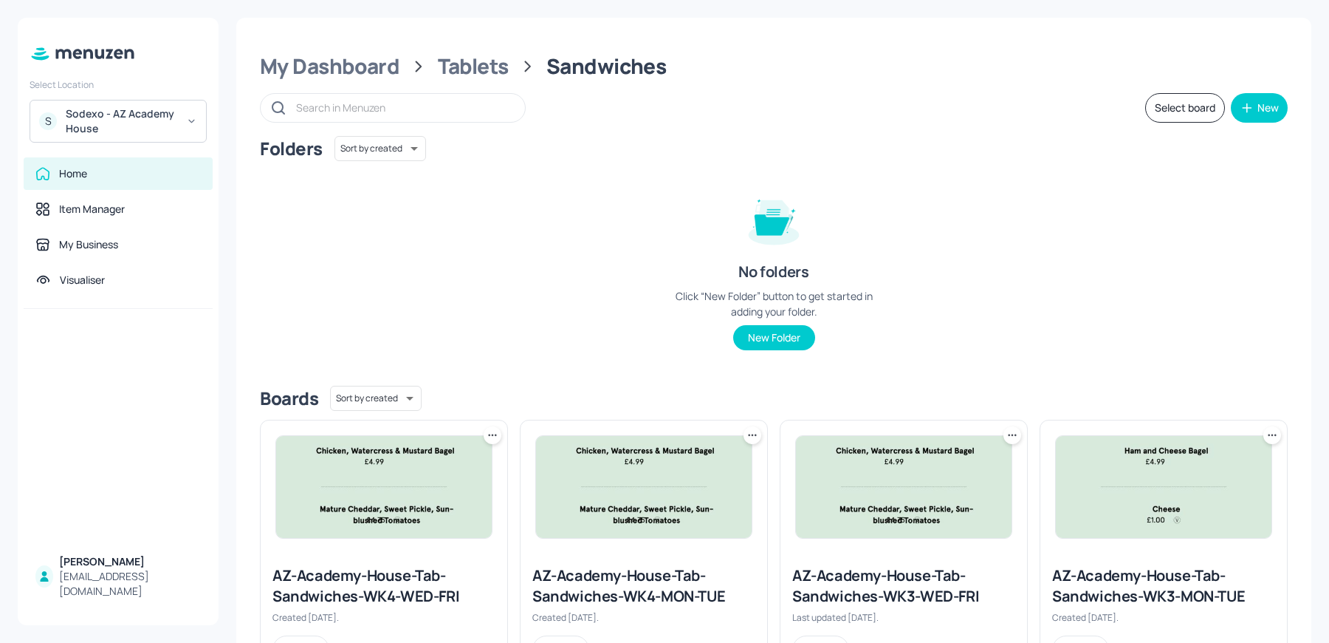
click at [930, 472] on img at bounding box center [904, 487] width 216 height 102
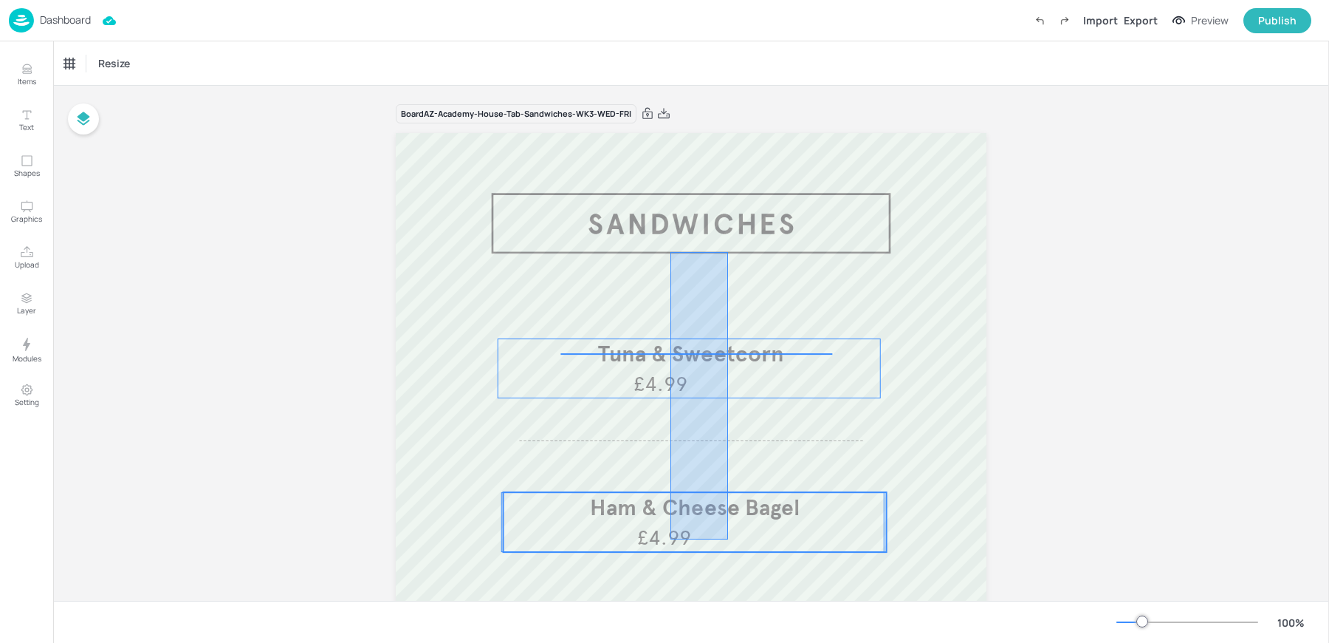
drag, startPoint x: 671, startPoint y: 252, endPoint x: 728, endPoint y: 540, distance: 293.7
click at [728, 133] on div "Tuna & Sweetcorn £4.99 Ham & Cheese Bagel £4.99 Chicken, Watercress & Mustard B…" at bounding box center [691, 133] width 591 height 0
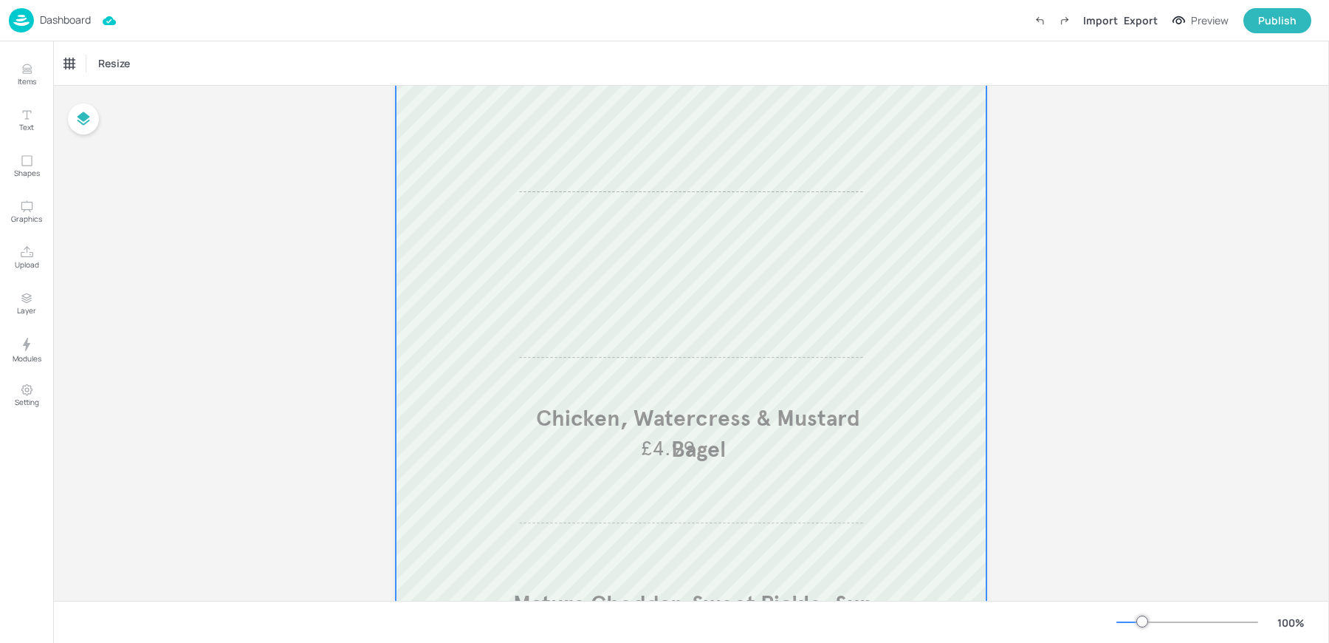
scroll to position [303, 0]
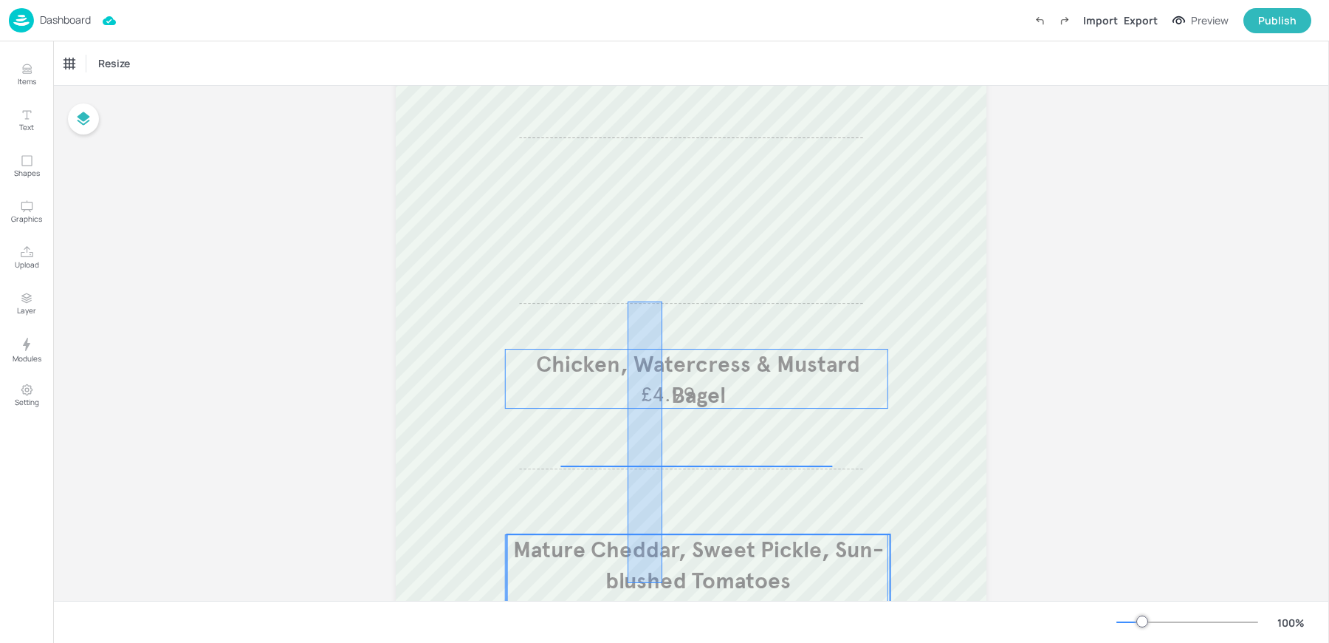
drag, startPoint x: 628, startPoint y: 301, endPoint x: 662, endPoint y: 583, distance: 283.5
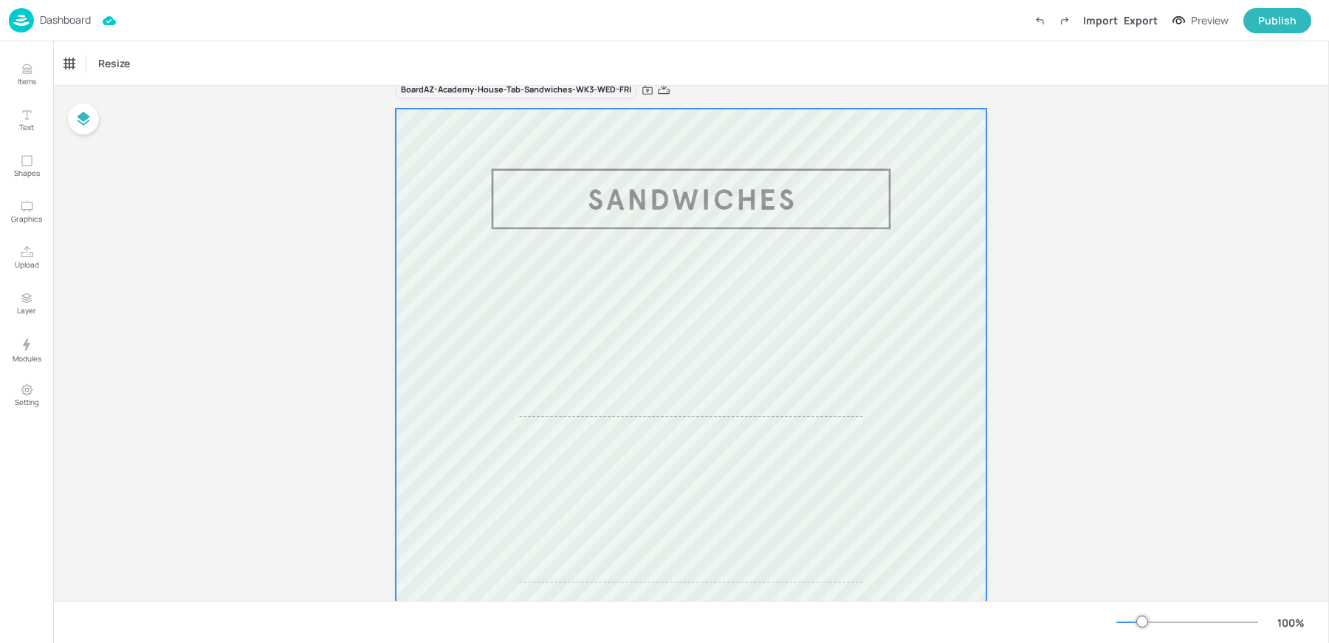
scroll to position [0, 0]
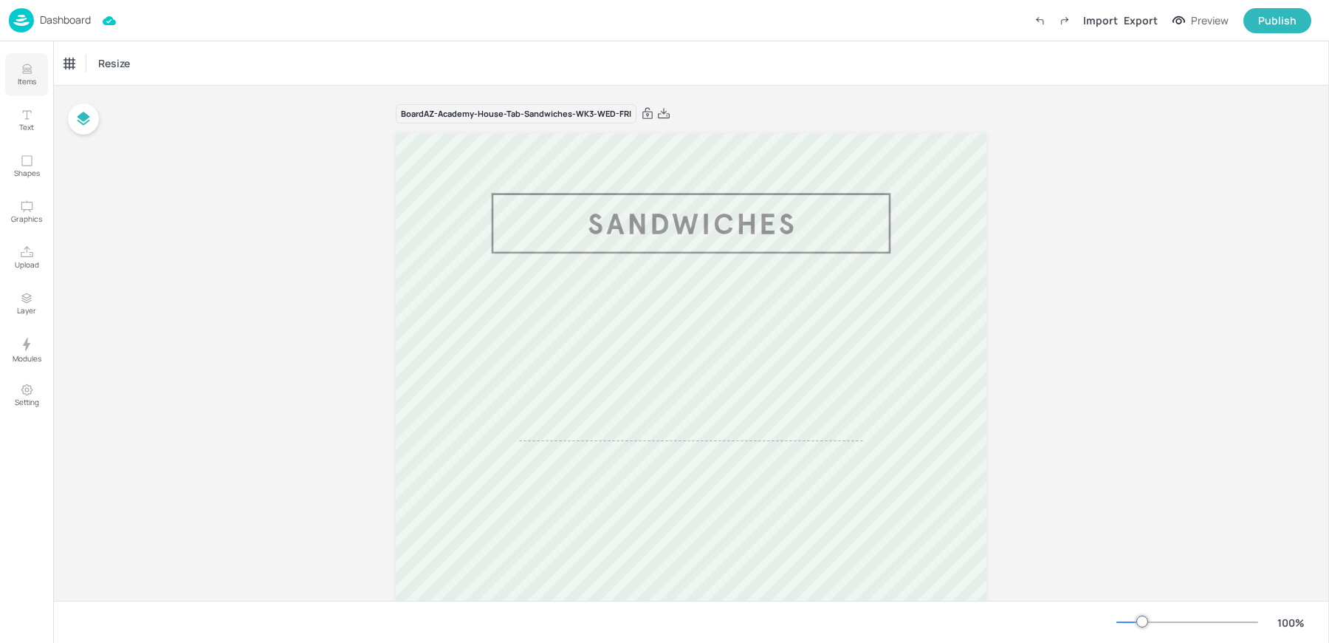
click at [26, 69] on icon "Items" at bounding box center [26, 69] width 9 height 1
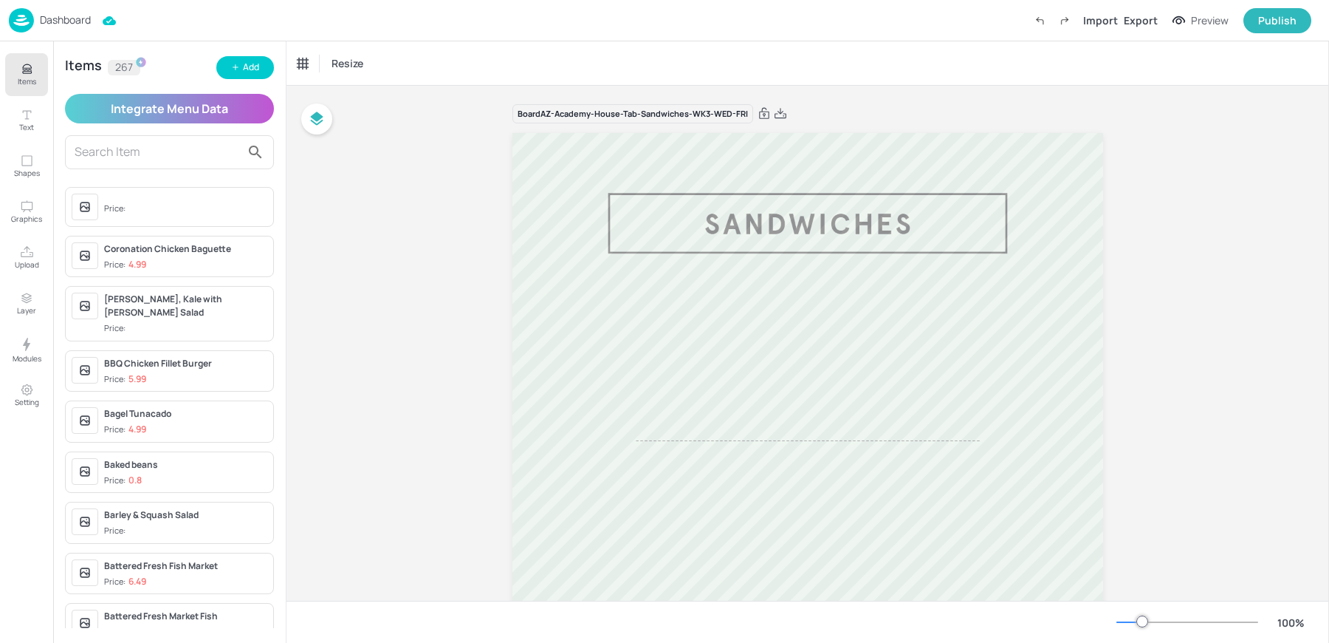
click at [100, 157] on input "text" at bounding box center [158, 152] width 166 height 24
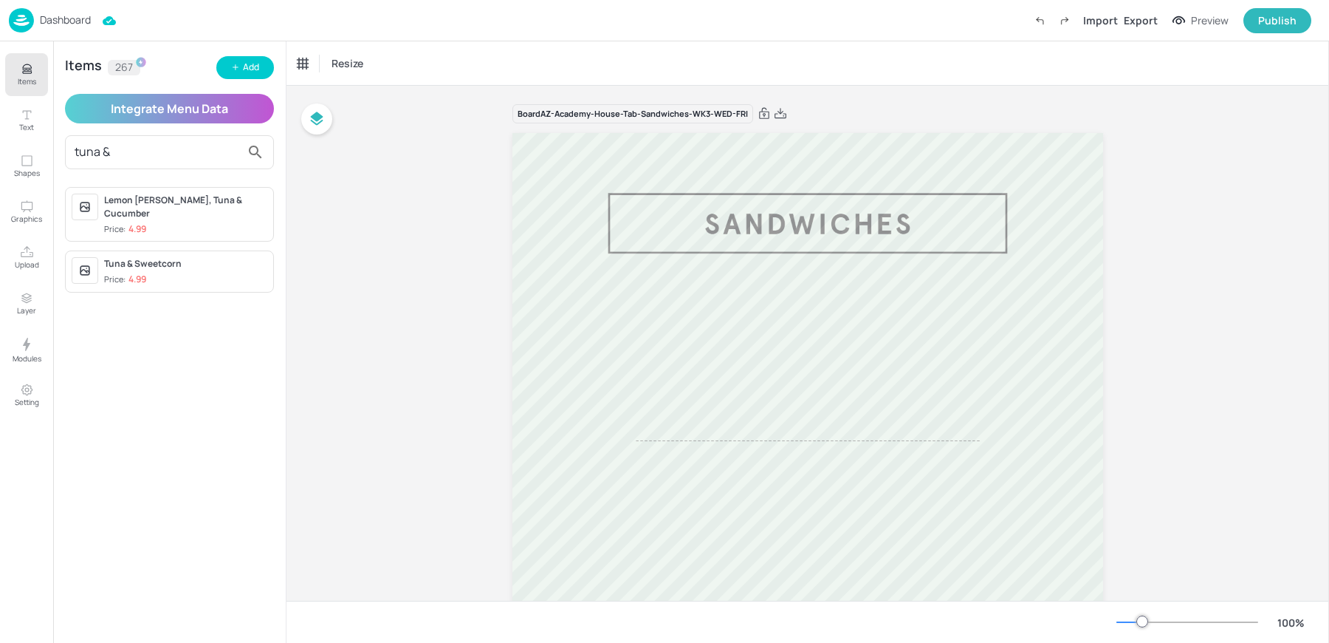
type input "tuna &"
click at [154, 257] on div "Tuna & Sweetcorn" at bounding box center [185, 263] width 163 height 13
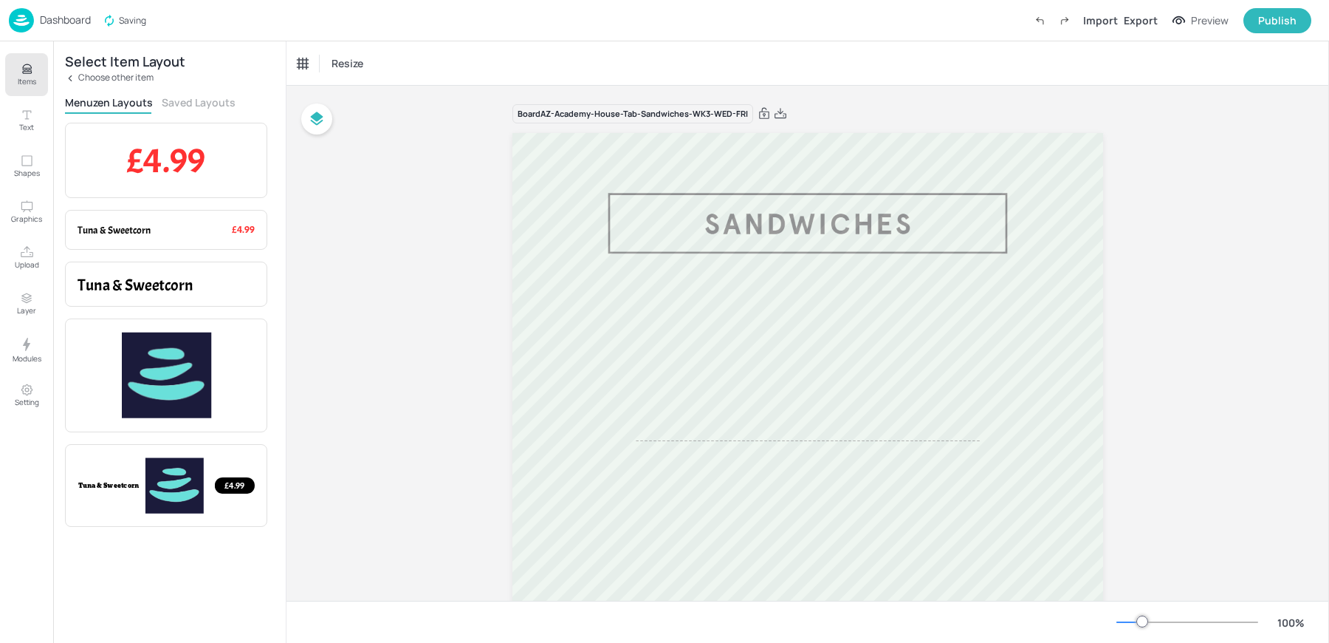
click at [194, 104] on button "Saved Layouts" at bounding box center [199, 102] width 74 height 14
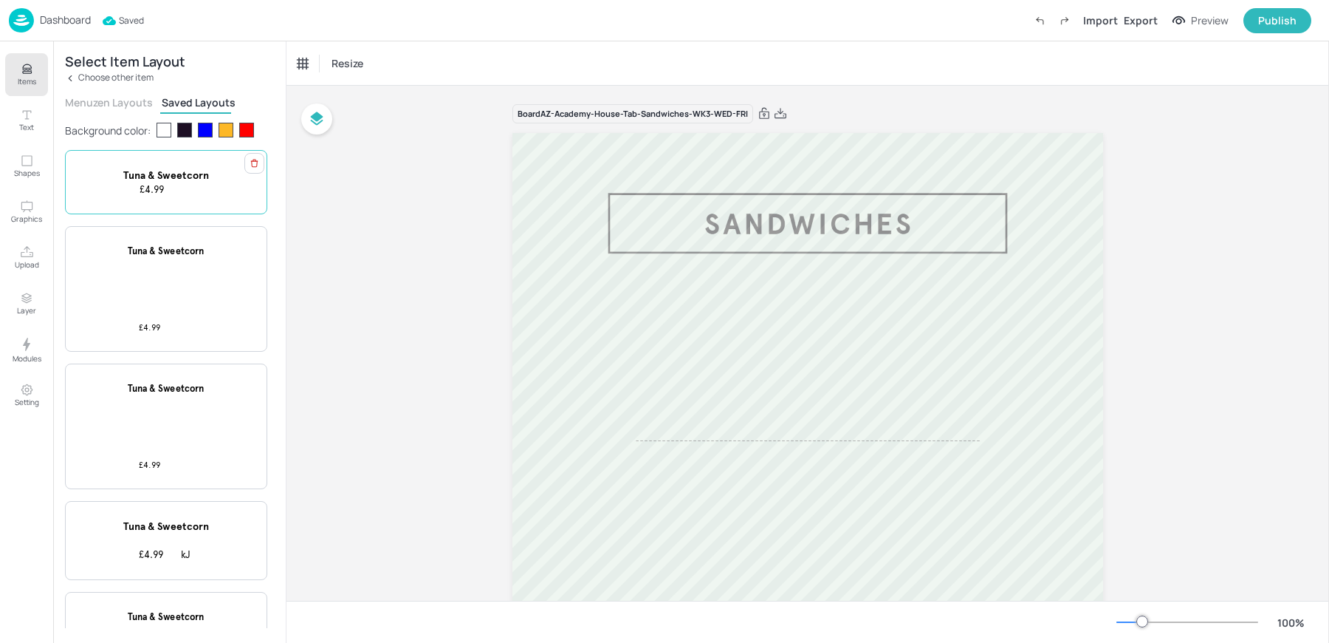
click at [194, 204] on div "Tuna & Sweetcorn £4.99" at bounding box center [166, 182] width 202 height 64
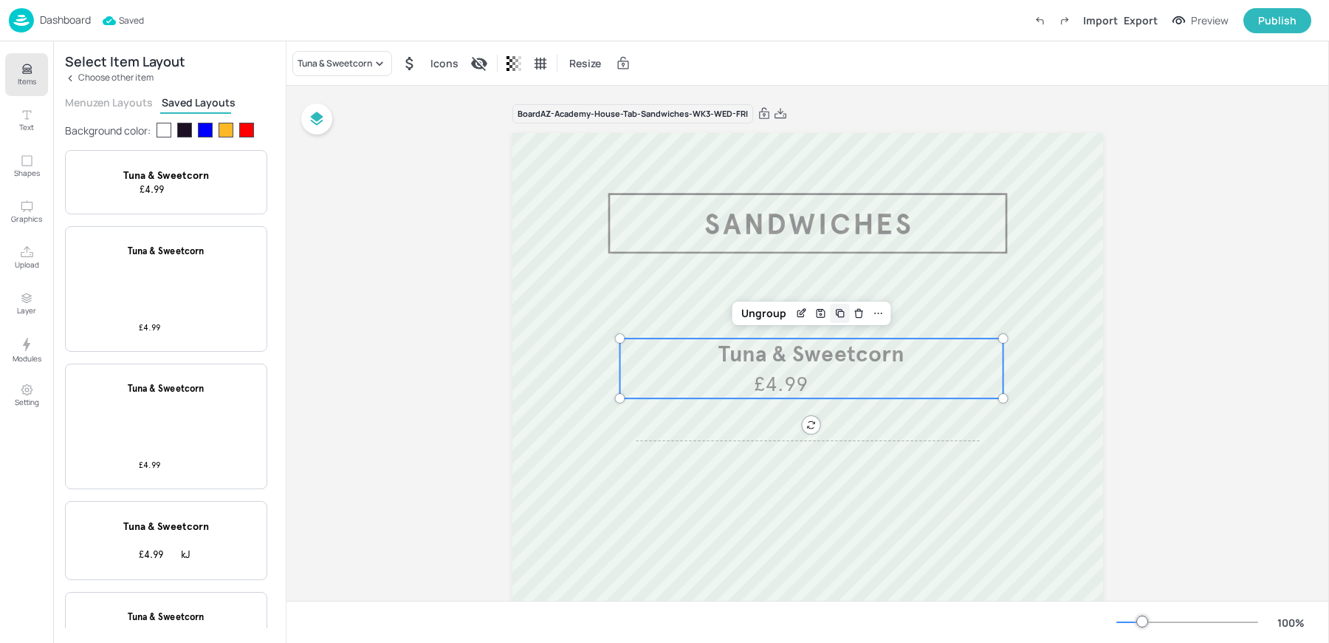
click at [840, 315] on icon "Duplicate" at bounding box center [841, 313] width 12 height 12
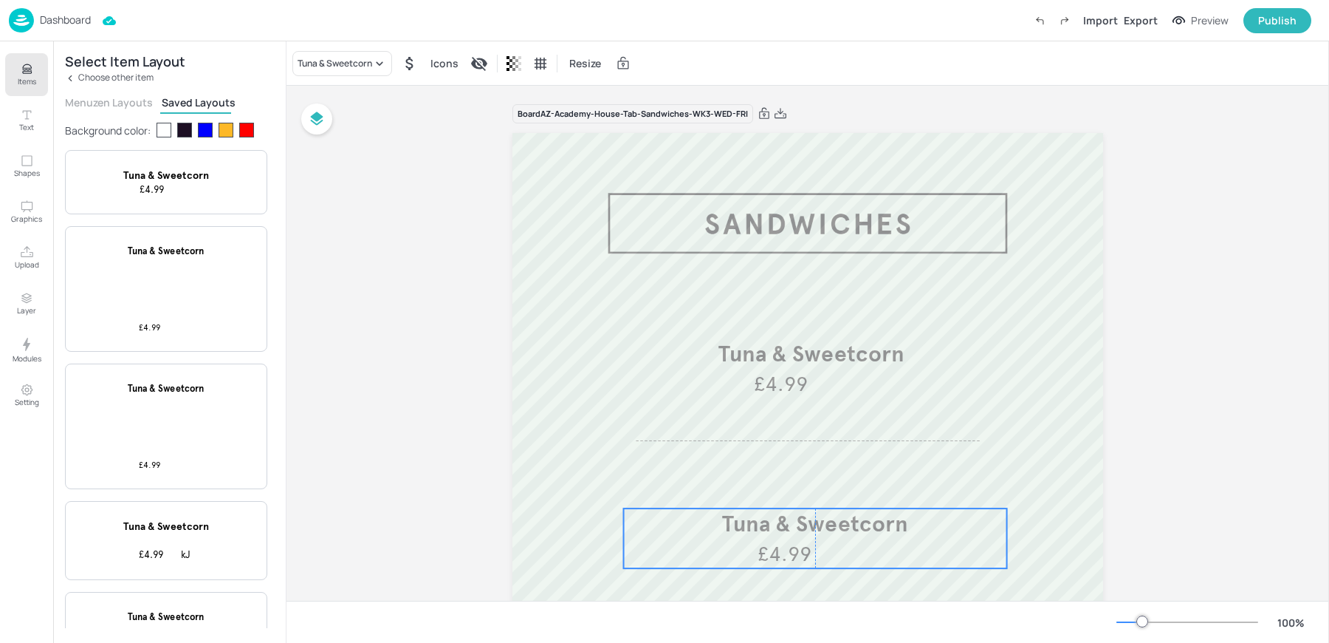
drag, startPoint x: 772, startPoint y: 363, endPoint x: 770, endPoint y: 525, distance: 162.5
click at [770, 525] on span "Tuna & Sweetcorn" at bounding box center [815, 523] width 186 height 27
click at [341, 63] on div "Tuna & Sweetcorn" at bounding box center [335, 63] width 75 height 13
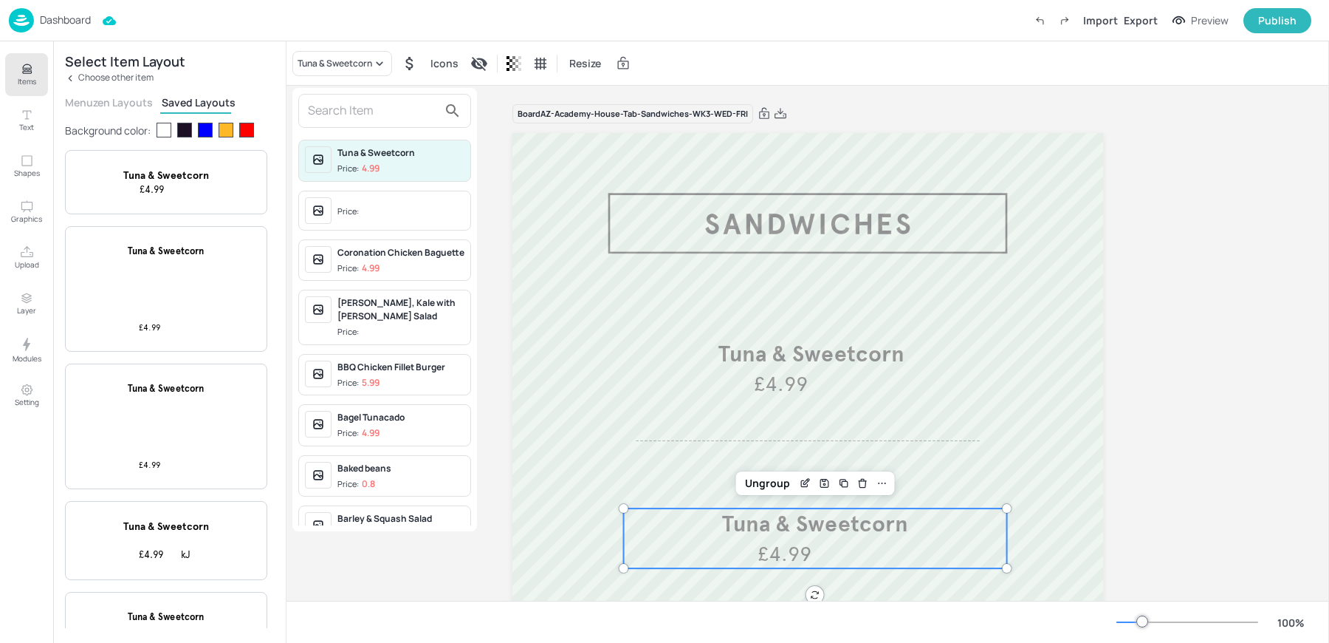
click at [334, 99] on input "text" at bounding box center [373, 111] width 130 height 24
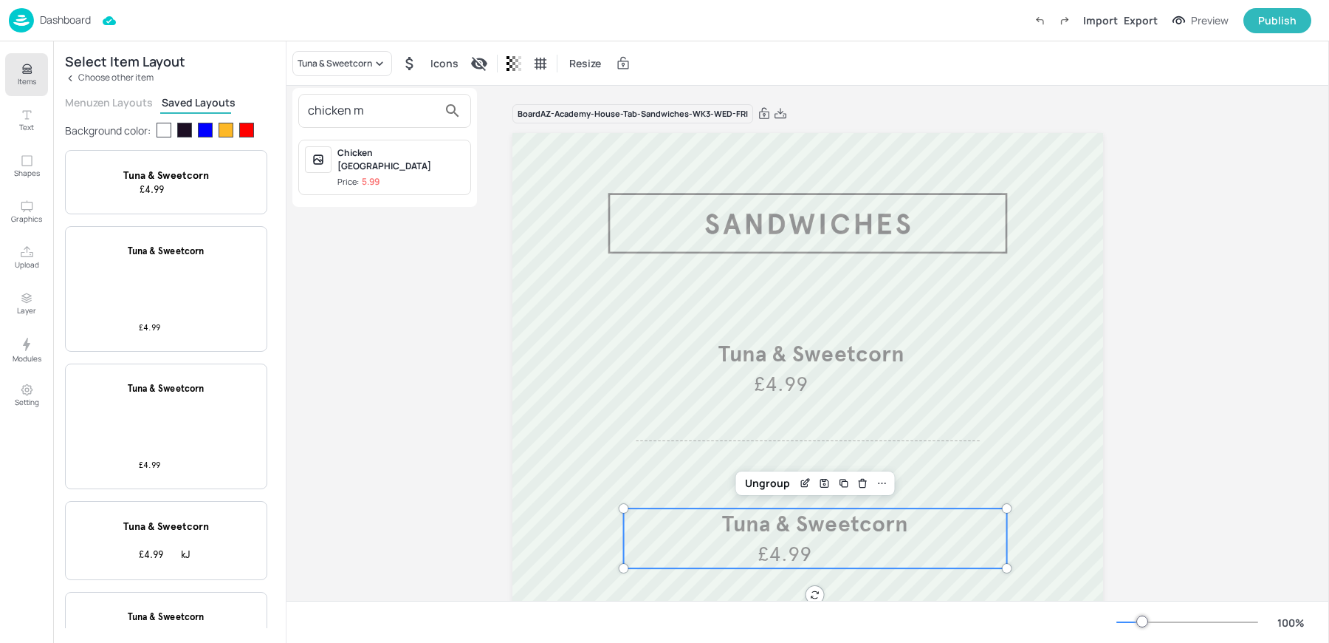
type input "chicken m"
click at [89, 81] on div at bounding box center [664, 321] width 1329 height 643
click at [23, 79] on p "Items" at bounding box center [27, 81] width 18 height 10
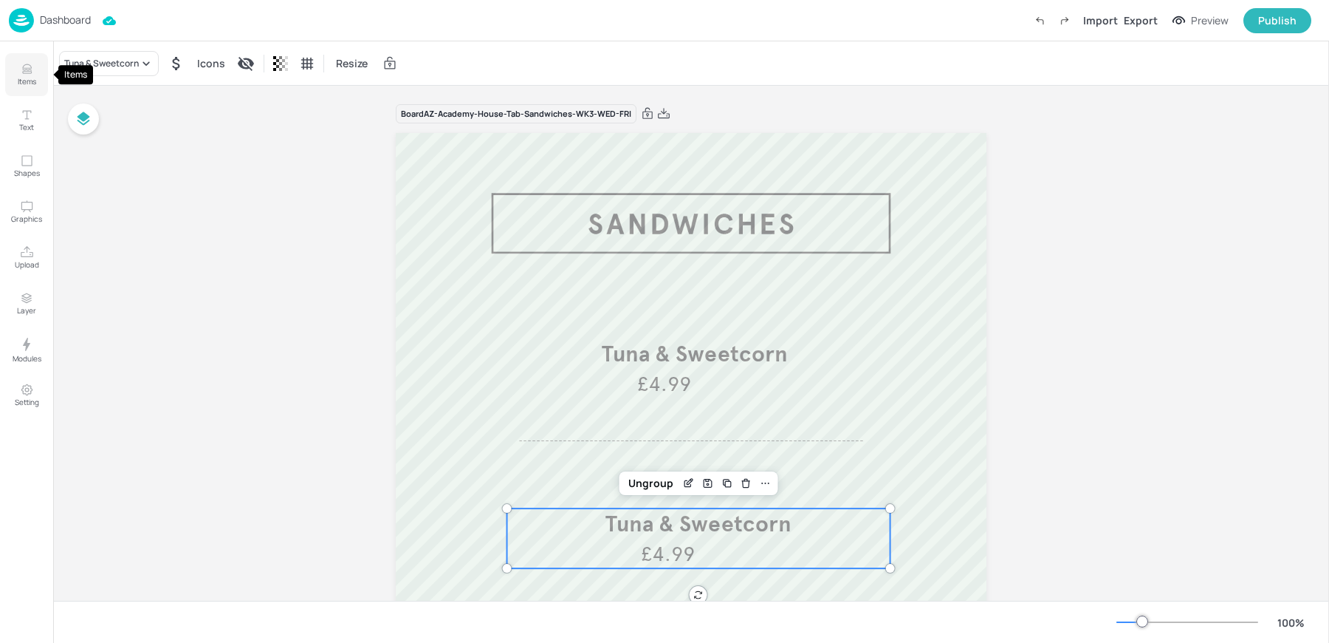
click at [36, 76] on button "Items" at bounding box center [26, 74] width 43 height 43
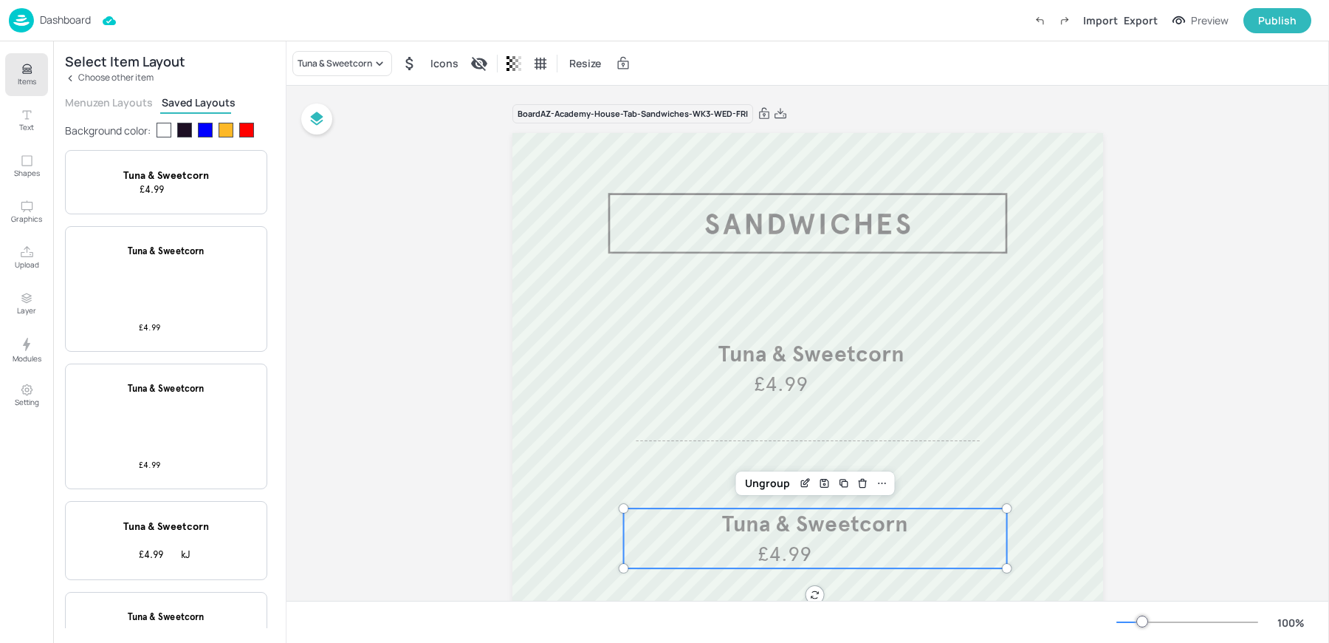
click at [106, 76] on p "Choose other item" at bounding box center [115, 77] width 75 height 10
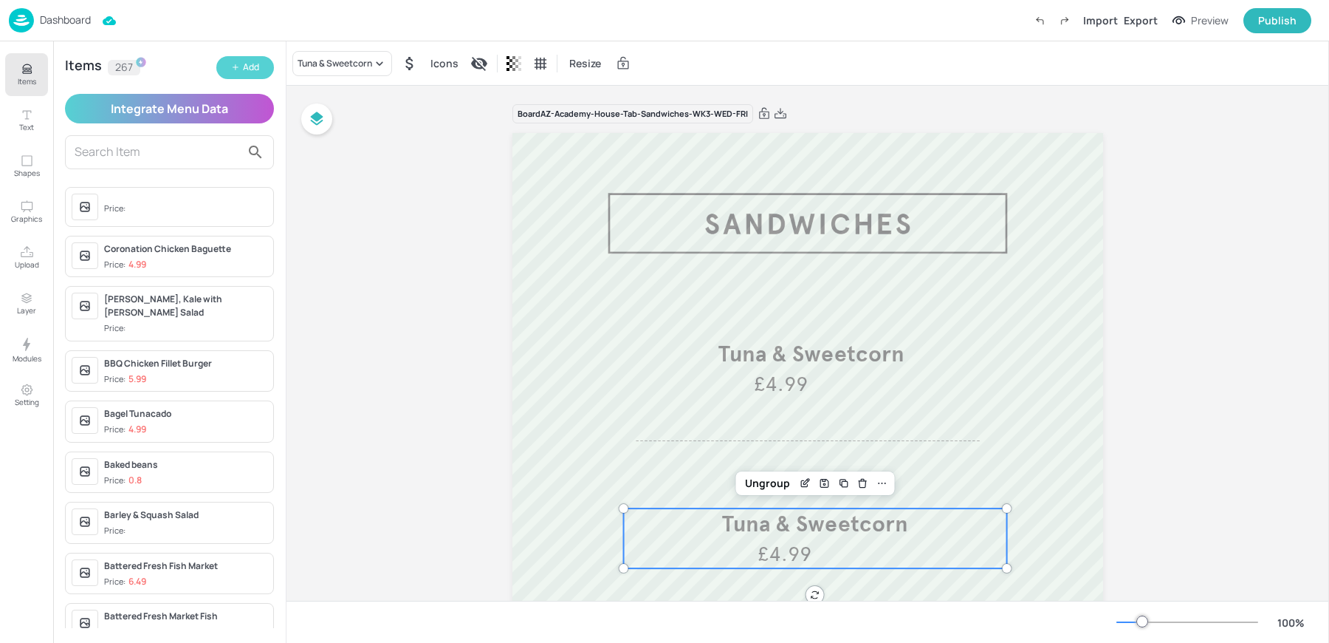
click at [257, 64] on div "Add" at bounding box center [251, 68] width 16 height 14
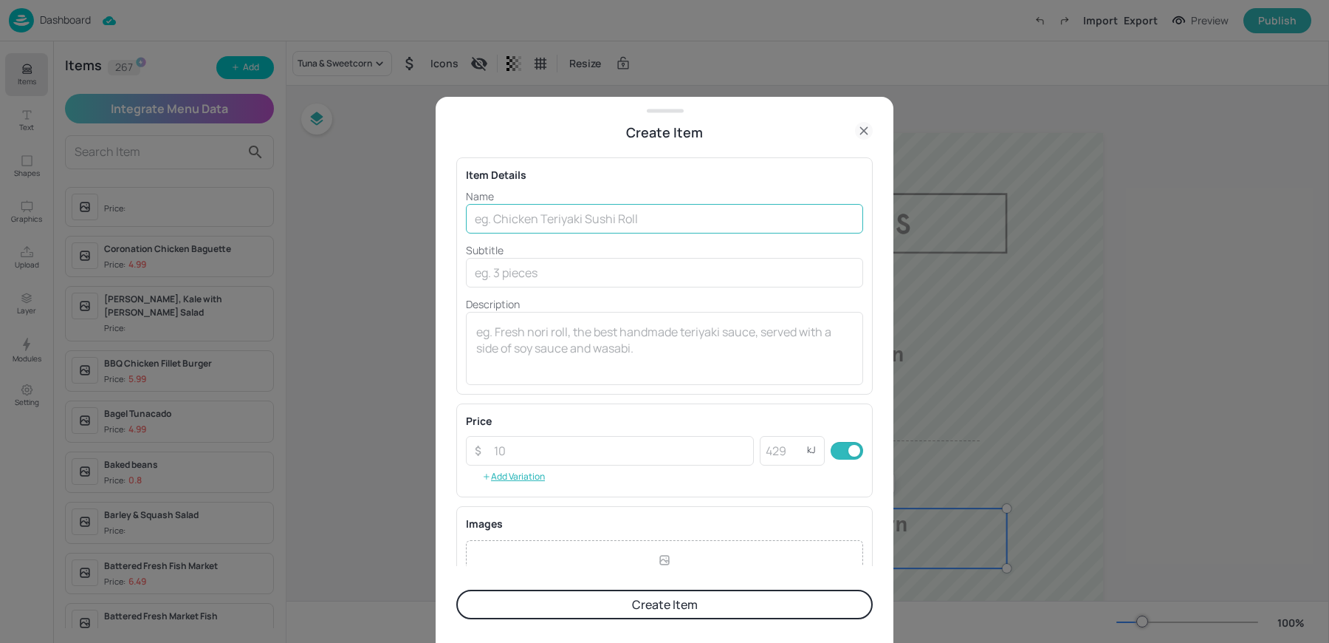
click at [514, 215] on input "text" at bounding box center [664, 219] width 397 height 30
type input "Chicken Mayo & Bacon Baguette"
click at [456, 589] on button "Create Item" at bounding box center [664, 604] width 417 height 30
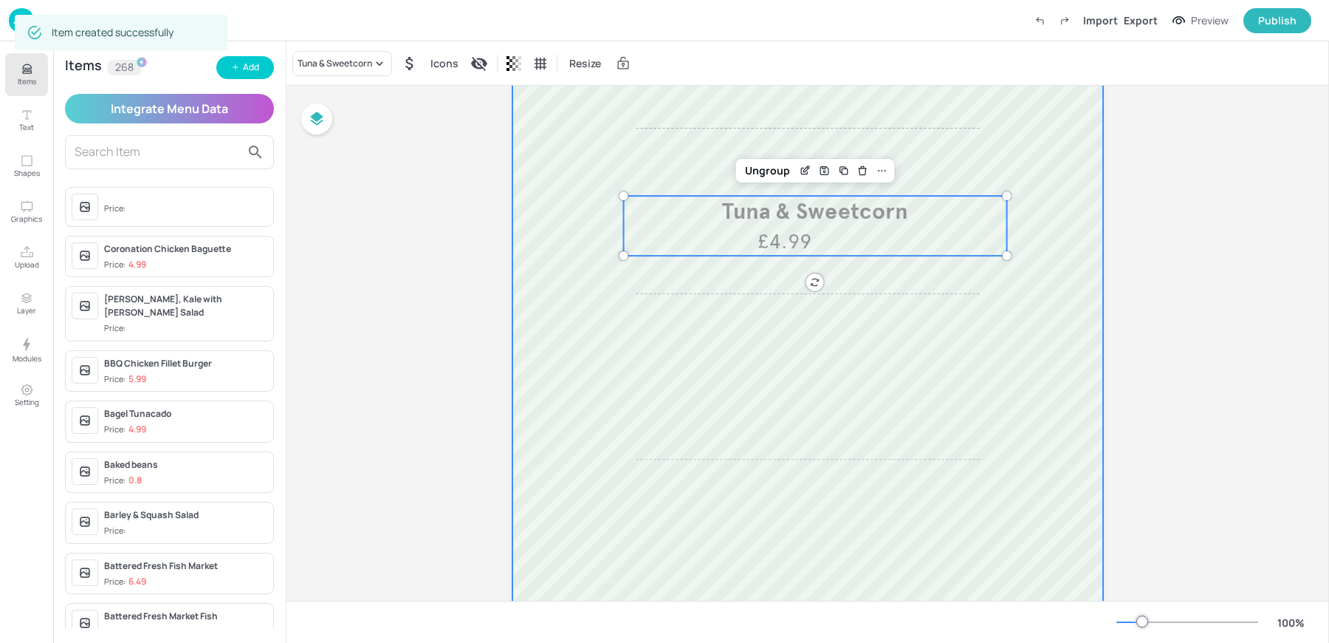
scroll to position [321, 0]
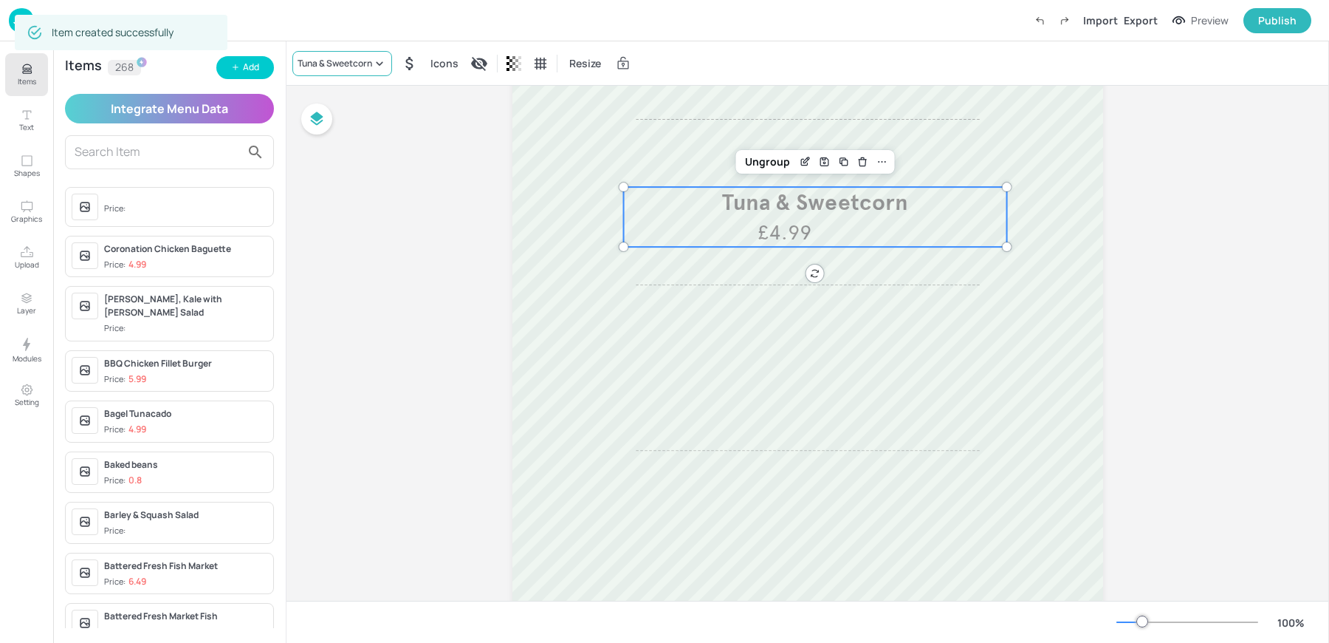
click at [350, 61] on div "Tuna & Sweetcorn" at bounding box center [335, 63] width 75 height 13
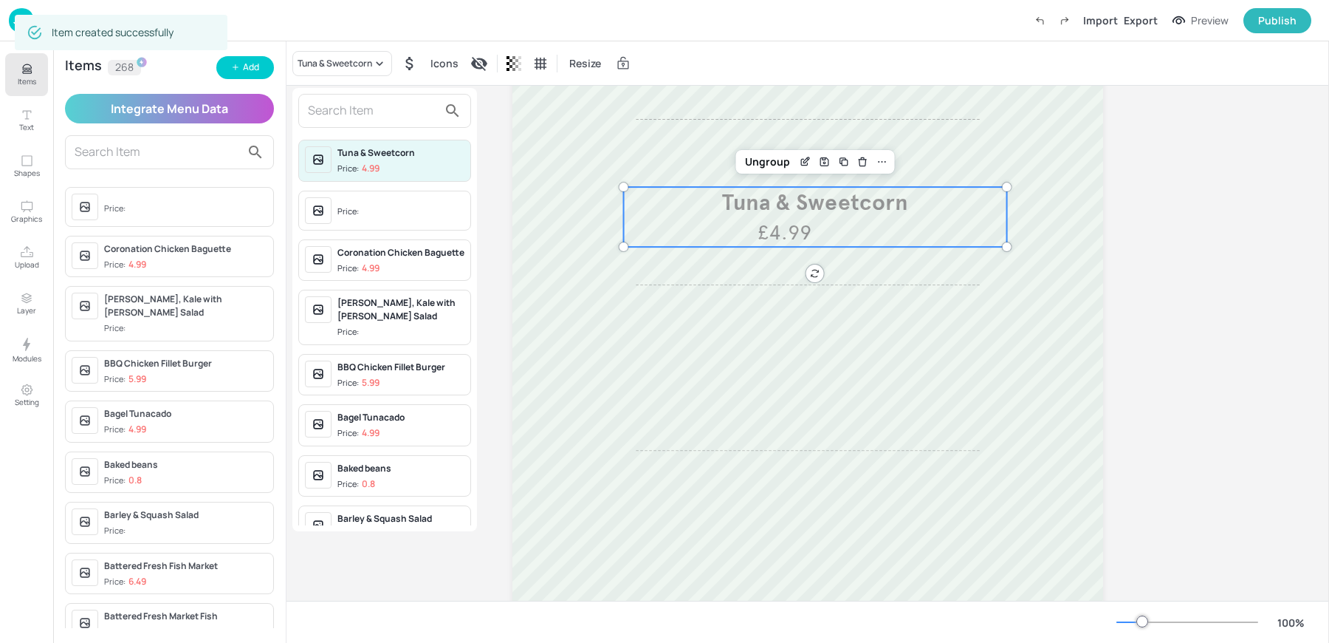
click at [318, 106] on input "text" at bounding box center [373, 111] width 130 height 24
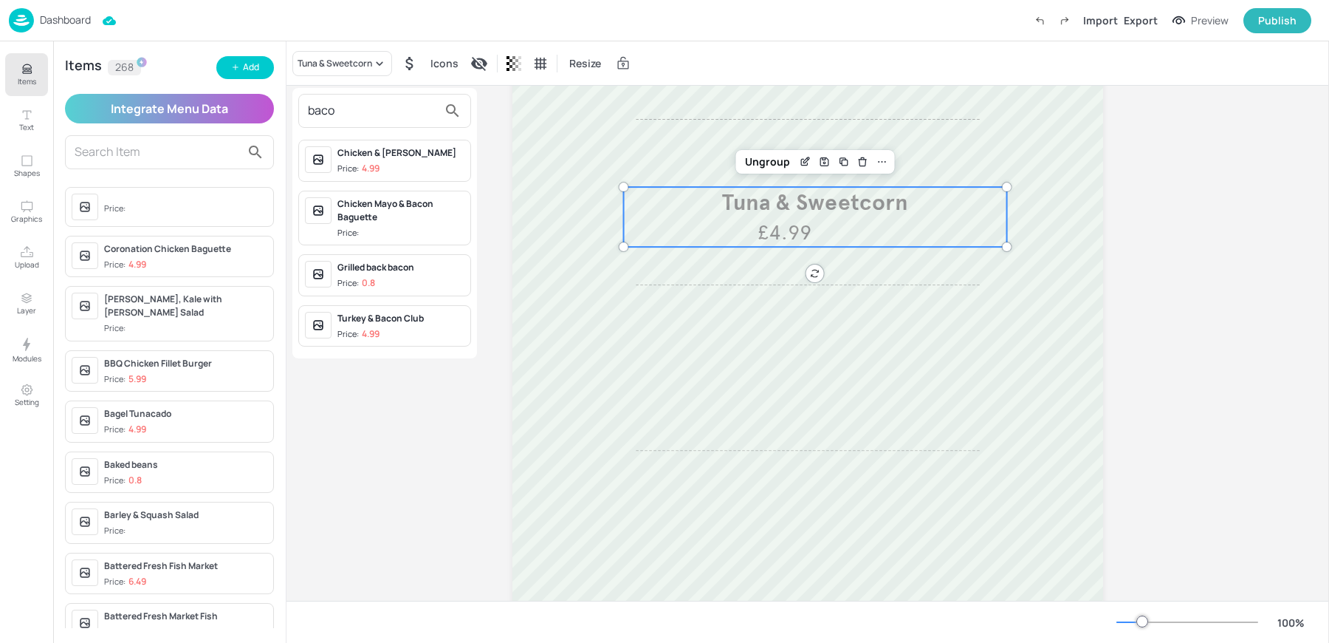
type input "baco"
click at [368, 227] on span "Price:" at bounding box center [401, 233] width 127 height 13
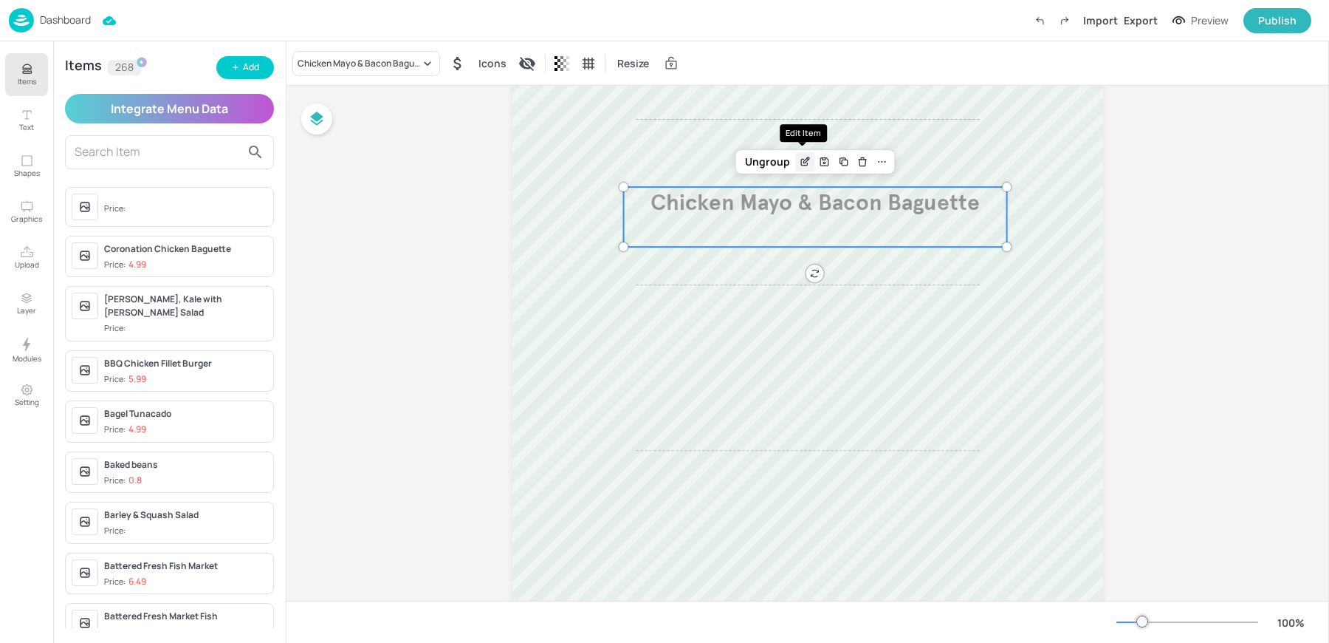
click at [801, 163] on icon "Edit Item" at bounding box center [805, 162] width 13 height 12
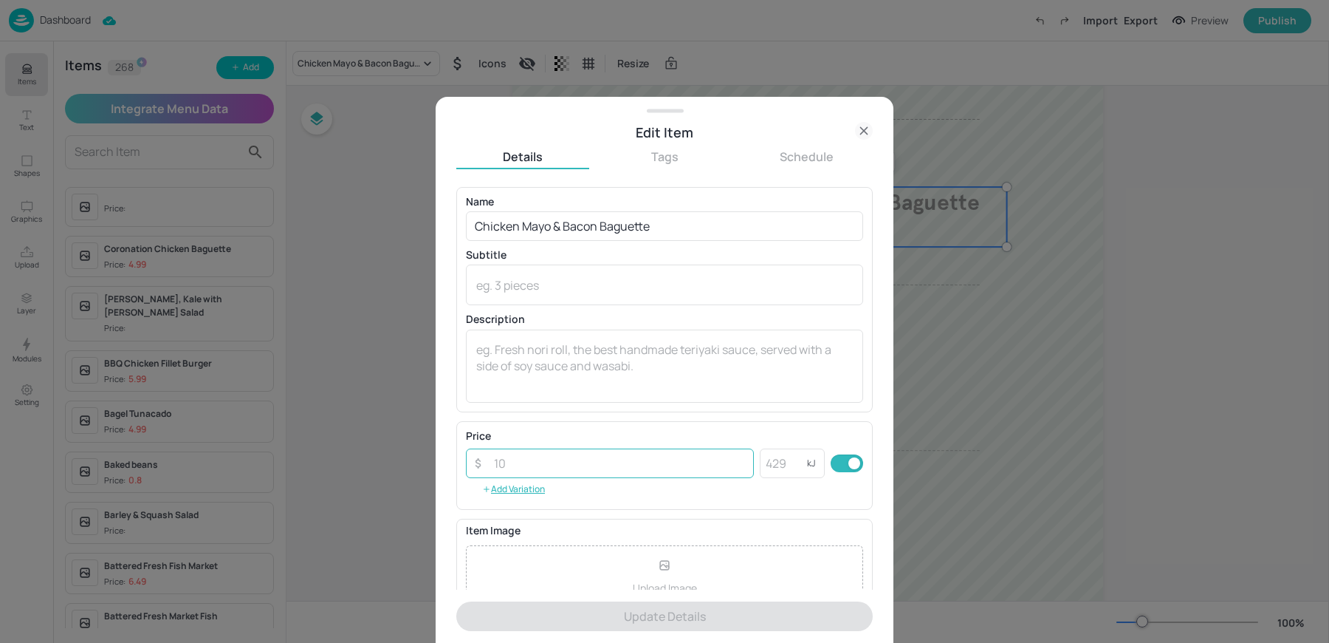
click at [526, 471] on input "number" at bounding box center [619, 463] width 269 height 30
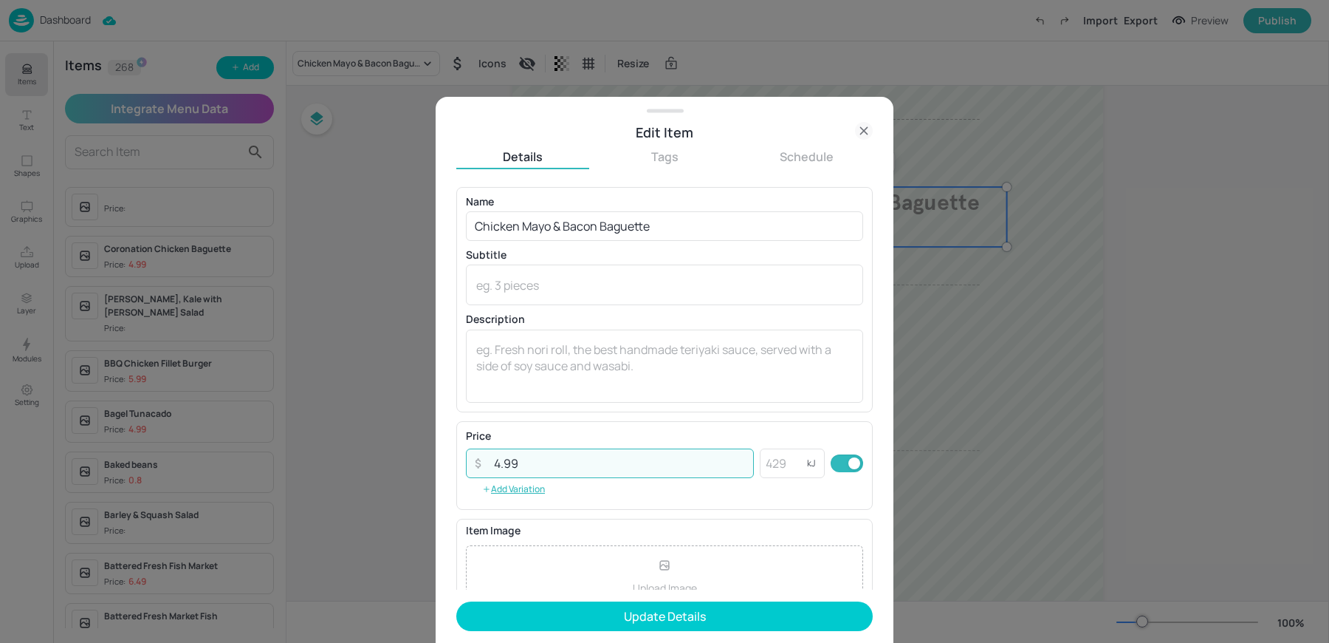
type input "4.99"
click at [456, 601] on button "Update Details" at bounding box center [664, 616] width 417 height 30
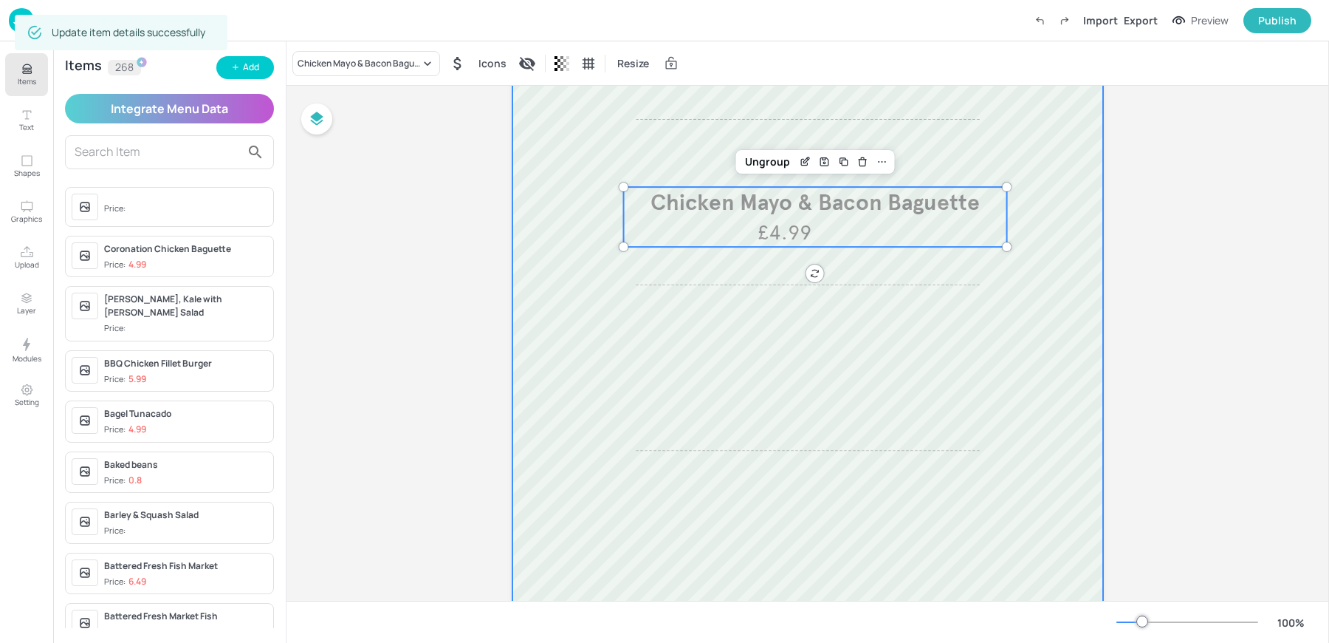
scroll to position [331, 0]
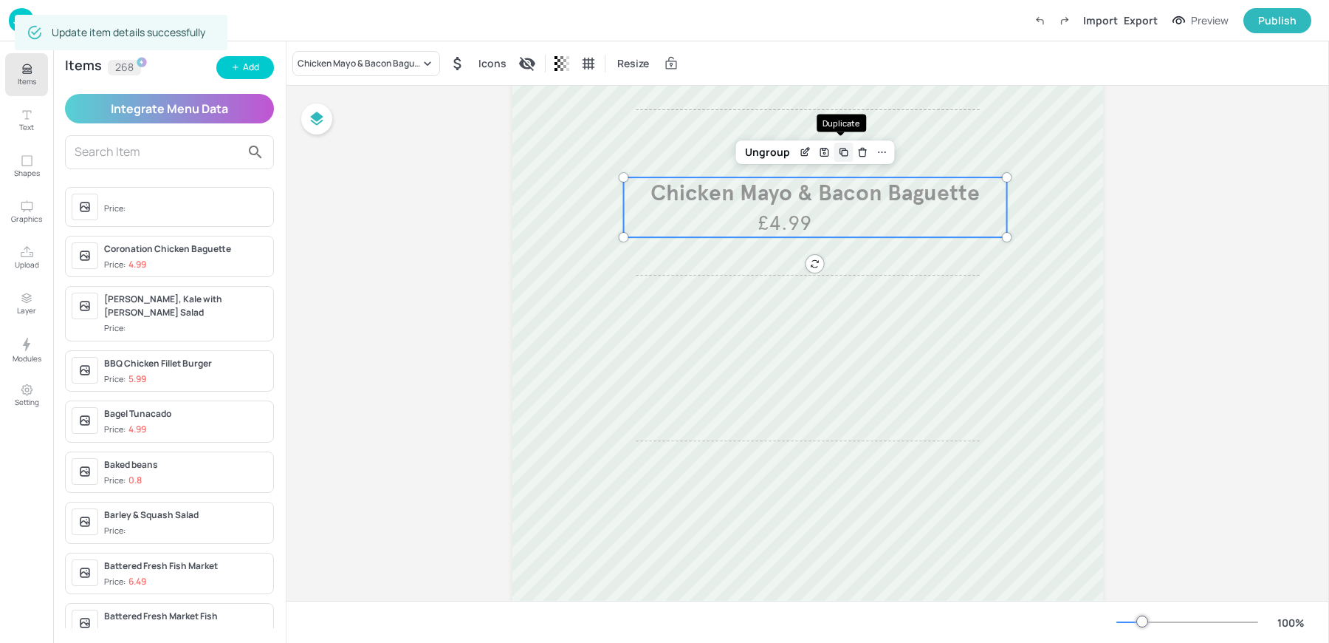
click at [841, 148] on icon "Duplicate" at bounding box center [844, 152] width 12 height 12
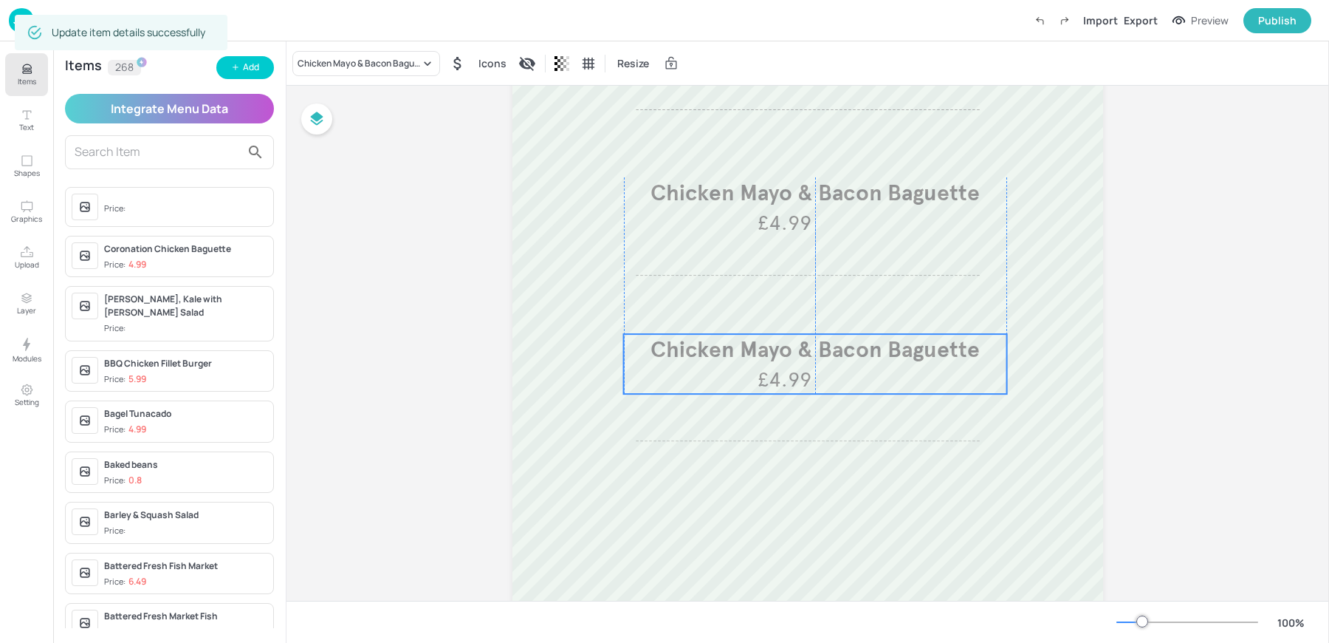
drag, startPoint x: 811, startPoint y: 183, endPoint x: 757, endPoint y: 374, distance: 198.7
click at [758, 375] on span "£4.99" at bounding box center [785, 379] width 54 height 29
click at [340, 71] on div "Chicken Mayo & Bacon Baguette" at bounding box center [366, 63] width 148 height 25
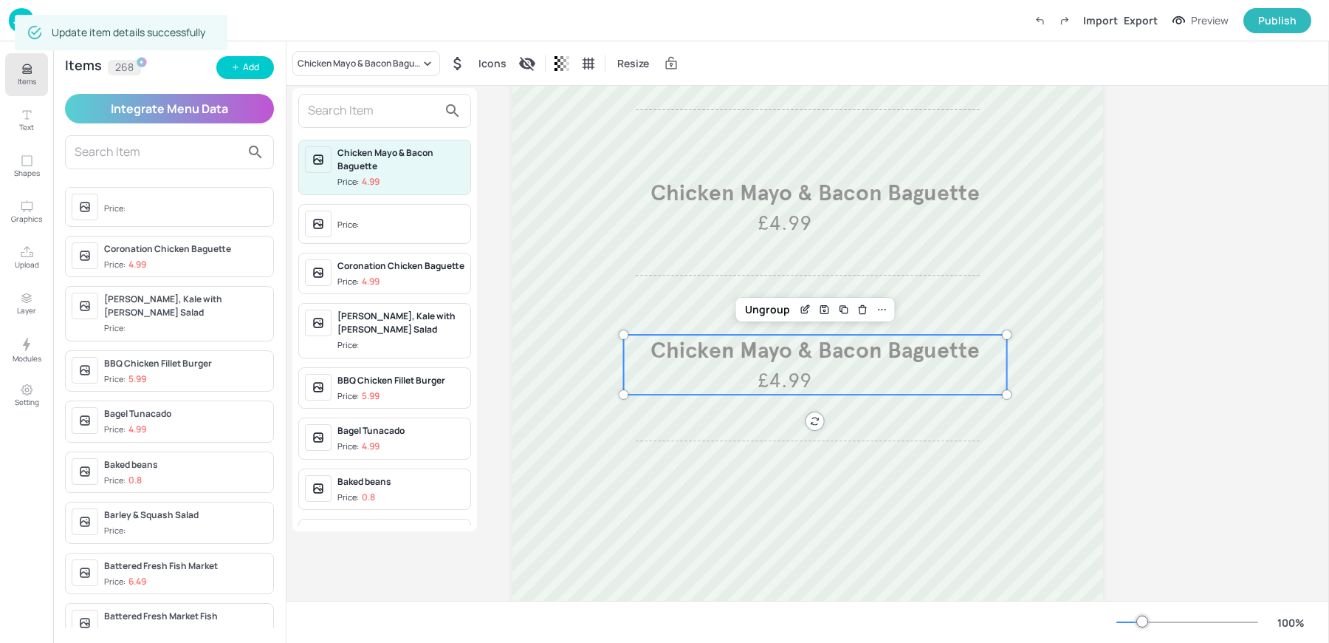
click at [344, 112] on input "text" at bounding box center [373, 111] width 130 height 24
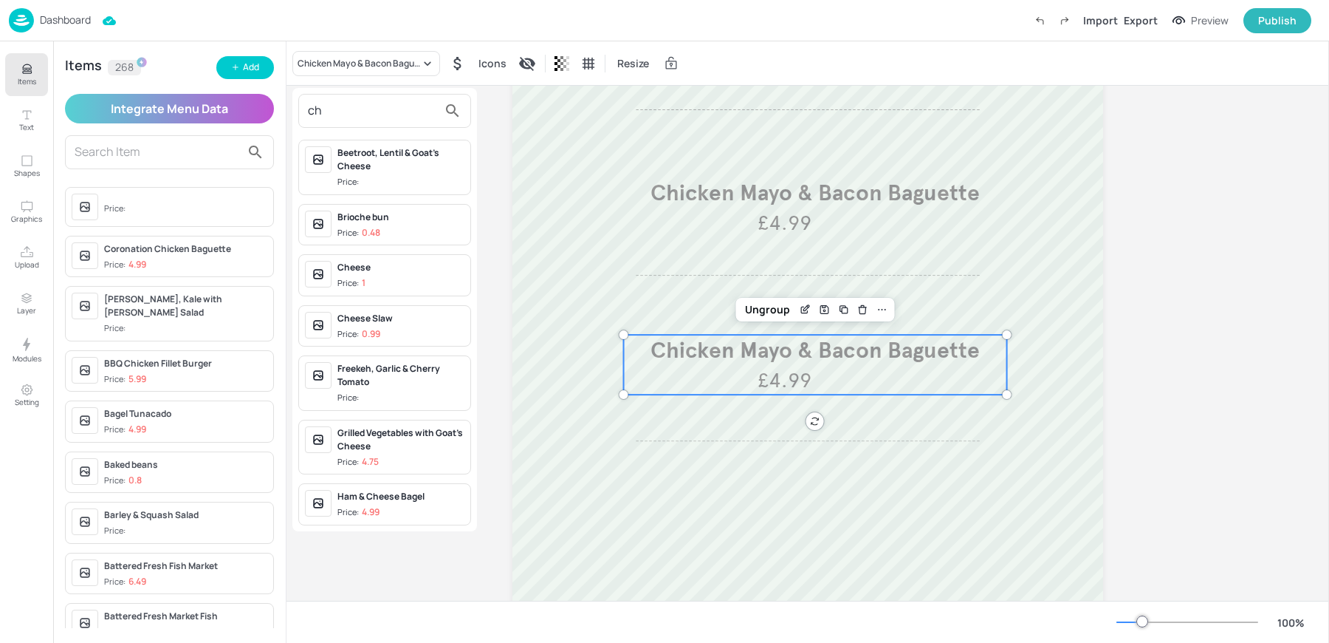
type input "c"
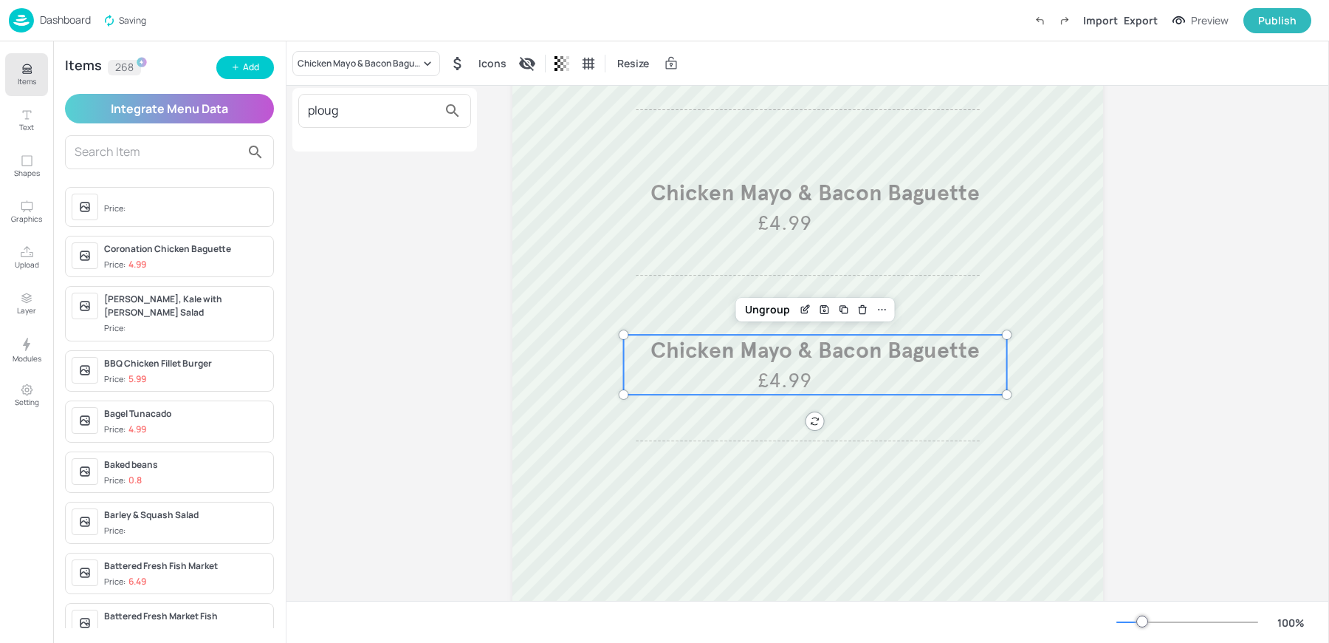
type input "ploug"
click at [235, 60] on div at bounding box center [664, 321] width 1329 height 643
click at [243, 66] on div "Add" at bounding box center [251, 68] width 16 height 14
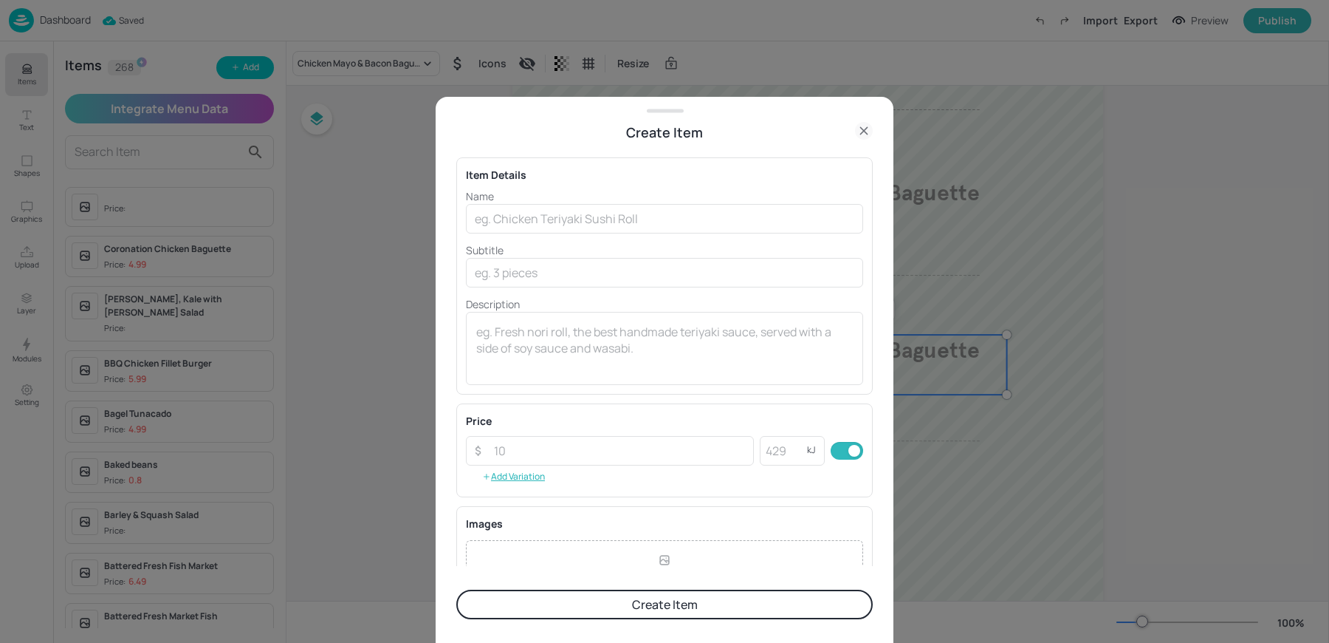
click at [551, 194] on p "Name" at bounding box center [664, 196] width 397 height 16
click at [539, 208] on input "text" at bounding box center [664, 219] width 397 height 30
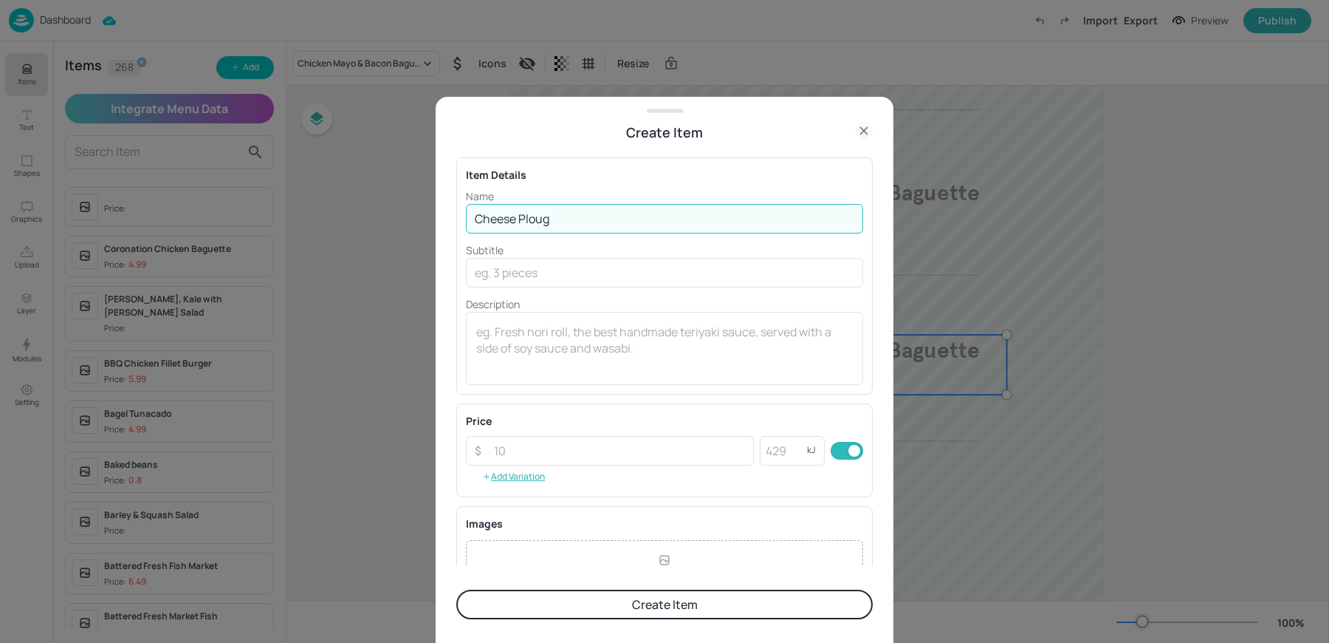
type input "Cheese Ploughman's"
click at [535, 445] on input "number" at bounding box center [619, 451] width 269 height 30
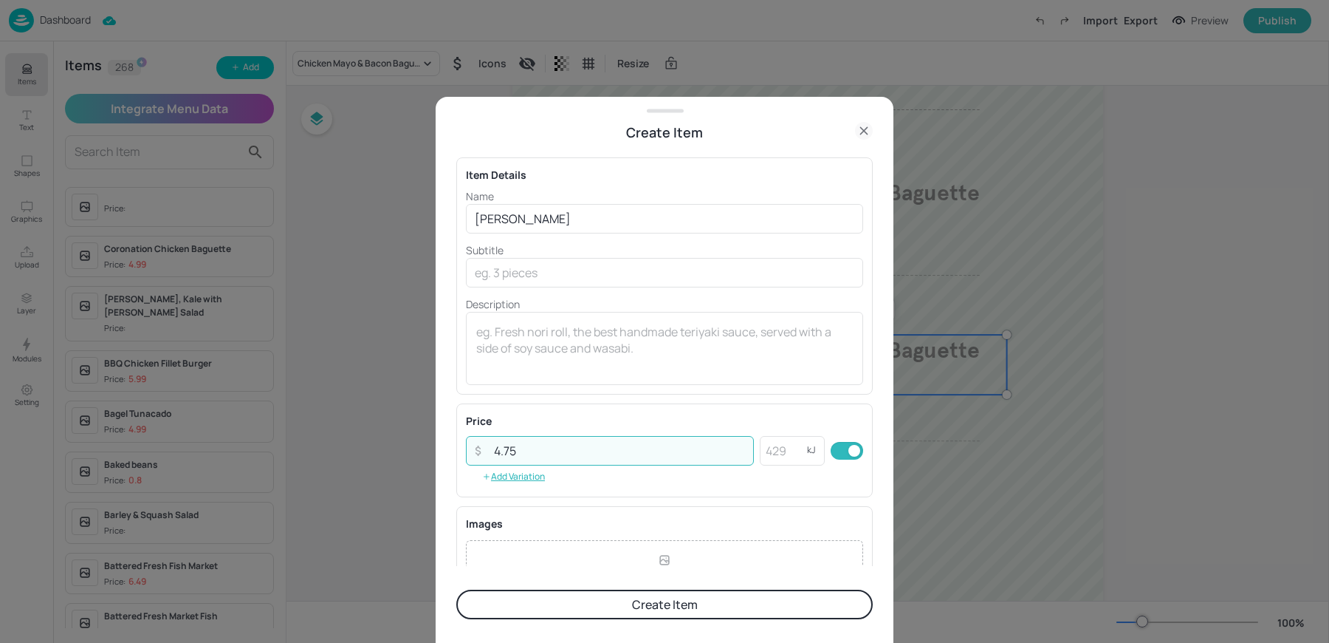
type input "4.75"
click at [456, 589] on button "Create Item" at bounding box center [664, 604] width 417 height 30
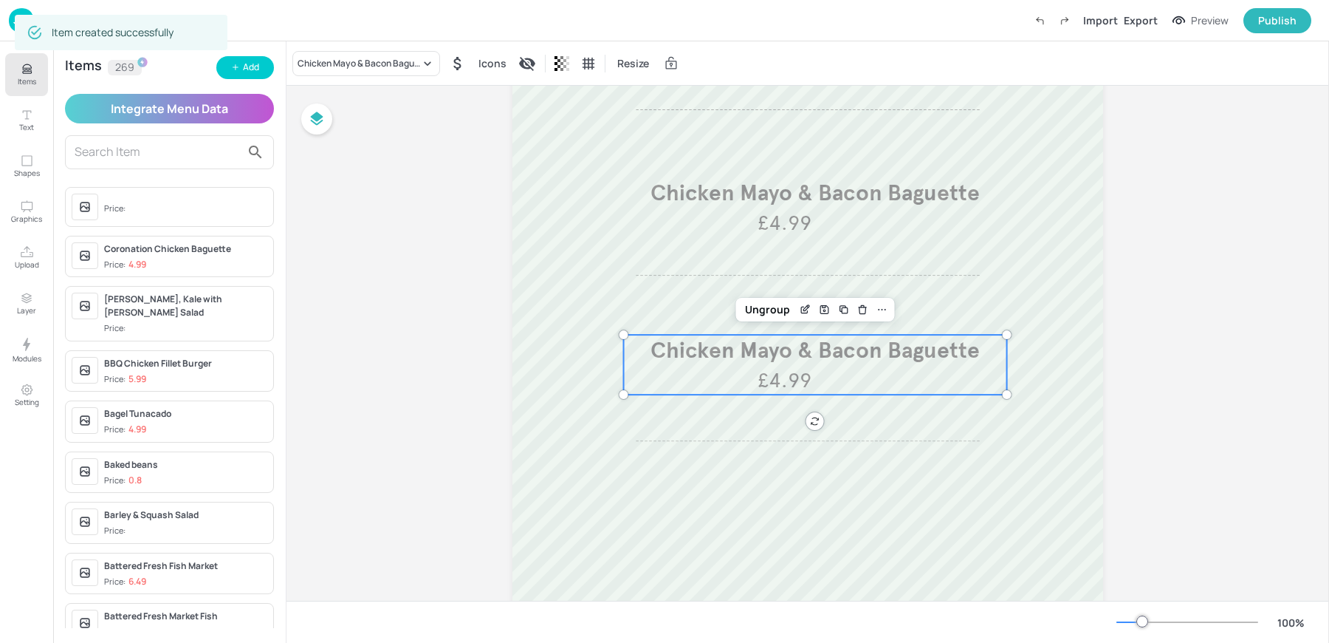
click at [332, 86] on div "Board AZ-Academy-House-Tab-Sandwiches-WK3-WED-FRI Tuna & Sweetcorn £4.99 Chicke…" at bounding box center [808, 270] width 1043 height 1030
click at [318, 66] on div "Chicken Mayo & Bacon Baguette" at bounding box center [359, 63] width 123 height 13
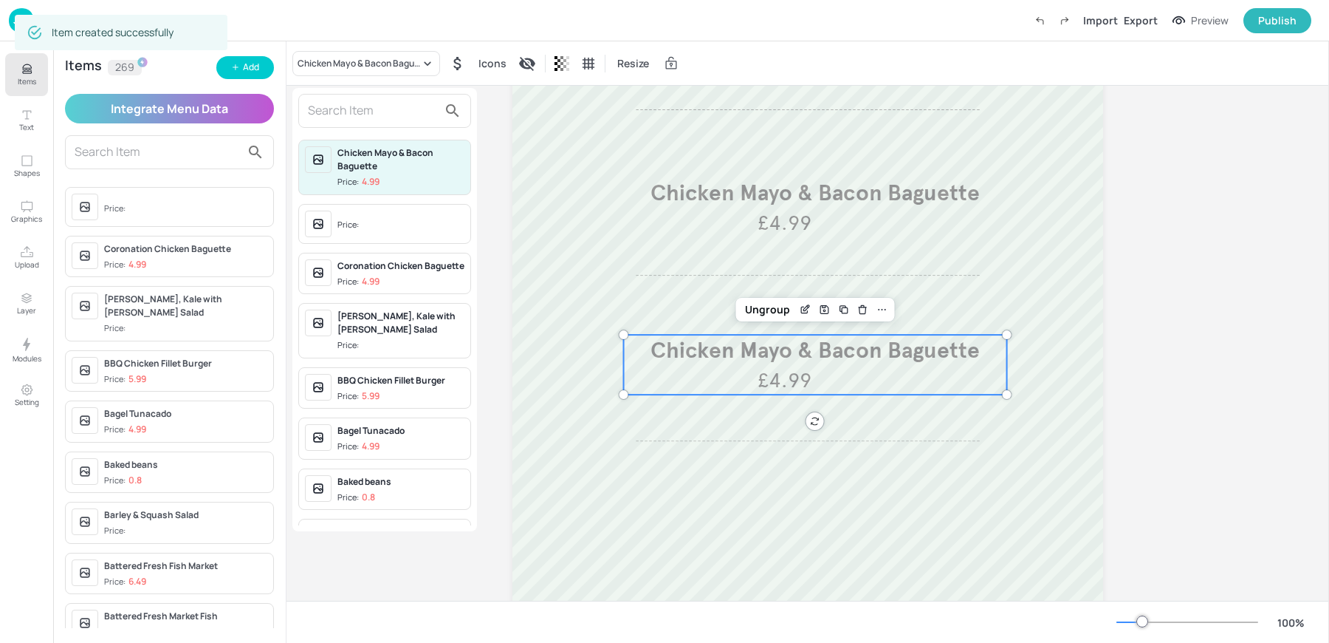
click at [348, 114] on input "text" at bounding box center [373, 111] width 130 height 24
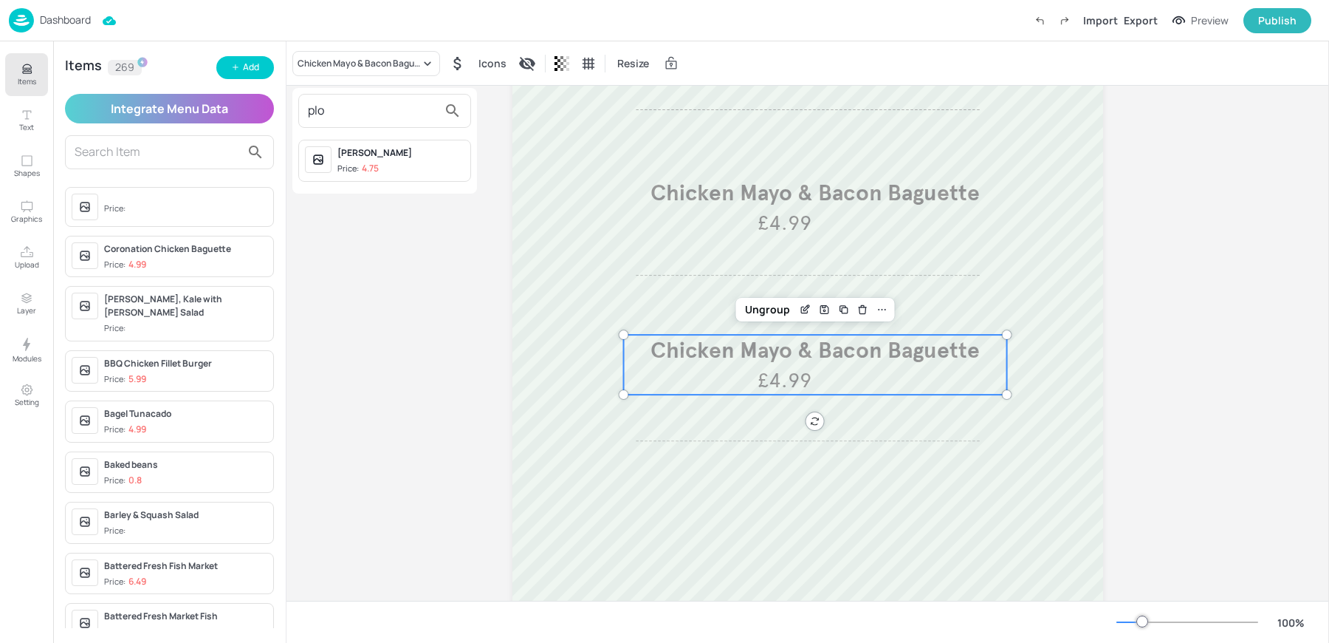
type input "plo"
click at [375, 153] on div "Cheese Ploughman's" at bounding box center [401, 152] width 127 height 13
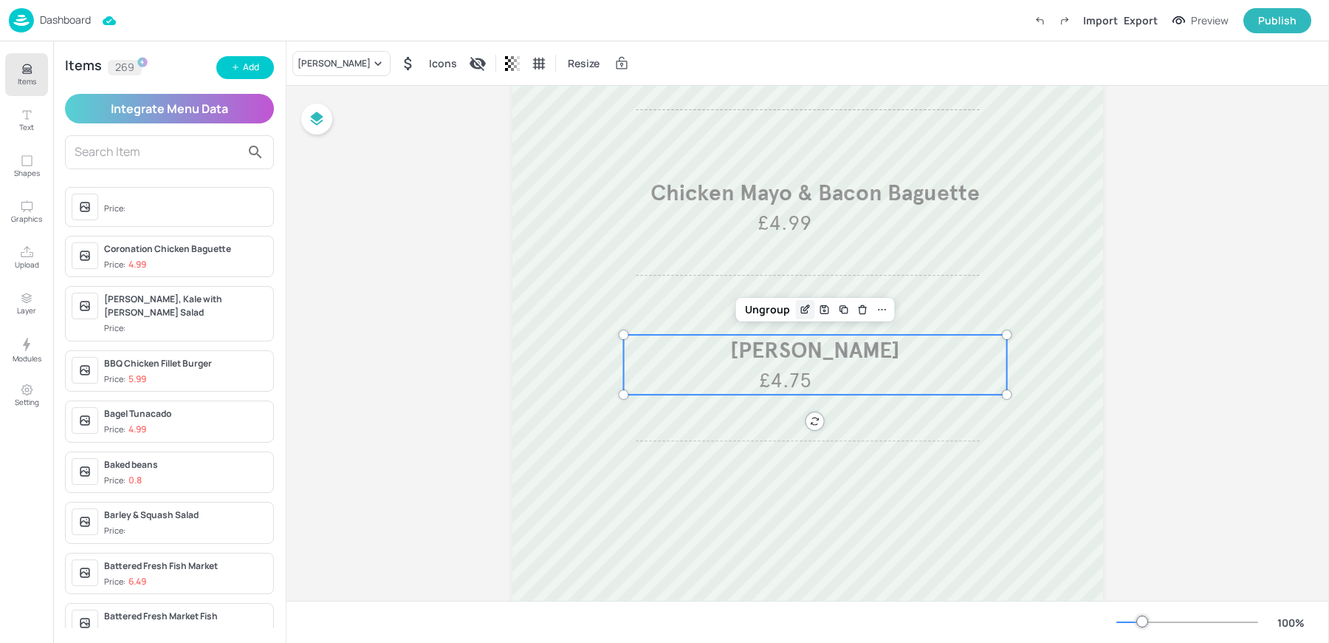
click at [809, 305] on div "Edit Item" at bounding box center [805, 309] width 19 height 19
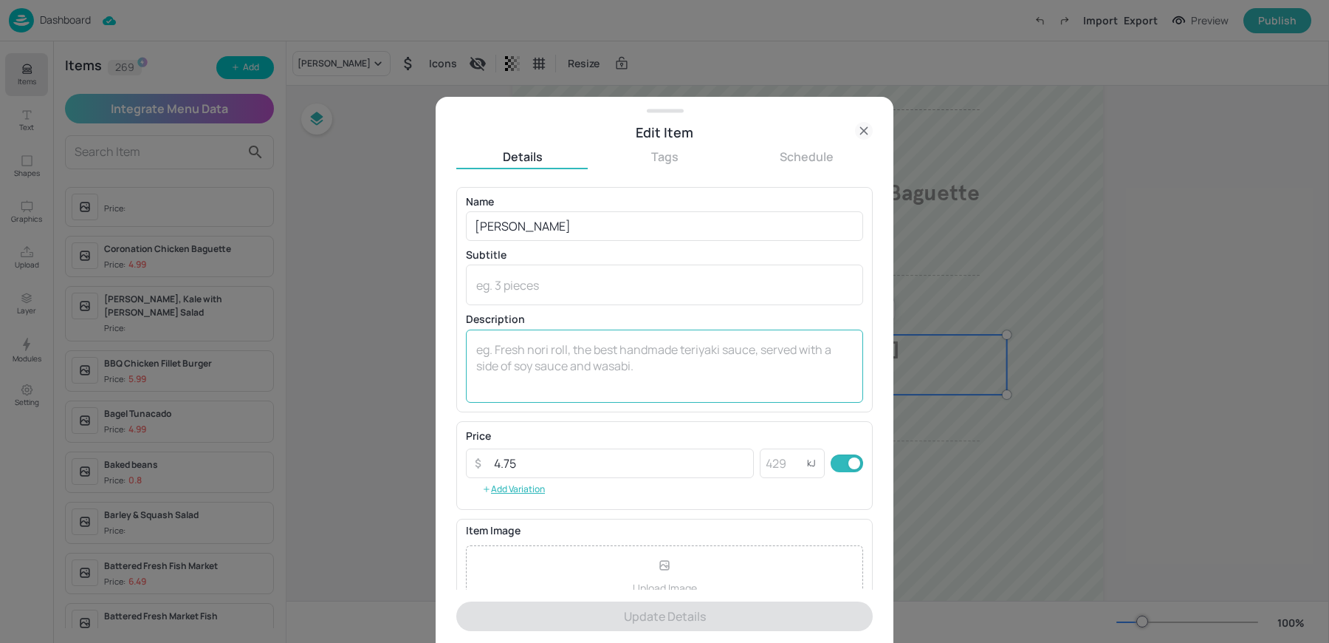
scroll to position [142, 0]
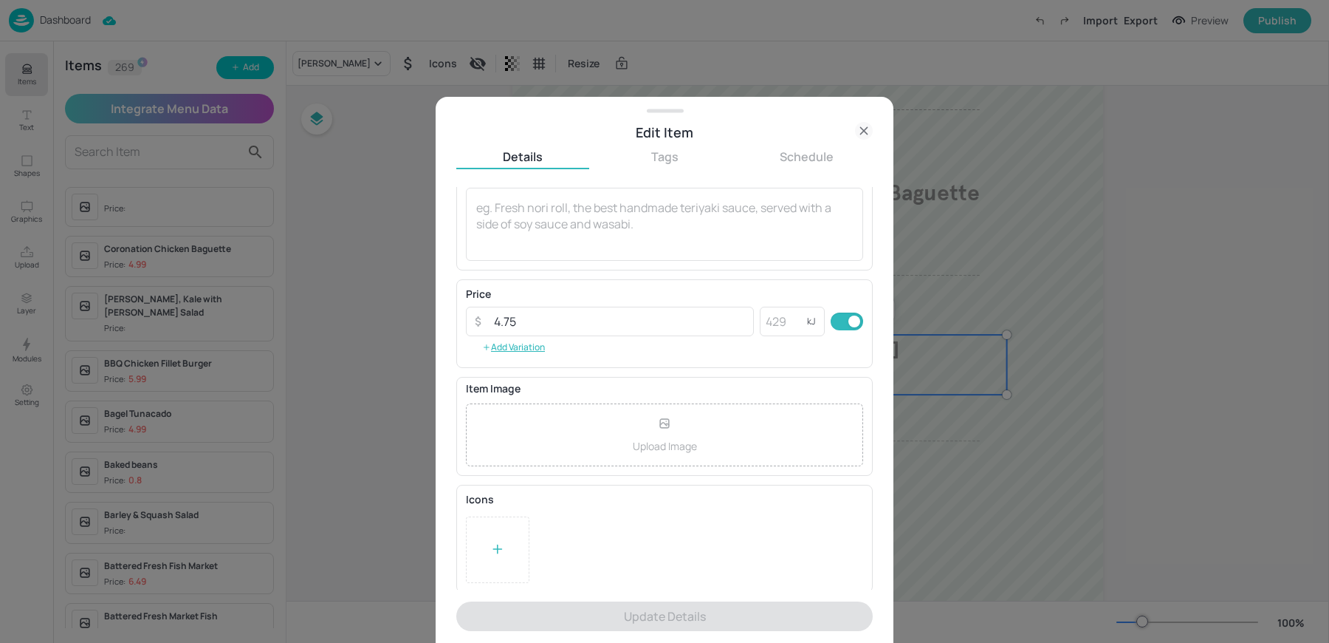
click at [504, 531] on div at bounding box center [498, 549] width 64 height 66
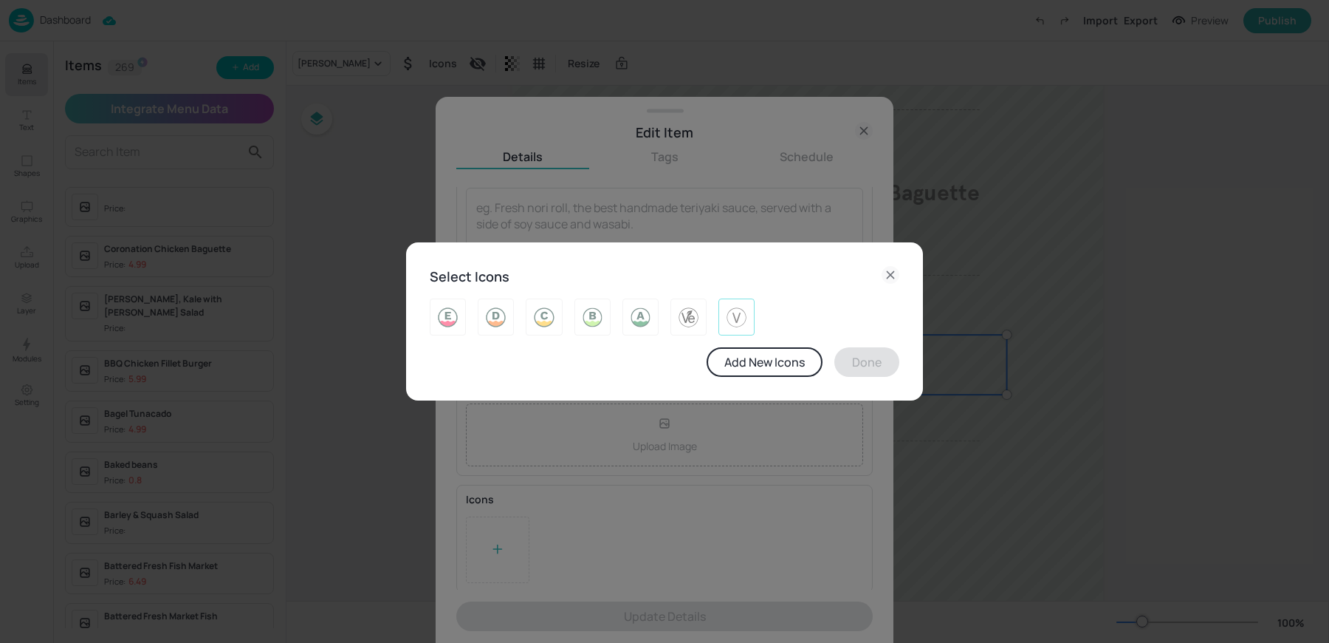
click at [729, 316] on img at bounding box center [736, 317] width 23 height 24
click at [863, 367] on button "Done" at bounding box center [867, 362] width 65 height 30
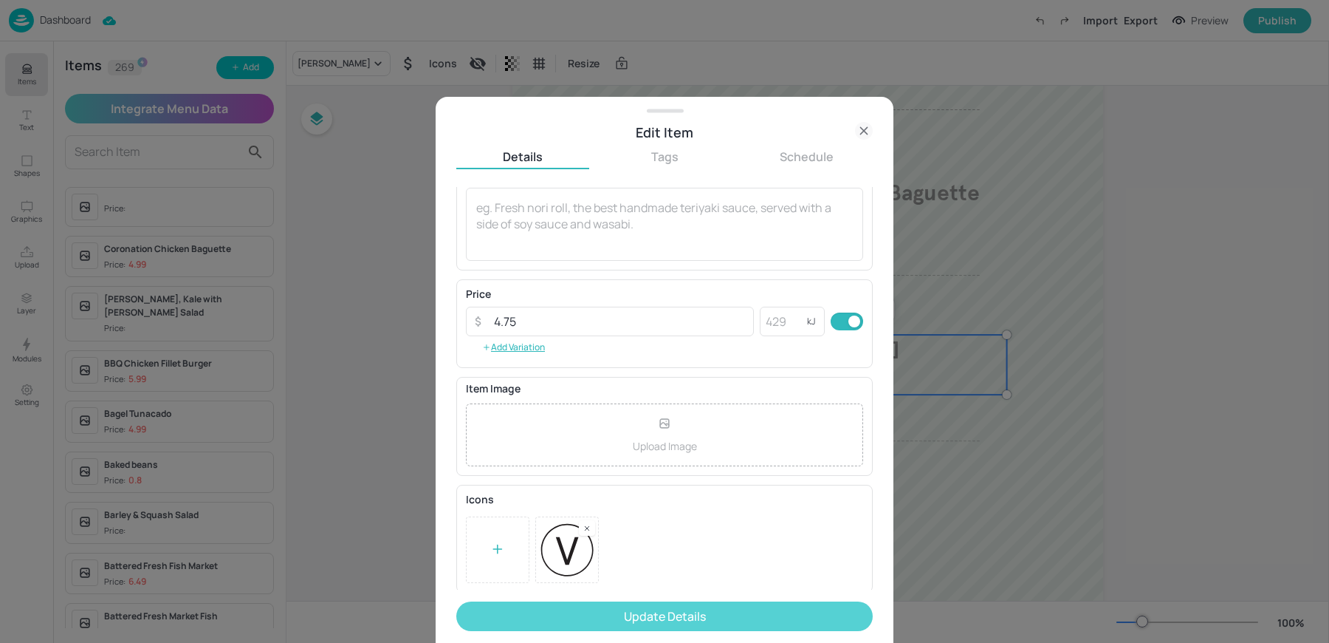
click at [626, 612] on button "Update Details" at bounding box center [664, 616] width 417 height 30
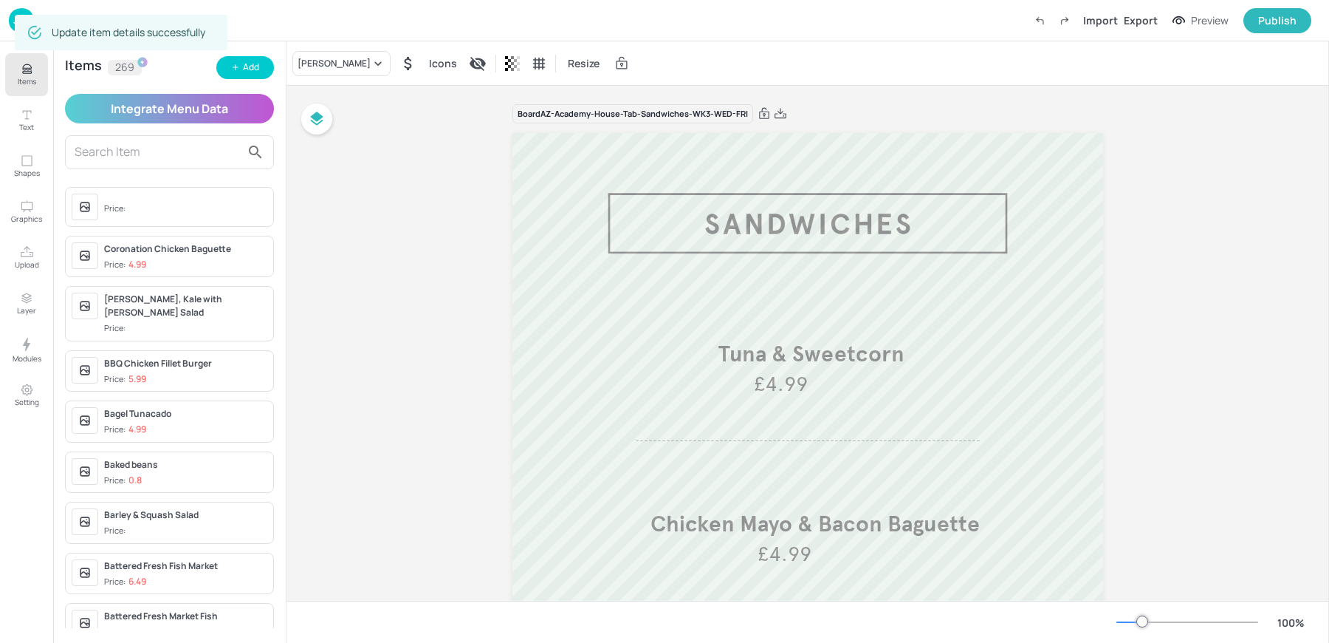
click at [1181, 242] on div "Board AZ-Academy-House-Tab-Sandwiches-WK3-WED-FRI Tuna & Sweetcorn £4.99 Chicke…" at bounding box center [808, 601] width 1043 height 1030
click at [965, 86] on div "Board AZ-Academy-House-Tab-Sandwiches-WK3-WED-FRI Tuna & Sweetcorn £4.99 Chicke…" at bounding box center [808, 601] width 591 height 1030
click at [9, 24] on img at bounding box center [21, 20] width 25 height 24
